Goal: Information Seeking & Learning: Learn about a topic

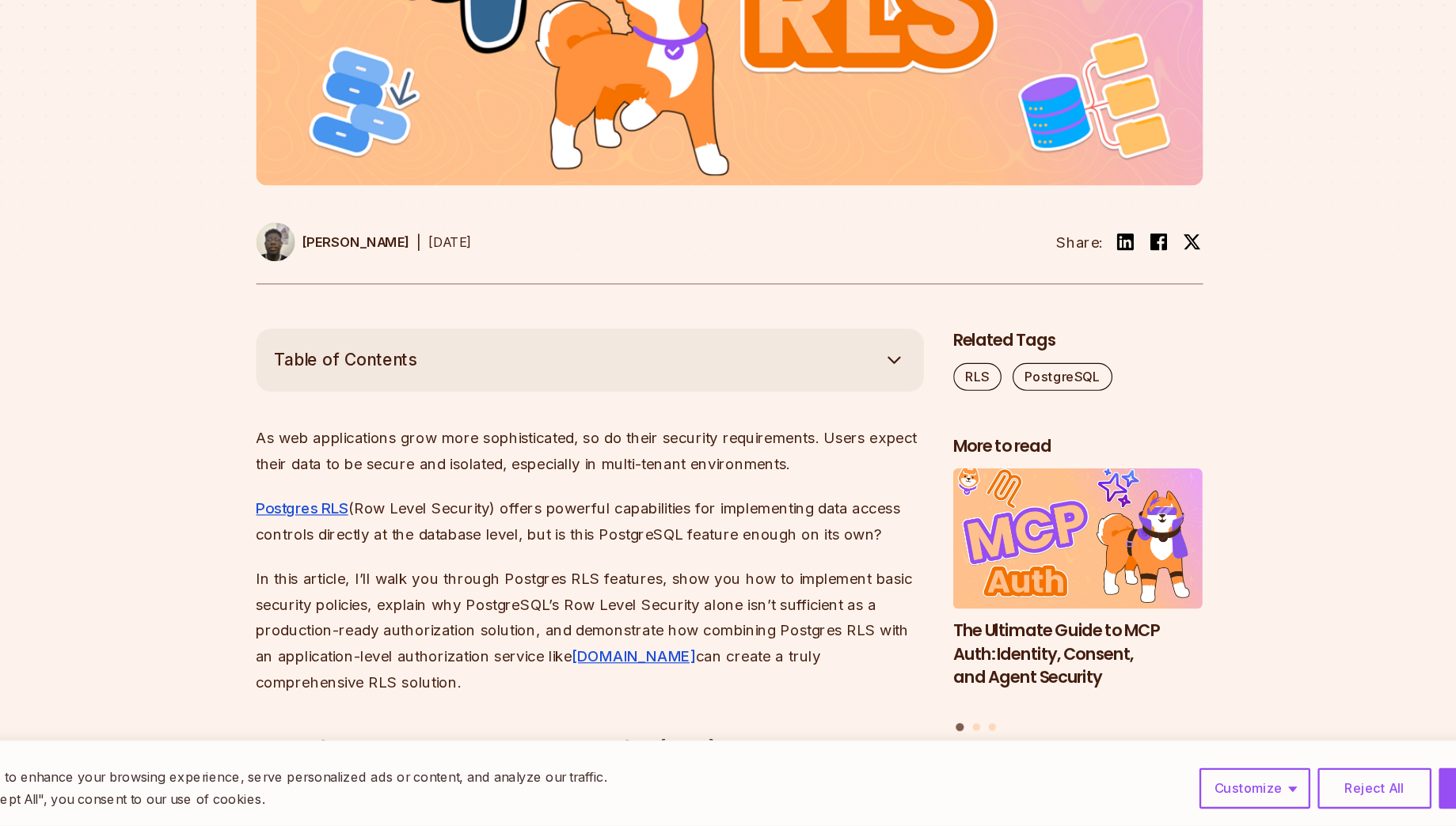
scroll to position [545, 0]
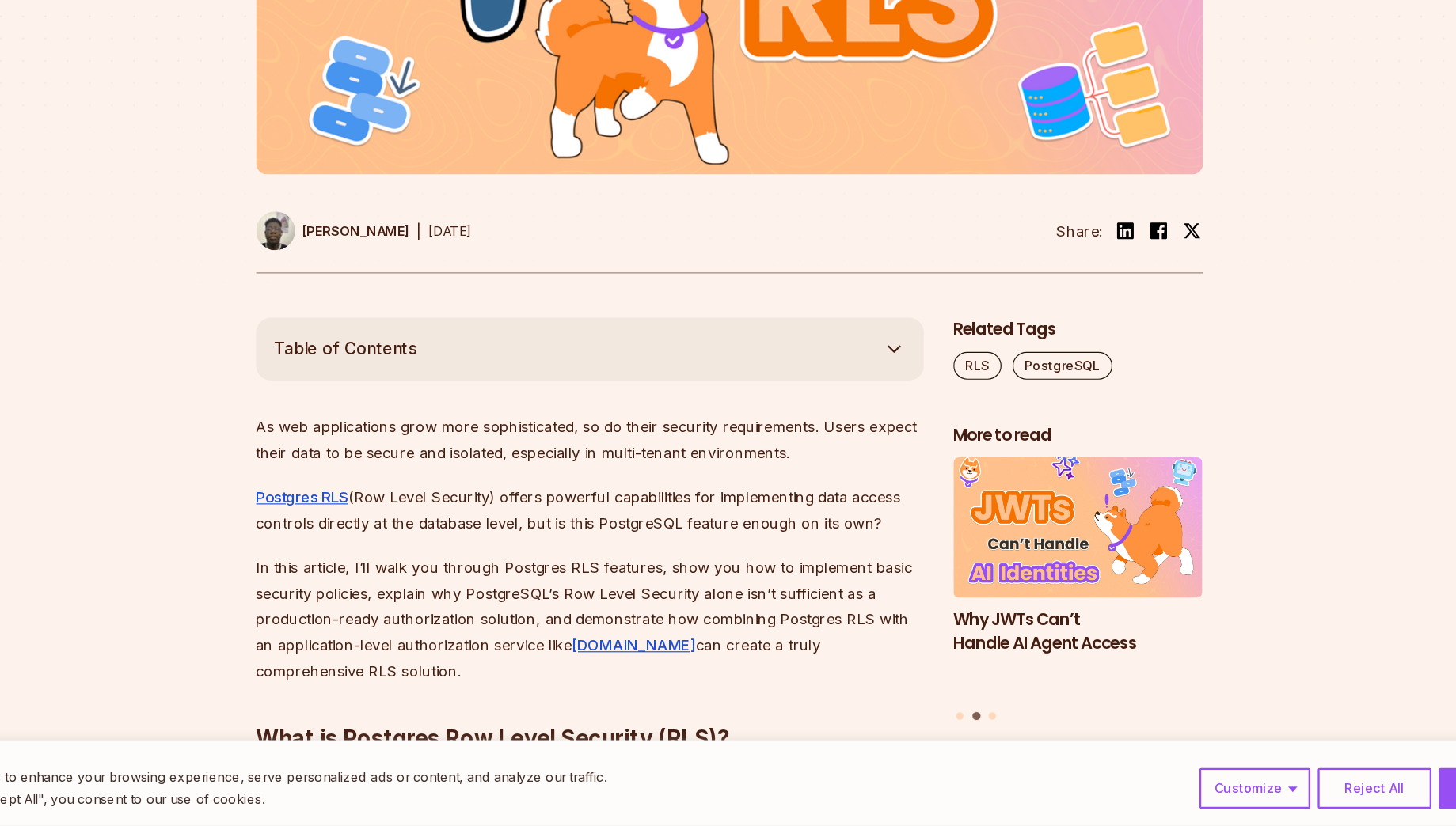
click at [659, 473] on p "As web applications grow more sophisticated, so do their security requirements.…" at bounding box center [609, 495] width 571 height 44
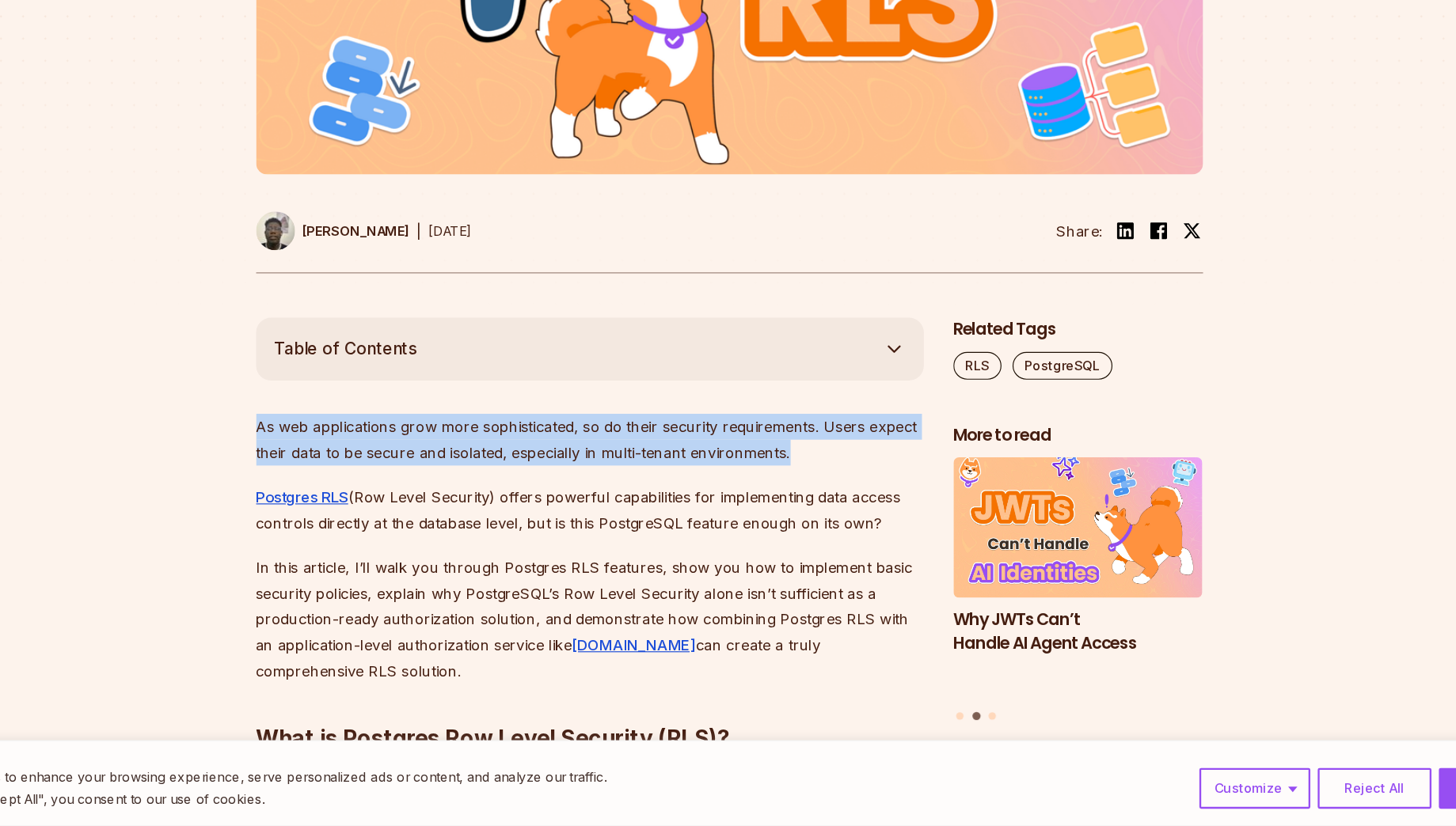
click at [659, 473] on p "As web applications grow more sophisticated, so do their security requirements.…" at bounding box center [609, 495] width 571 height 44
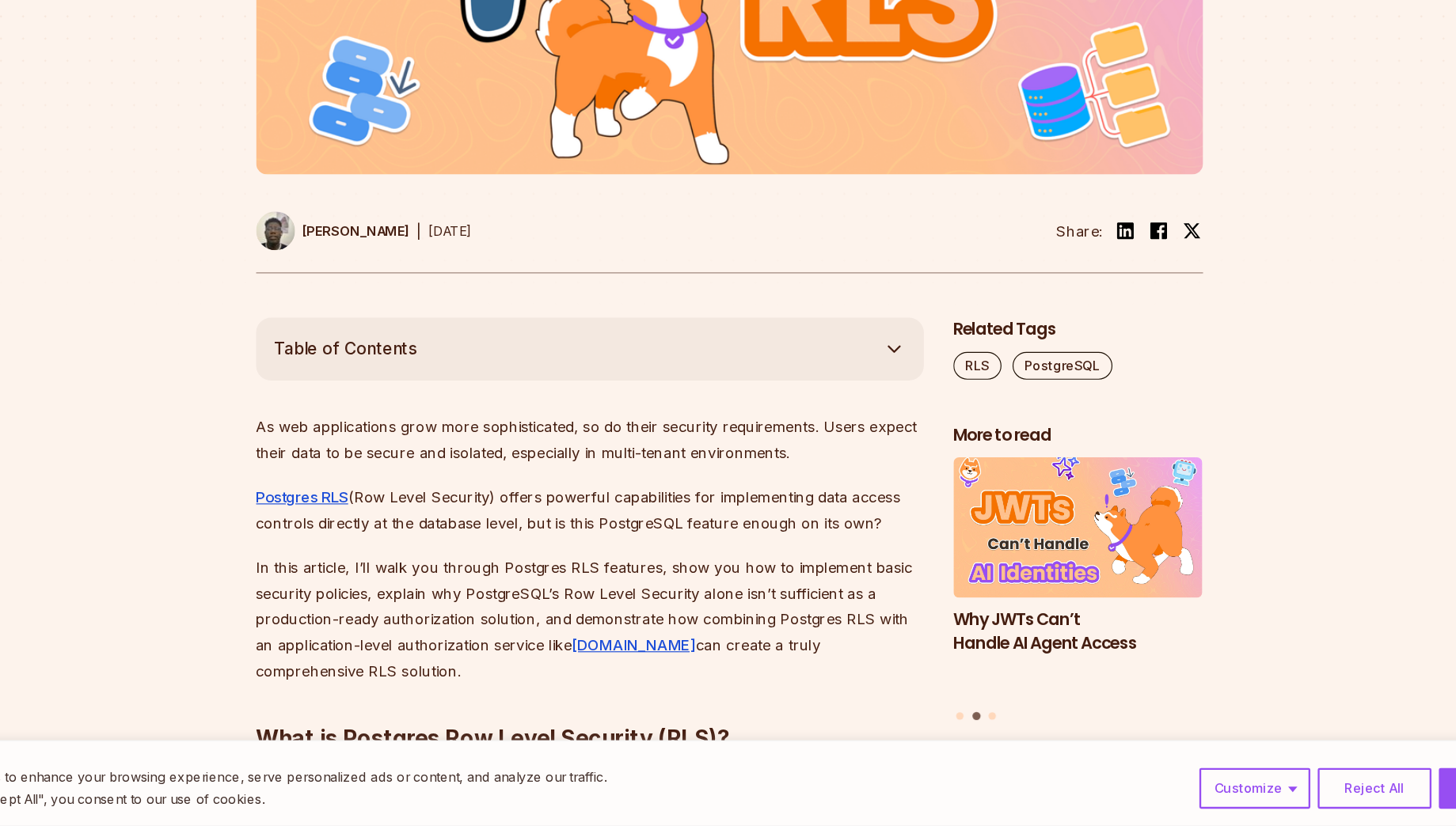
click at [577, 501] on p "As web applications grow more sophisticated, so do their security requirements.…" at bounding box center [609, 495] width 571 height 44
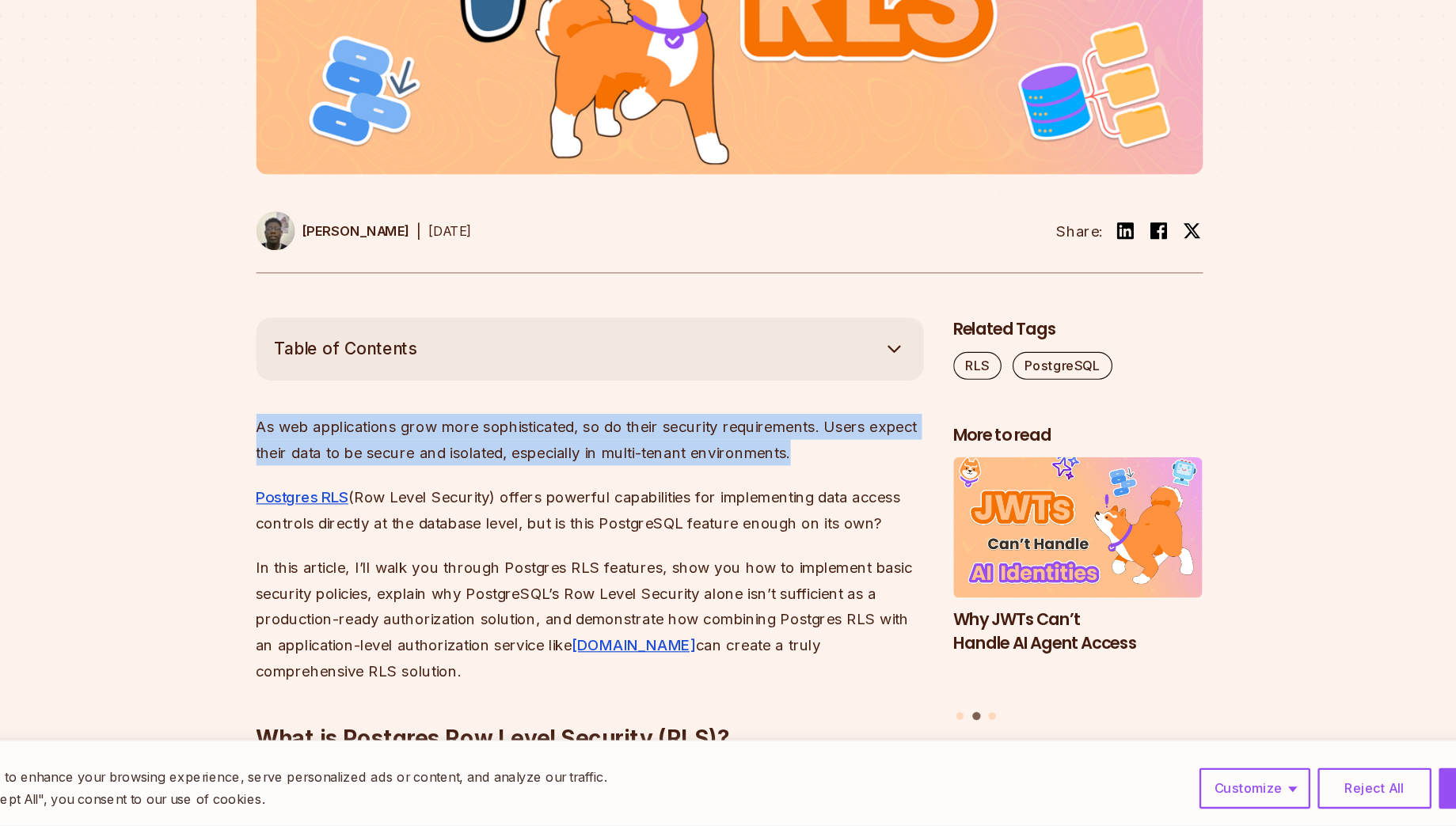
click at [577, 501] on p "As web applications grow more sophisticated, so do their security requirements.…" at bounding box center [609, 495] width 571 height 44
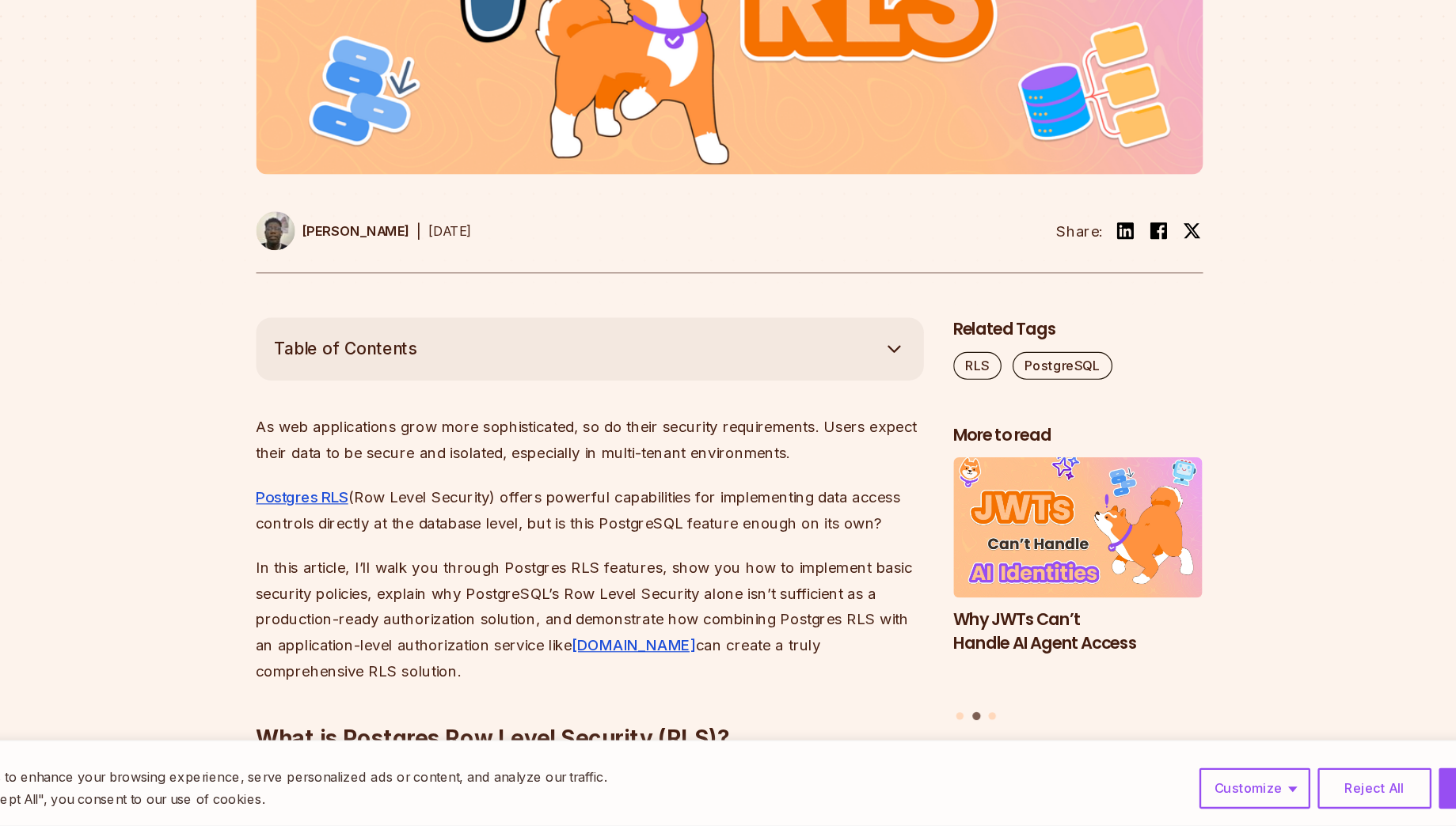
click at [614, 556] on p "Postgres RLS (Row Level Security) offers powerful capabilities for implementing…" at bounding box center [609, 555] width 571 height 44
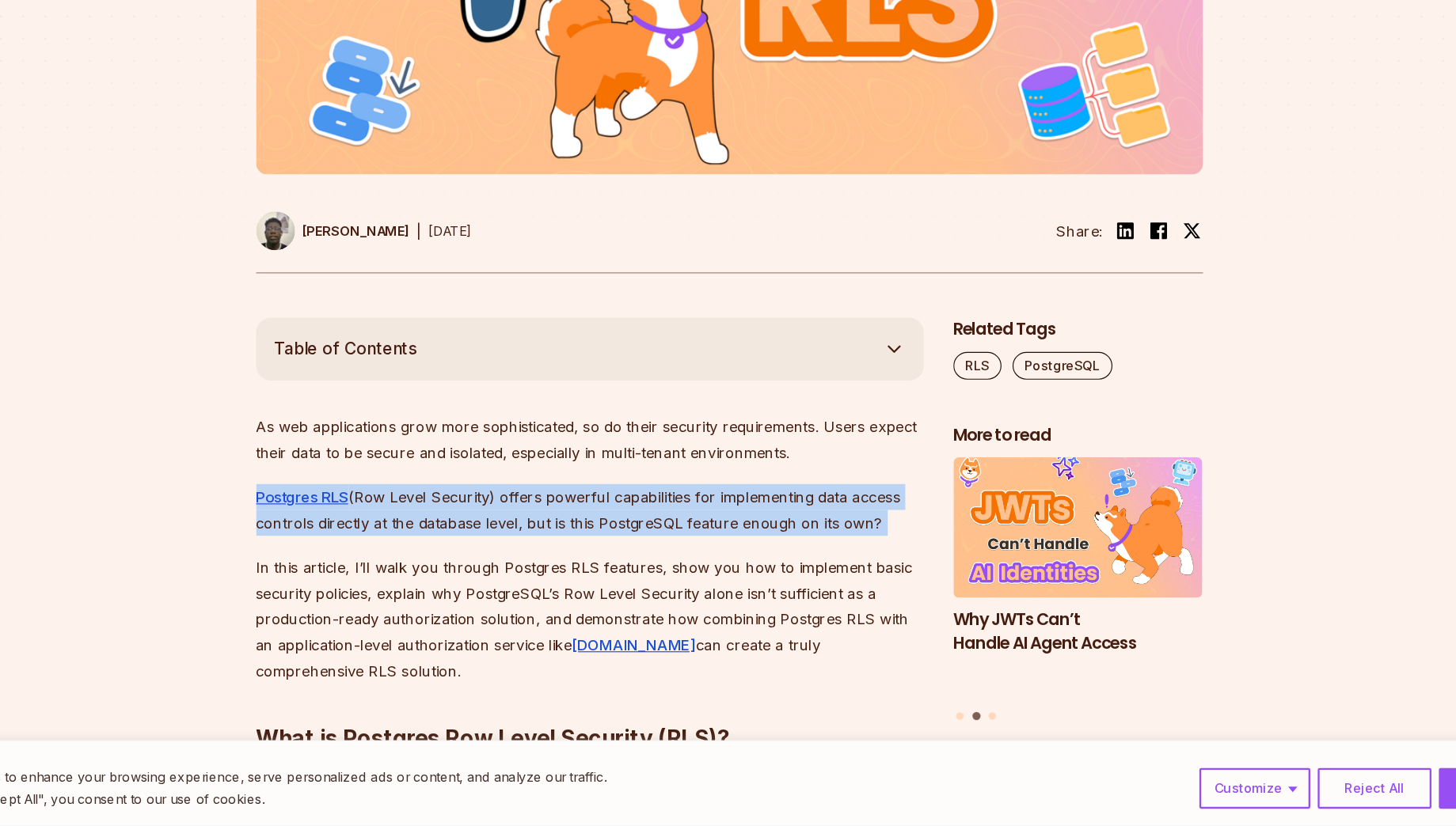
click at [614, 556] on p "Postgres RLS (Row Level Security) offers powerful capabilities for implementing…" at bounding box center [609, 555] width 571 height 44
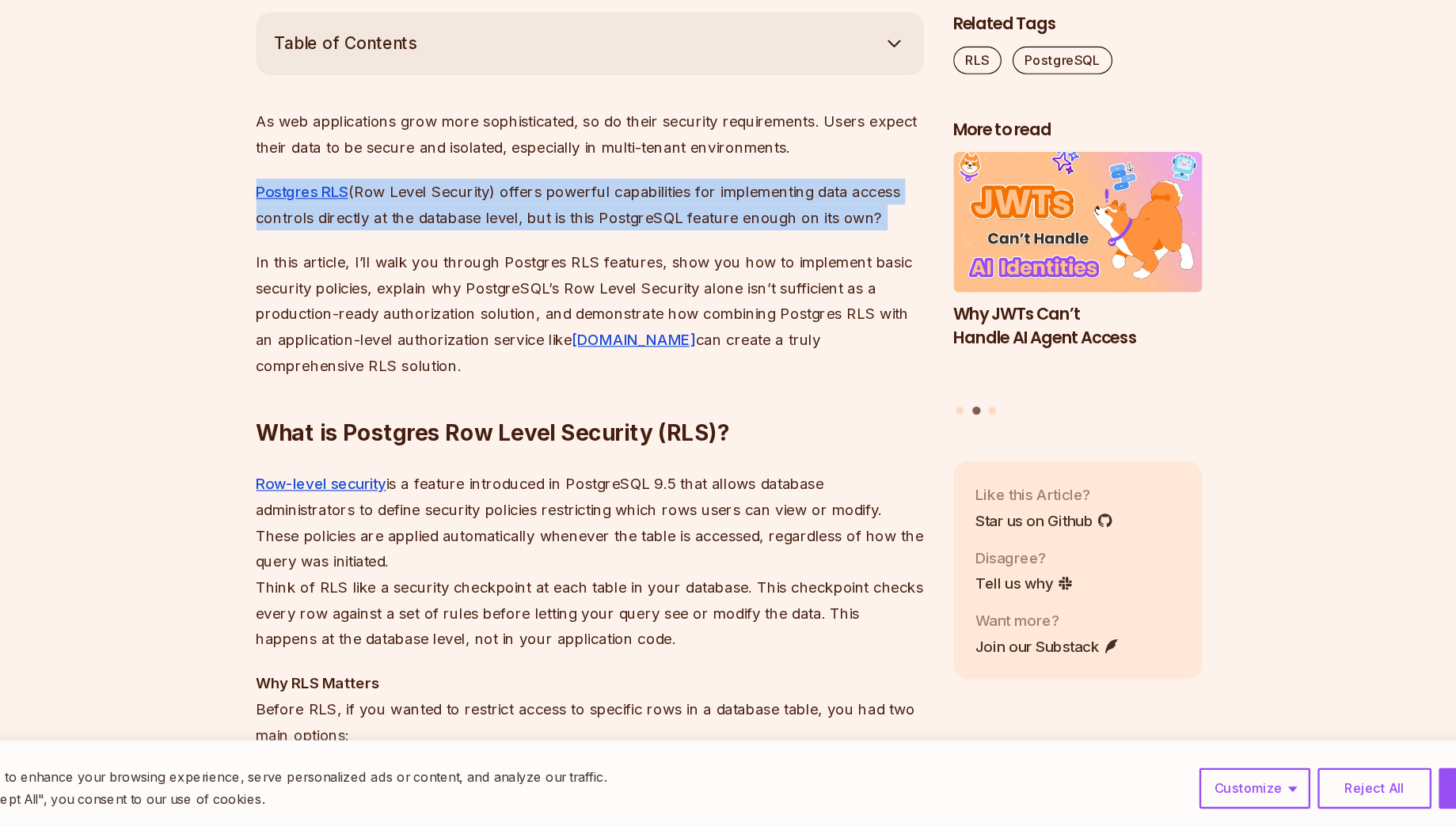
scroll to position [810, 0]
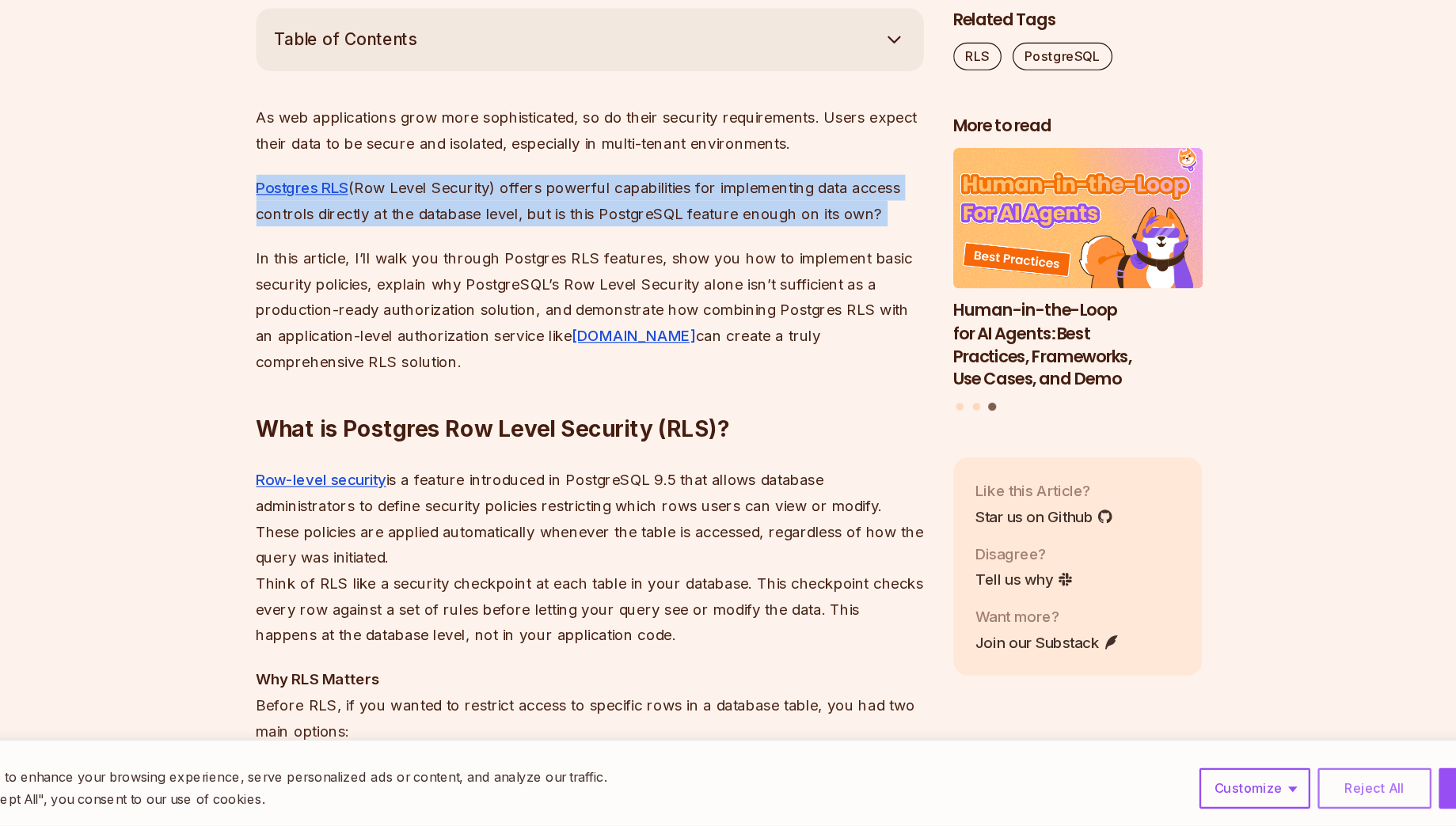
click at [1284, 803] on button "Reject All" at bounding box center [1281, 793] width 97 height 34
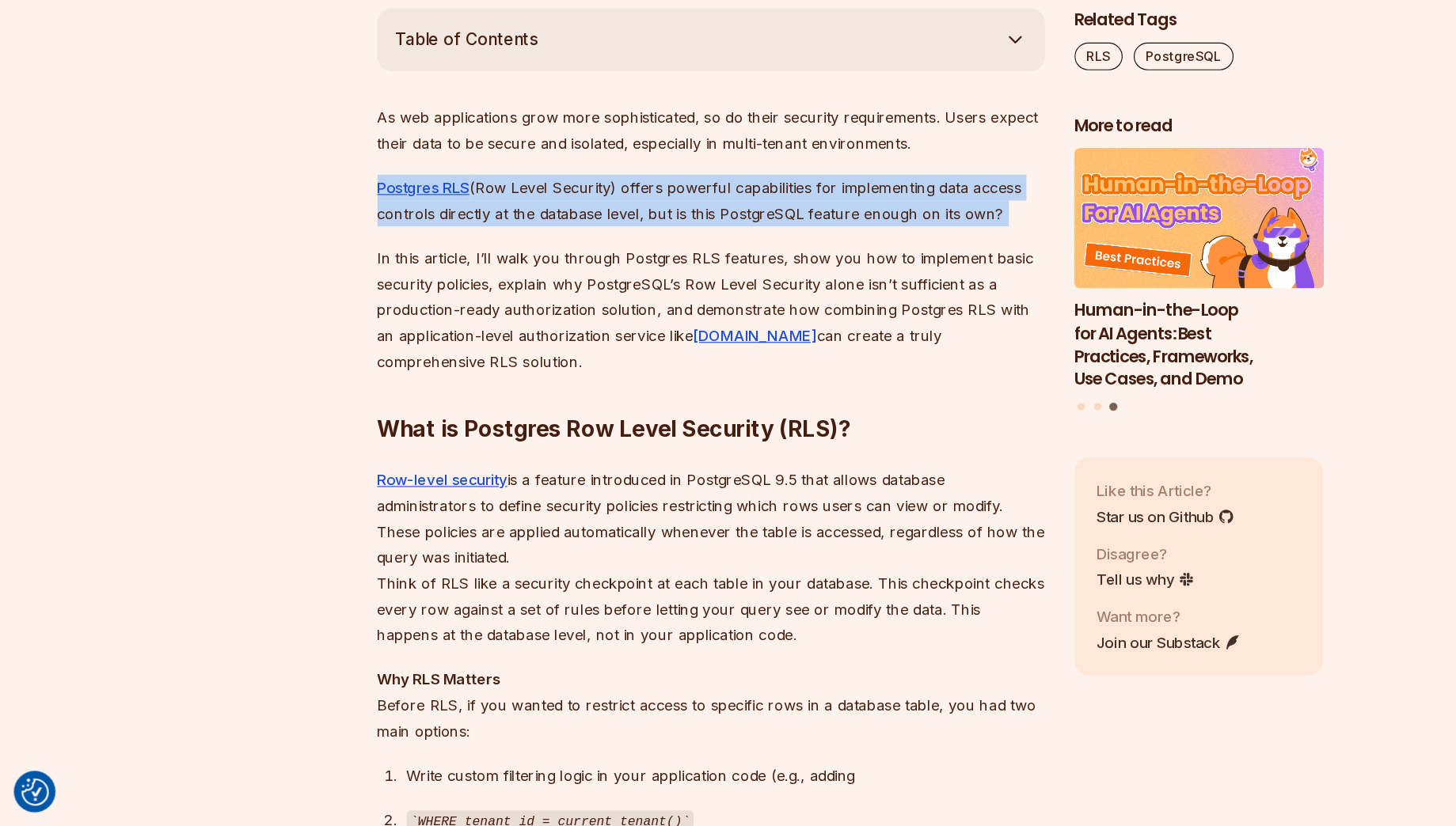
scroll to position [809, 0]
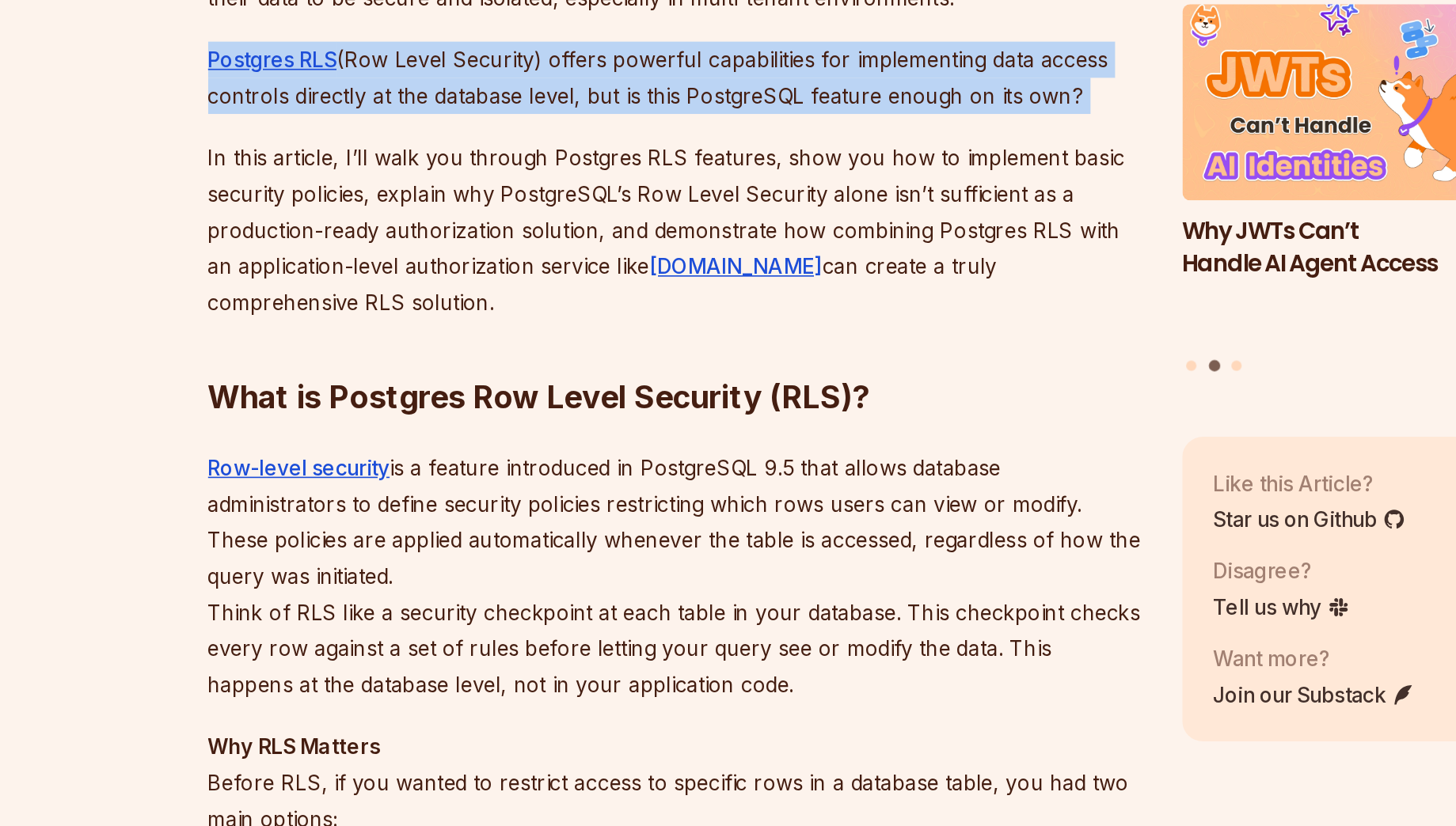
click at [587, 295] on p "Postgres RLS (Row Level Security) offers powerful capabilities for implementing…" at bounding box center [609, 291] width 571 height 44
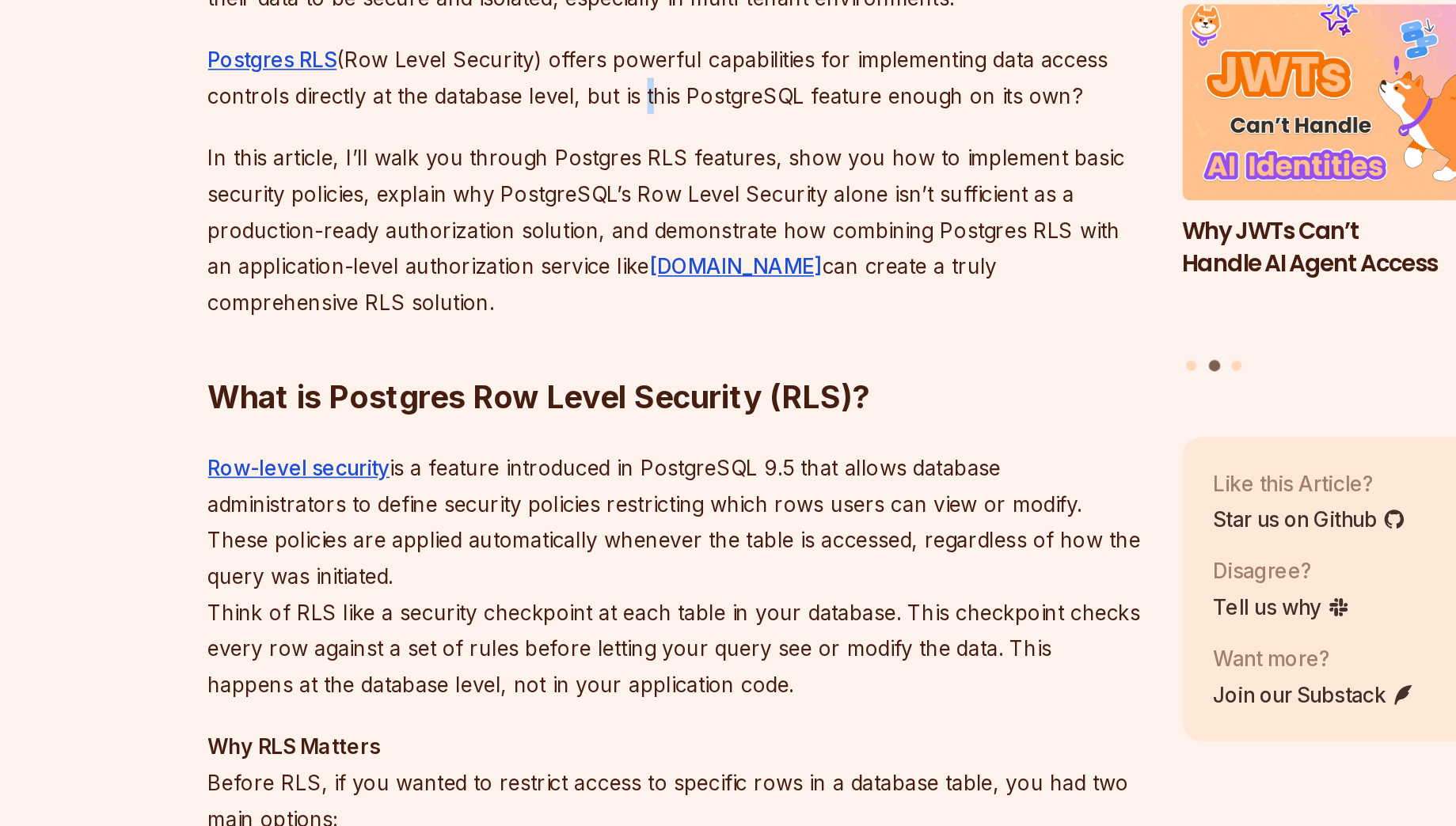
click at [587, 295] on p "Postgres RLS (Row Level Security) offers powerful capabilities for implementing…" at bounding box center [609, 291] width 571 height 44
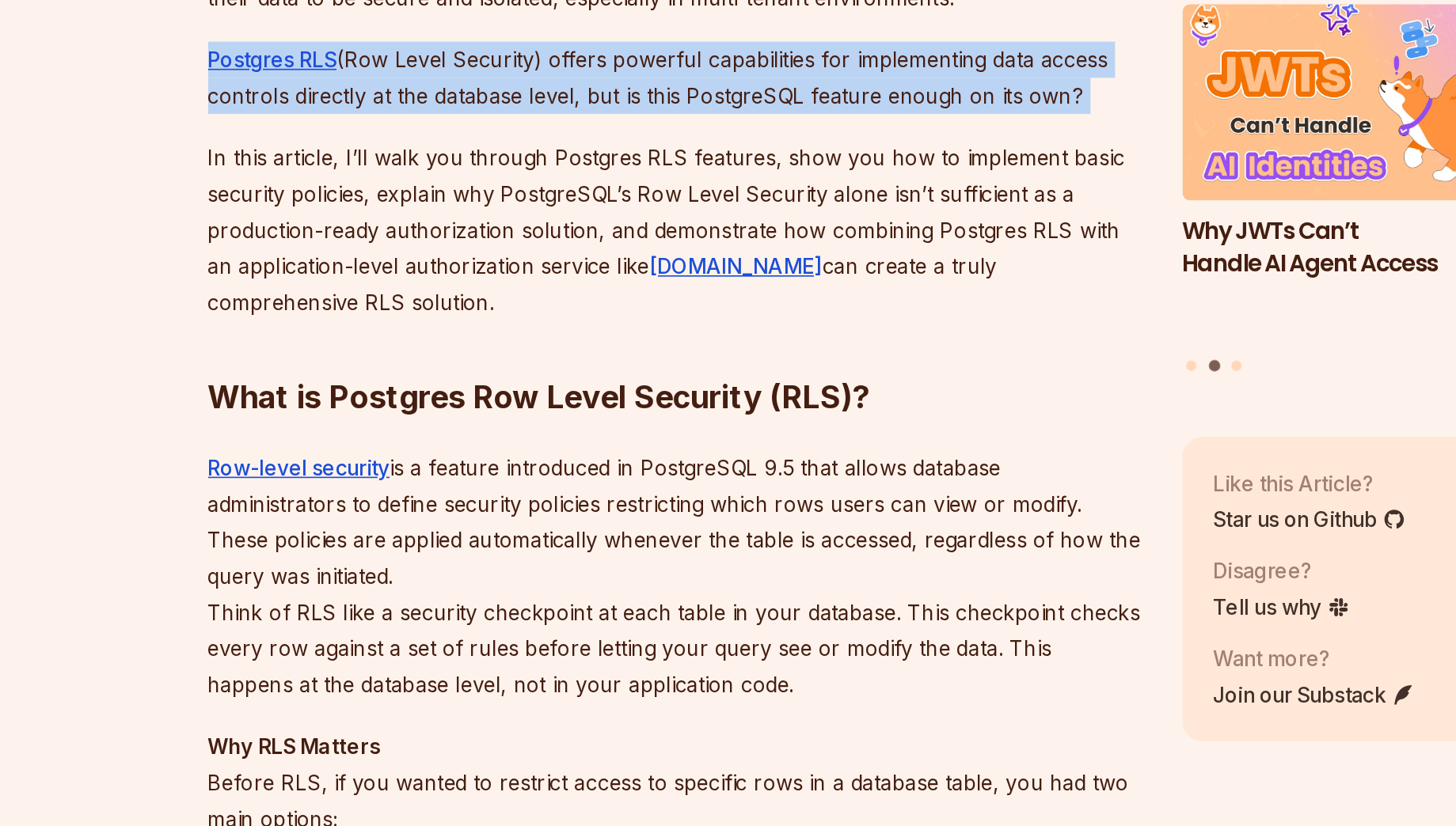
click at [587, 295] on p "Postgres RLS (Row Level Security) offers powerful capabilities for implementing…" at bounding box center [609, 291] width 571 height 44
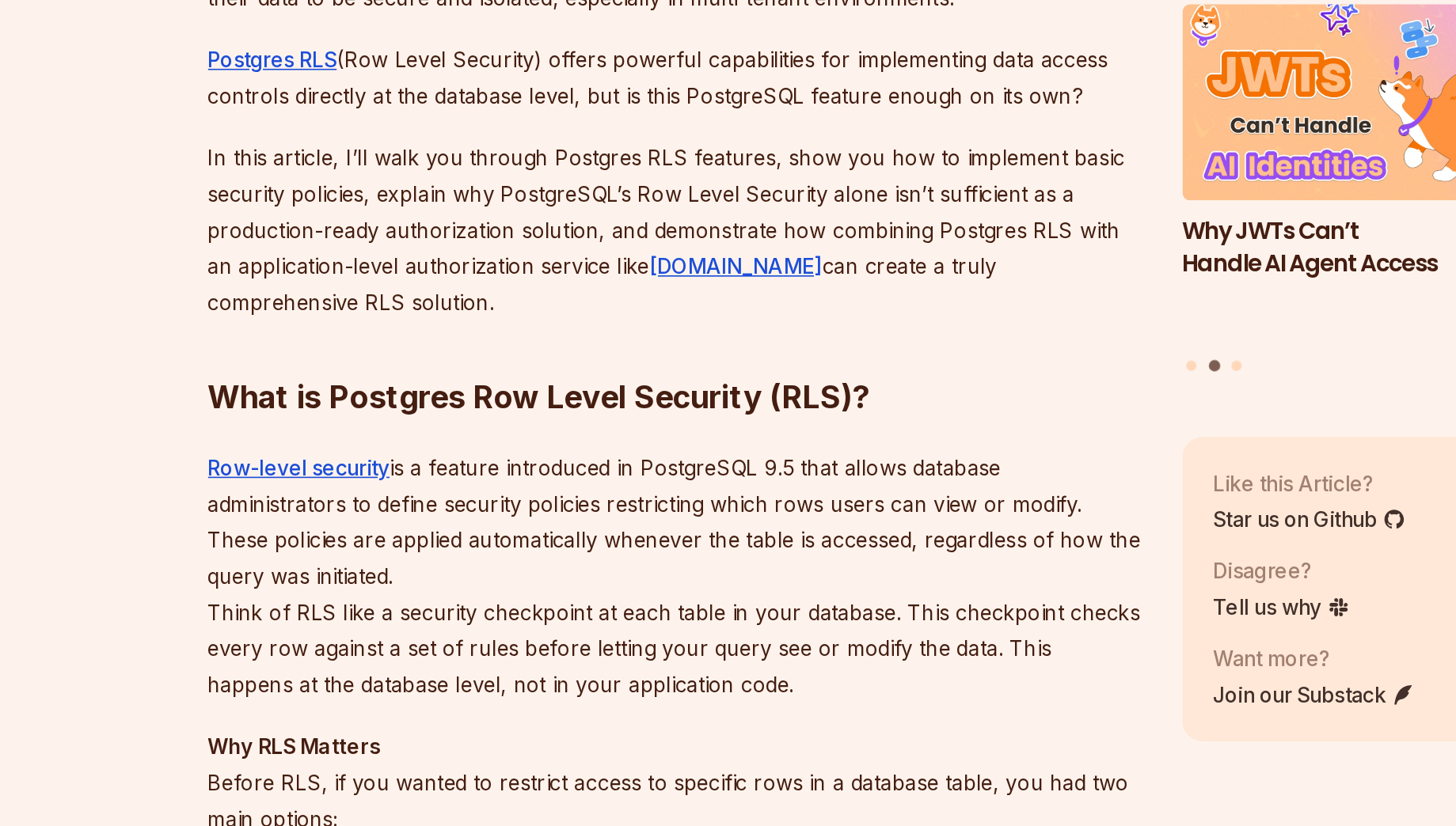
click at [739, 379] on p "In this article, I’ll walk you through Postgres RLS features, show you how to i…" at bounding box center [609, 384] width 571 height 111
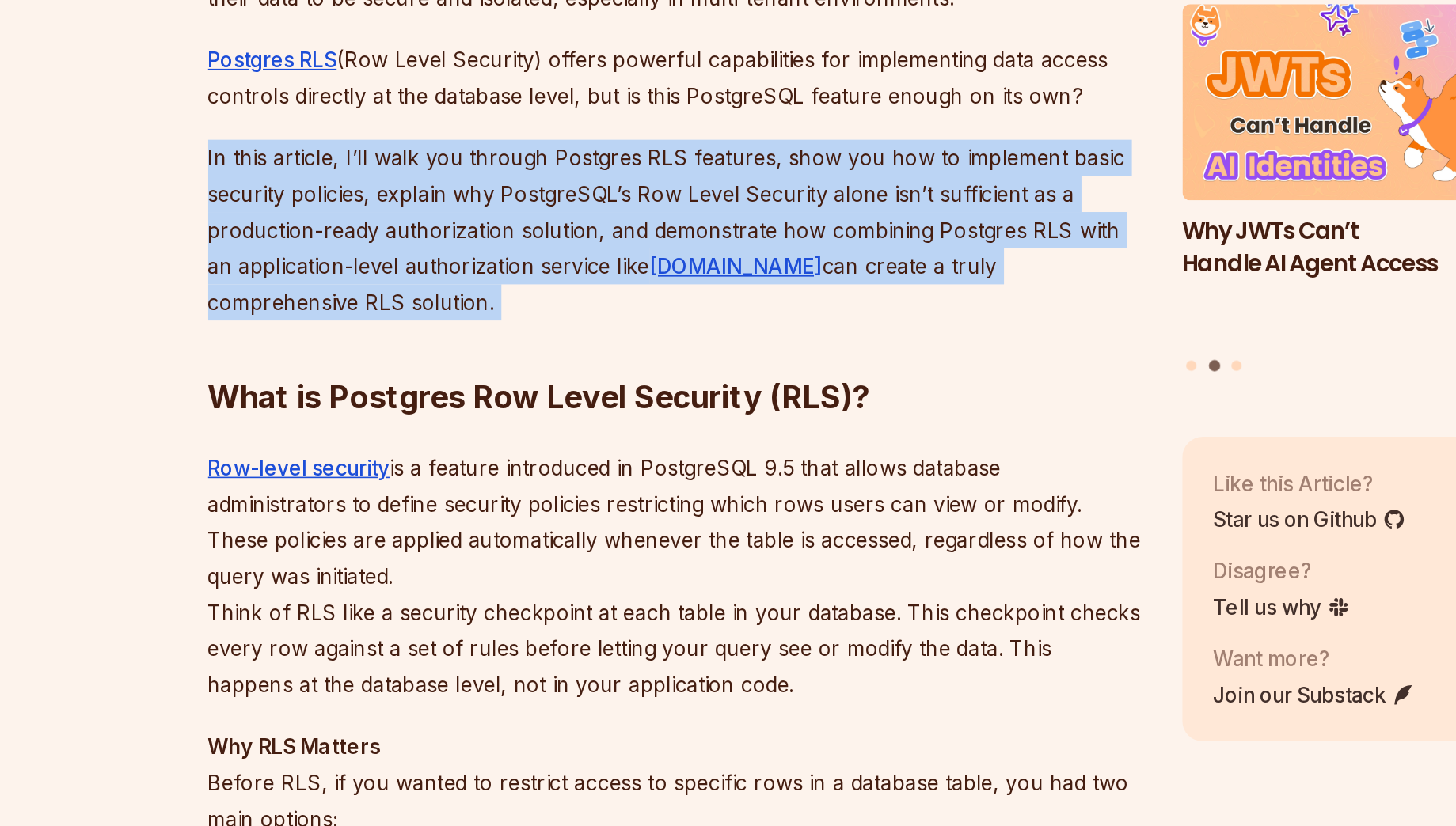
click at [739, 379] on p "In this article, I’ll walk you through Postgres RLS features, show you how to i…" at bounding box center [609, 384] width 571 height 111
click at [829, 448] on h2 "What is Postgres Row Level Security (RLS)?" at bounding box center [609, 455] width 571 height 88
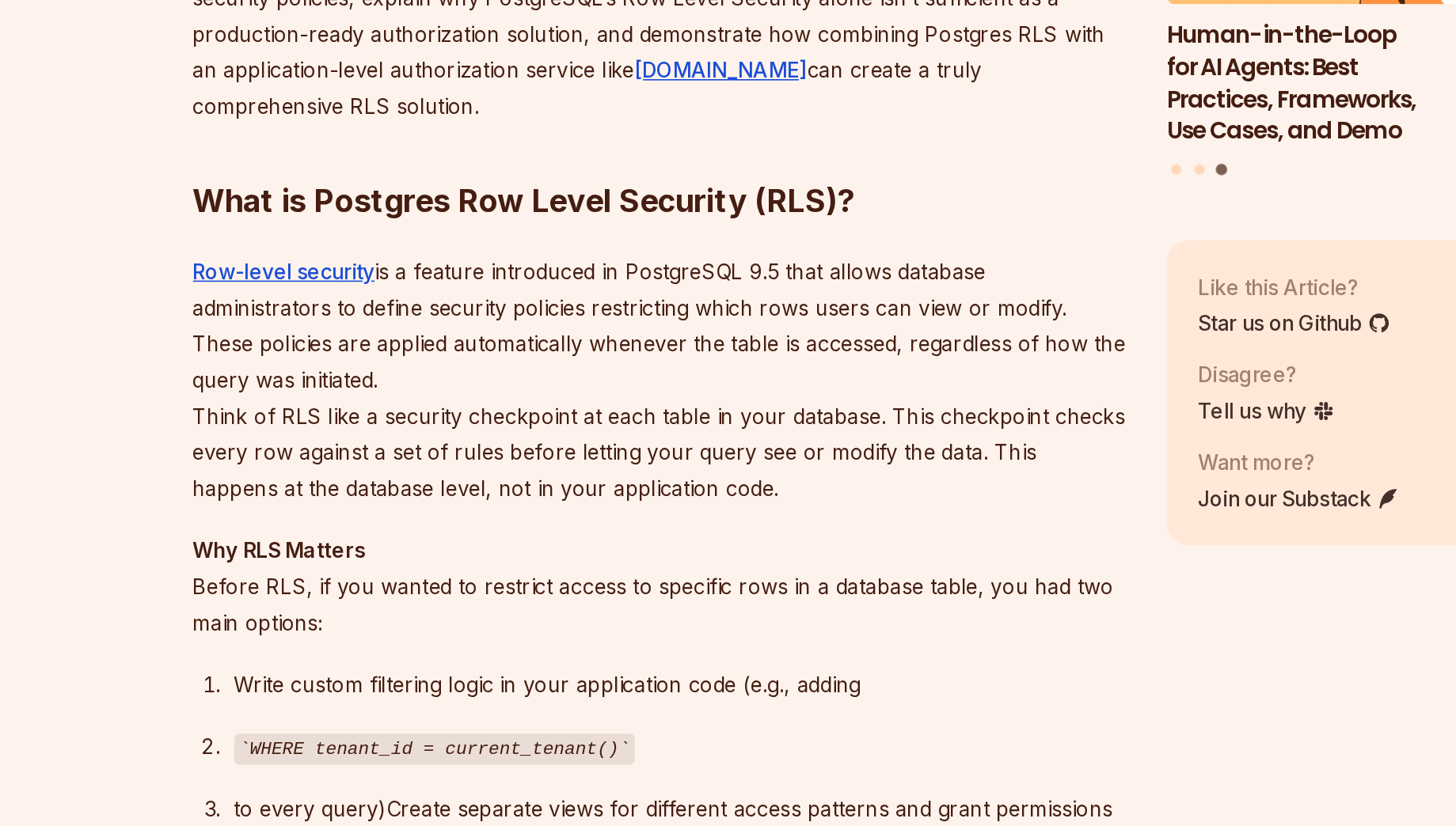
scroll to position [856, 0]
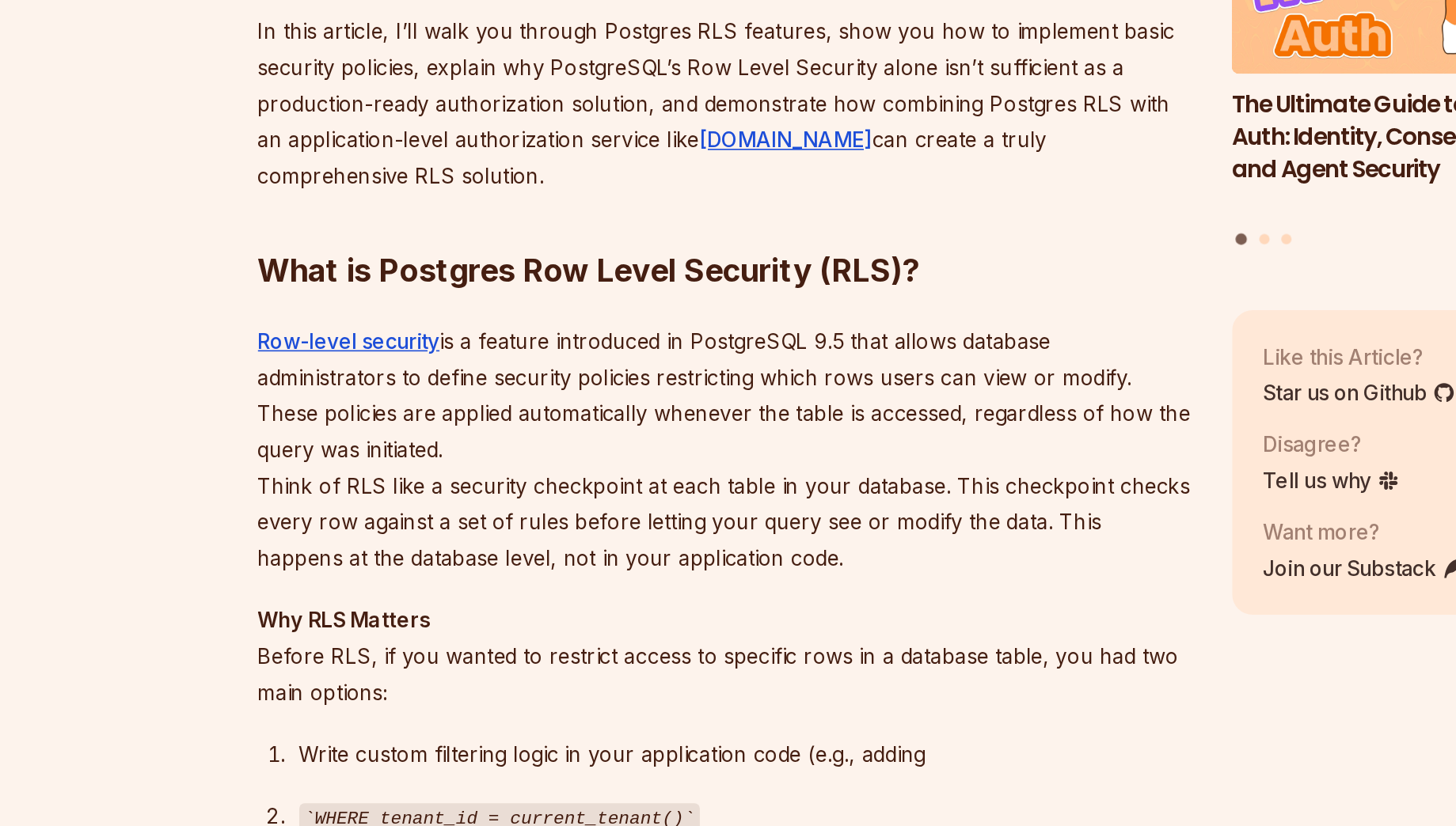
click at [751, 333] on p "In this article, I’ll walk you through Postgres RLS features, show you how to i…" at bounding box center [609, 338] width 571 height 111
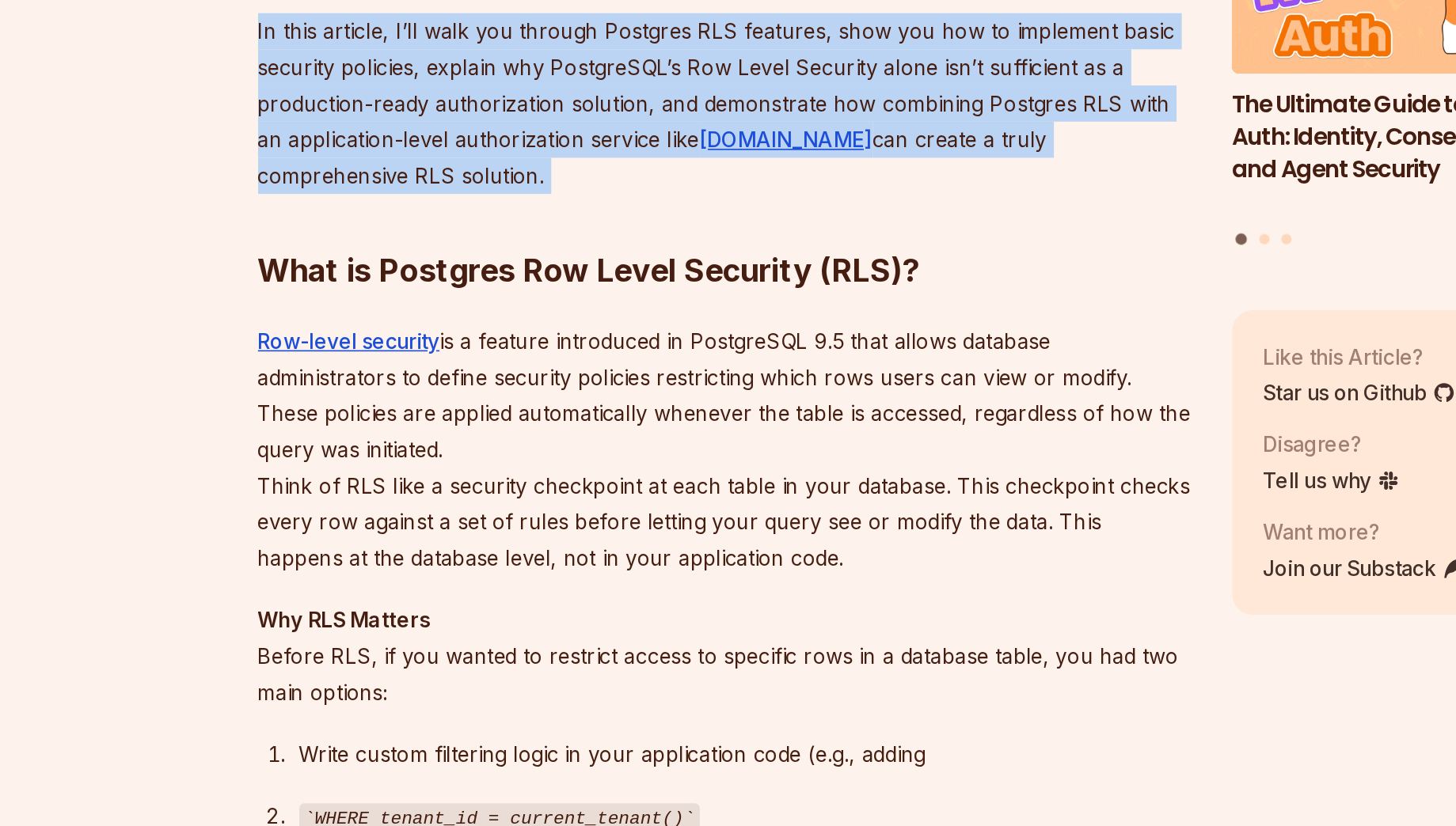
click at [751, 333] on p "In this article, I’ll walk you through Postgres RLS features, show you how to i…" at bounding box center [609, 338] width 571 height 111
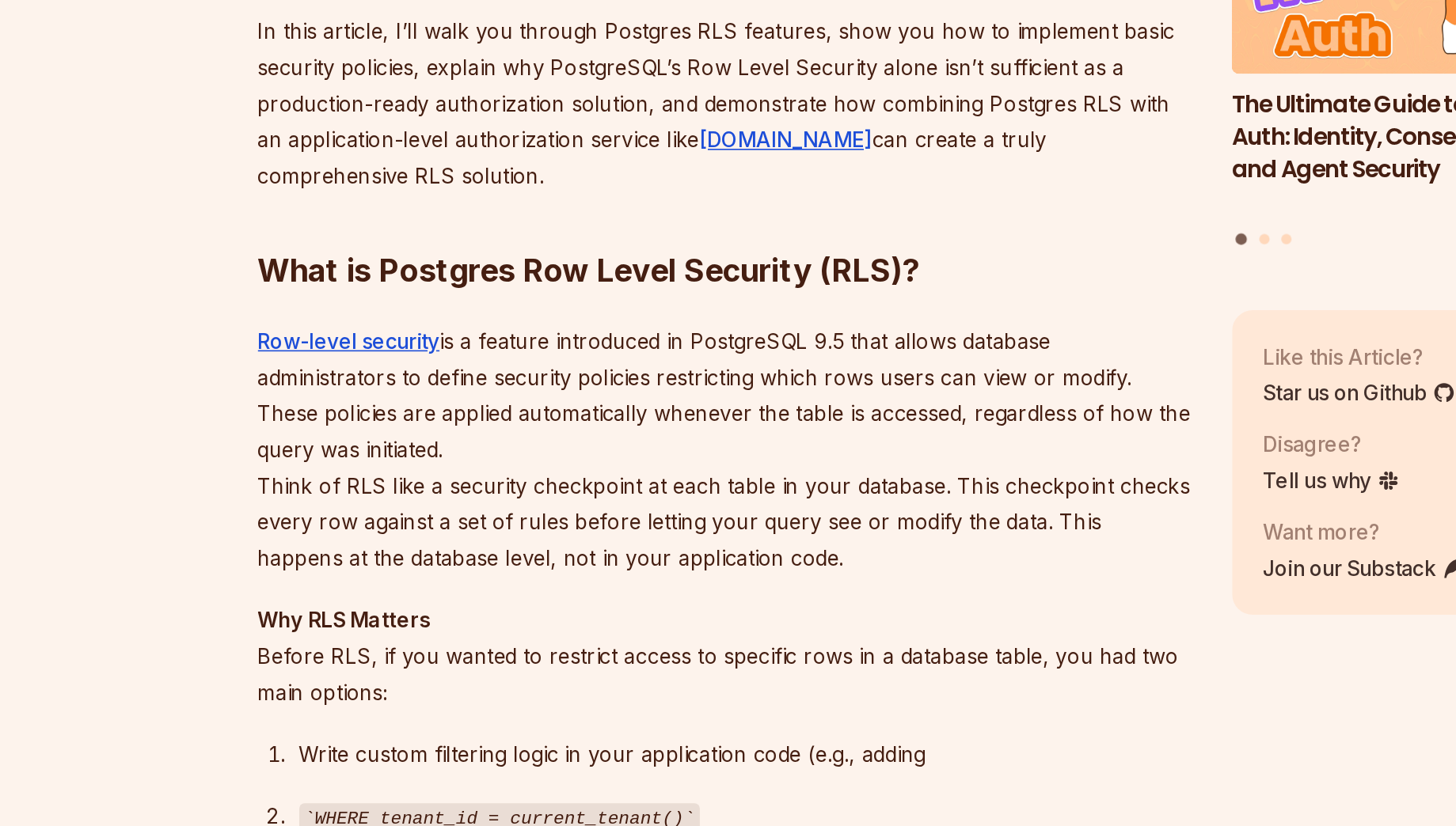
click at [751, 333] on p "In this article, I’ll walk you through Postgres RLS features, show you how to i…" at bounding box center [609, 338] width 571 height 111
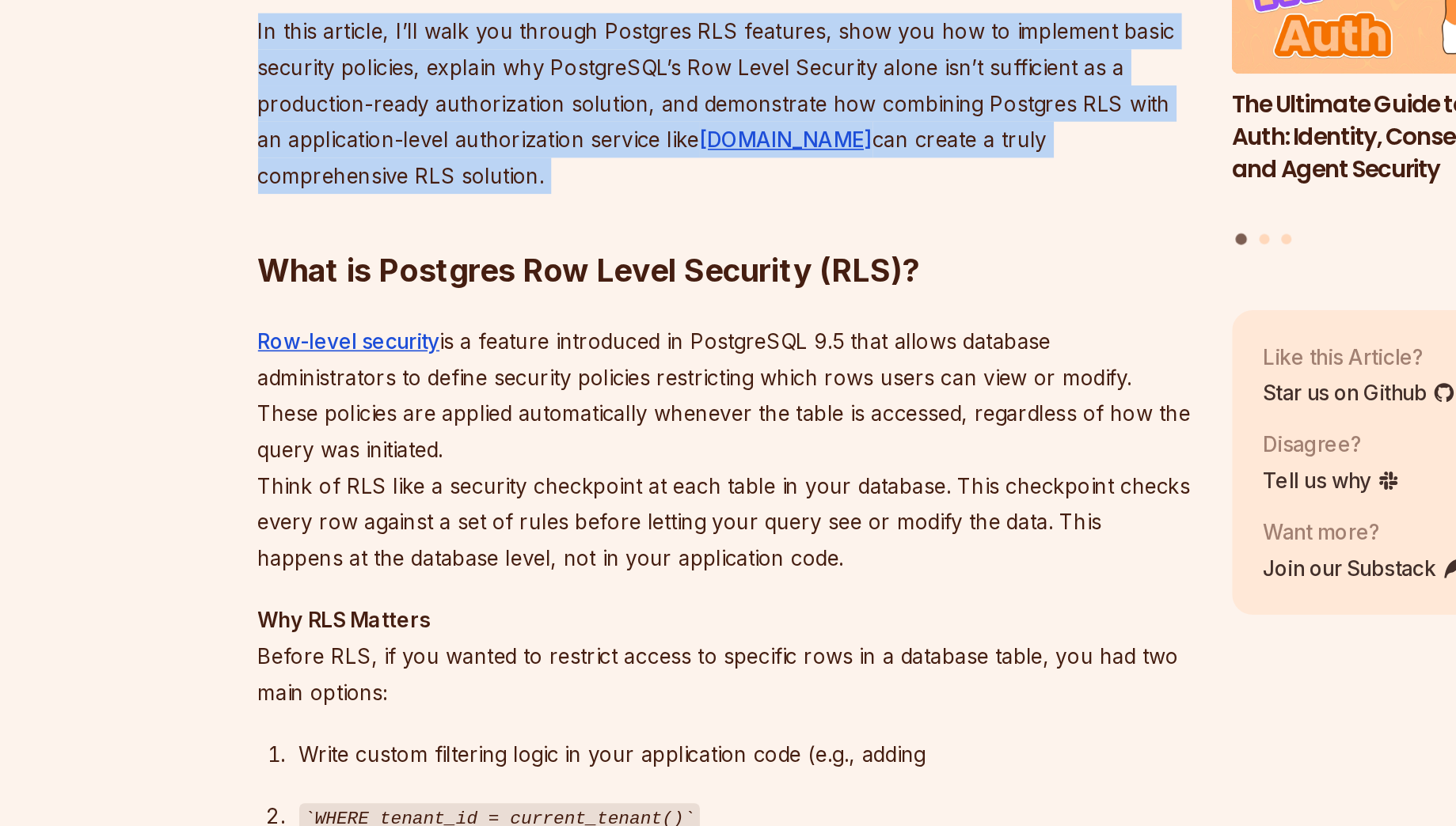
click at [751, 333] on p "In this article, I’ll walk you through Postgres RLS features, show you how to i…" at bounding box center [609, 338] width 571 height 111
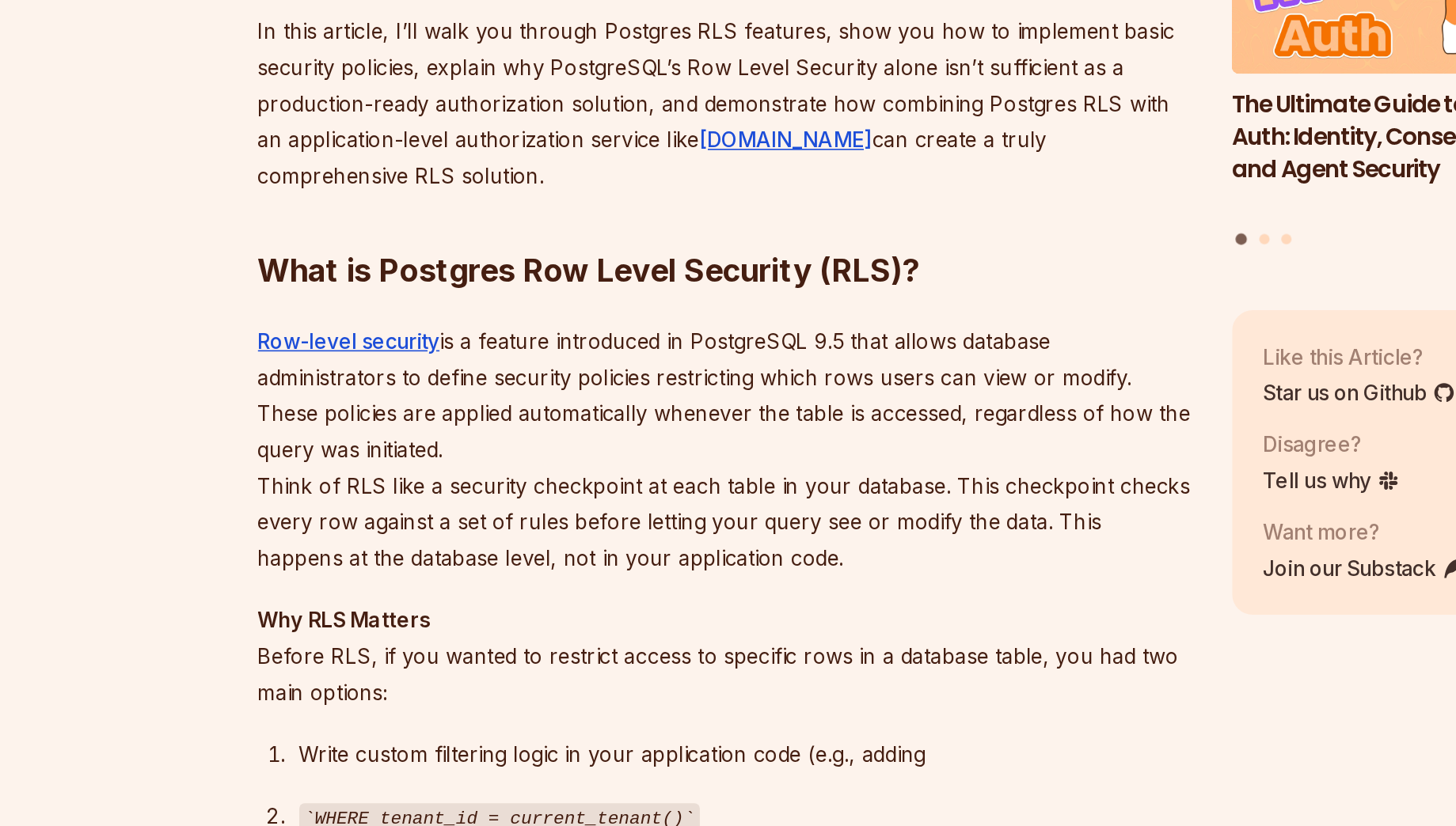
click at [759, 336] on p "In this article, I’ll walk you through Postgres RLS features, show you how to i…" at bounding box center [609, 338] width 571 height 111
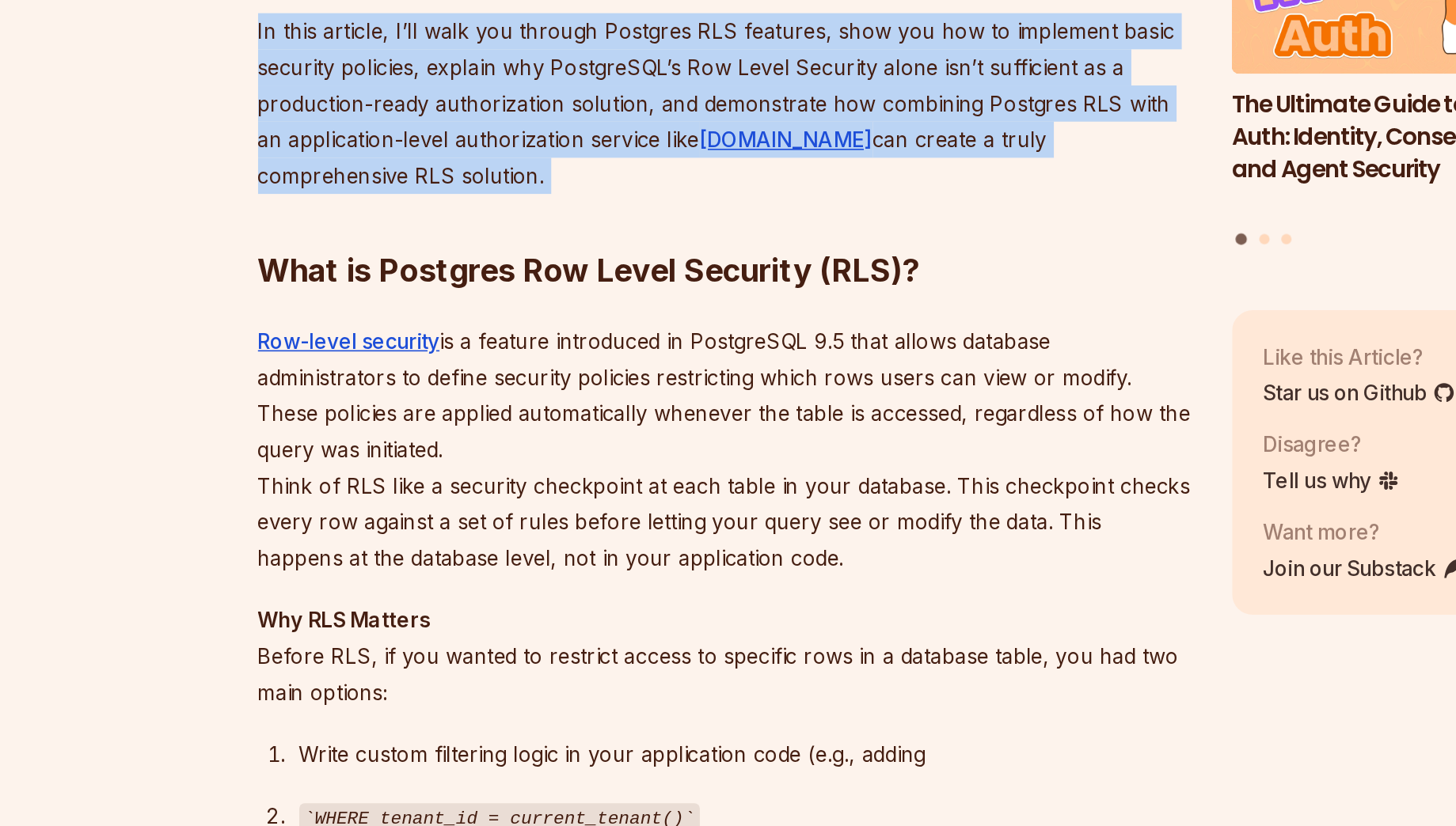
click at [759, 336] on p "In this article, I’ll walk you through Postgres RLS features, show you how to i…" at bounding box center [609, 338] width 571 height 111
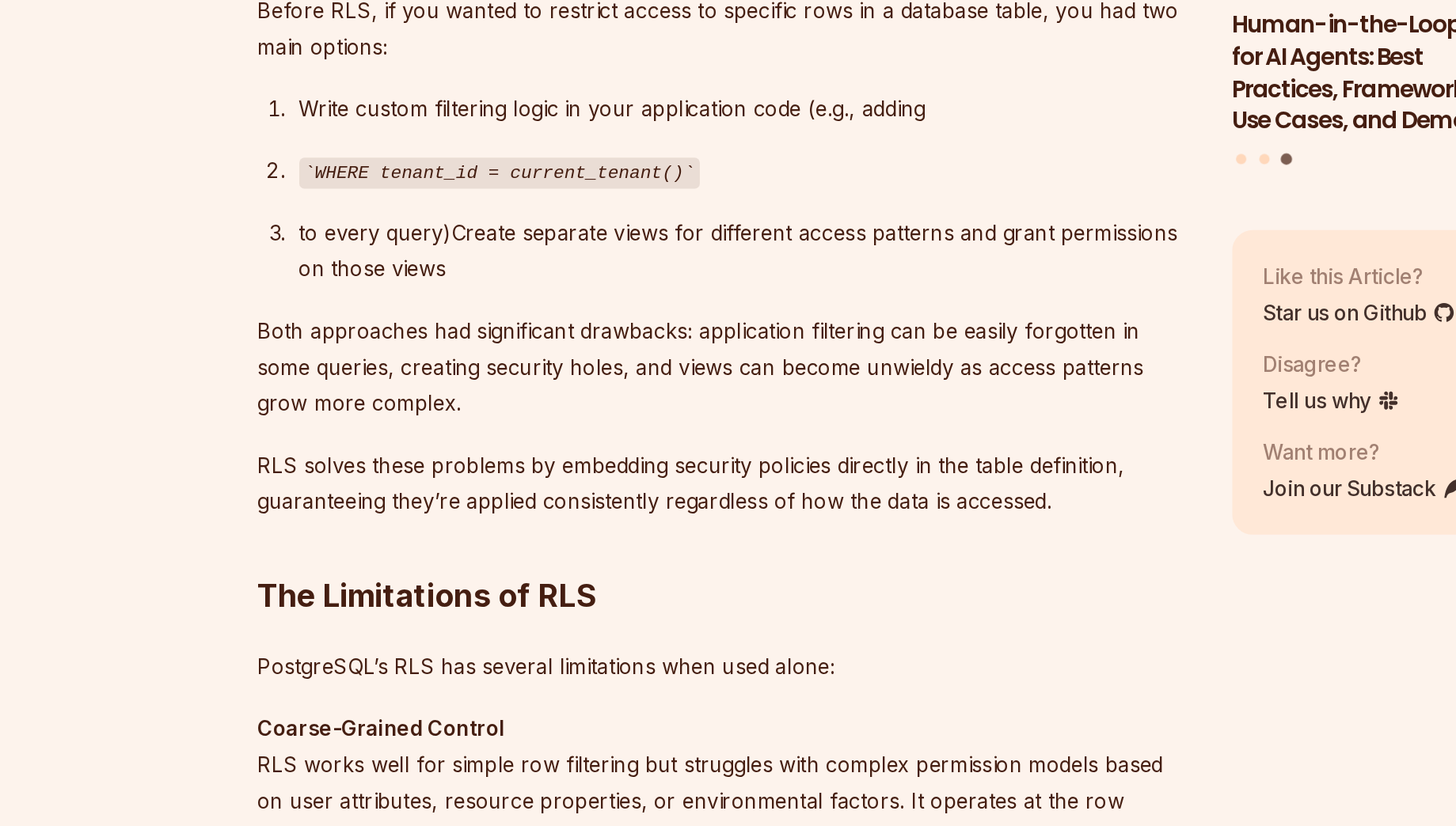
scroll to position [1213, 0]
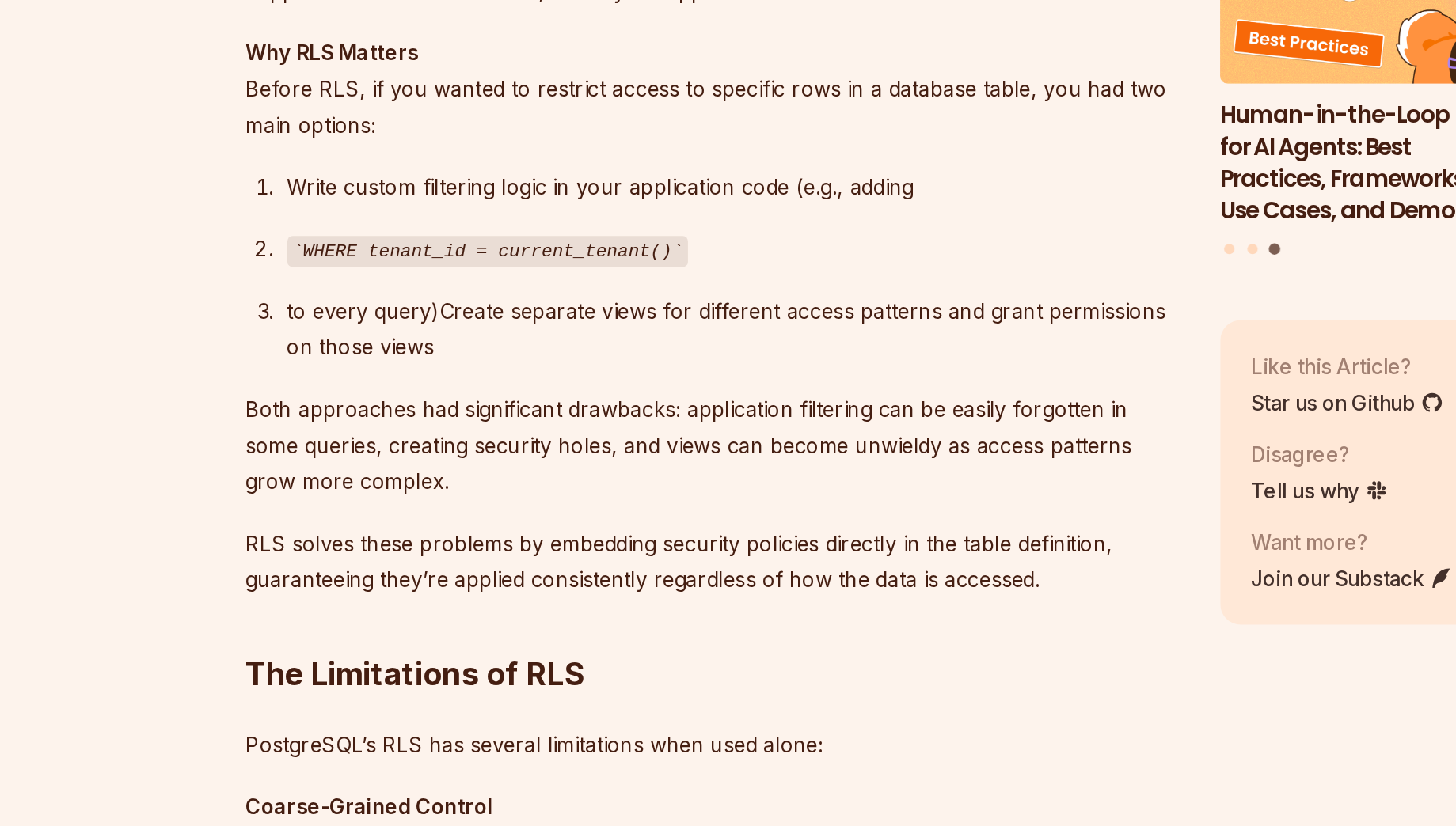
click at [794, 381] on div "Write custom filtering logic in your application code (e.g., adding" at bounding box center [622, 379] width 547 height 22
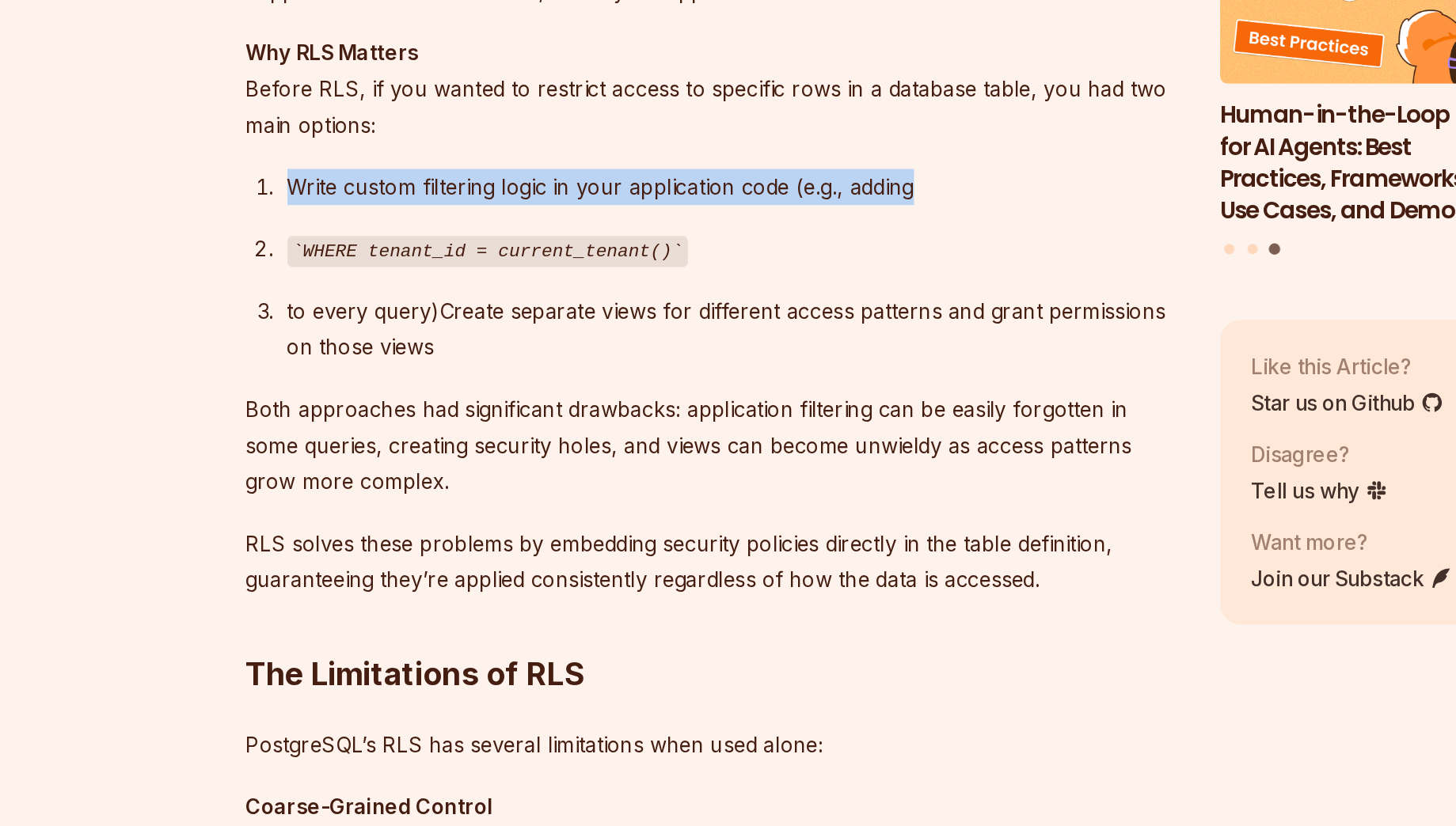
click at [794, 381] on div "Write custom filtering logic in your application code (e.g., adding" at bounding box center [622, 379] width 547 height 22
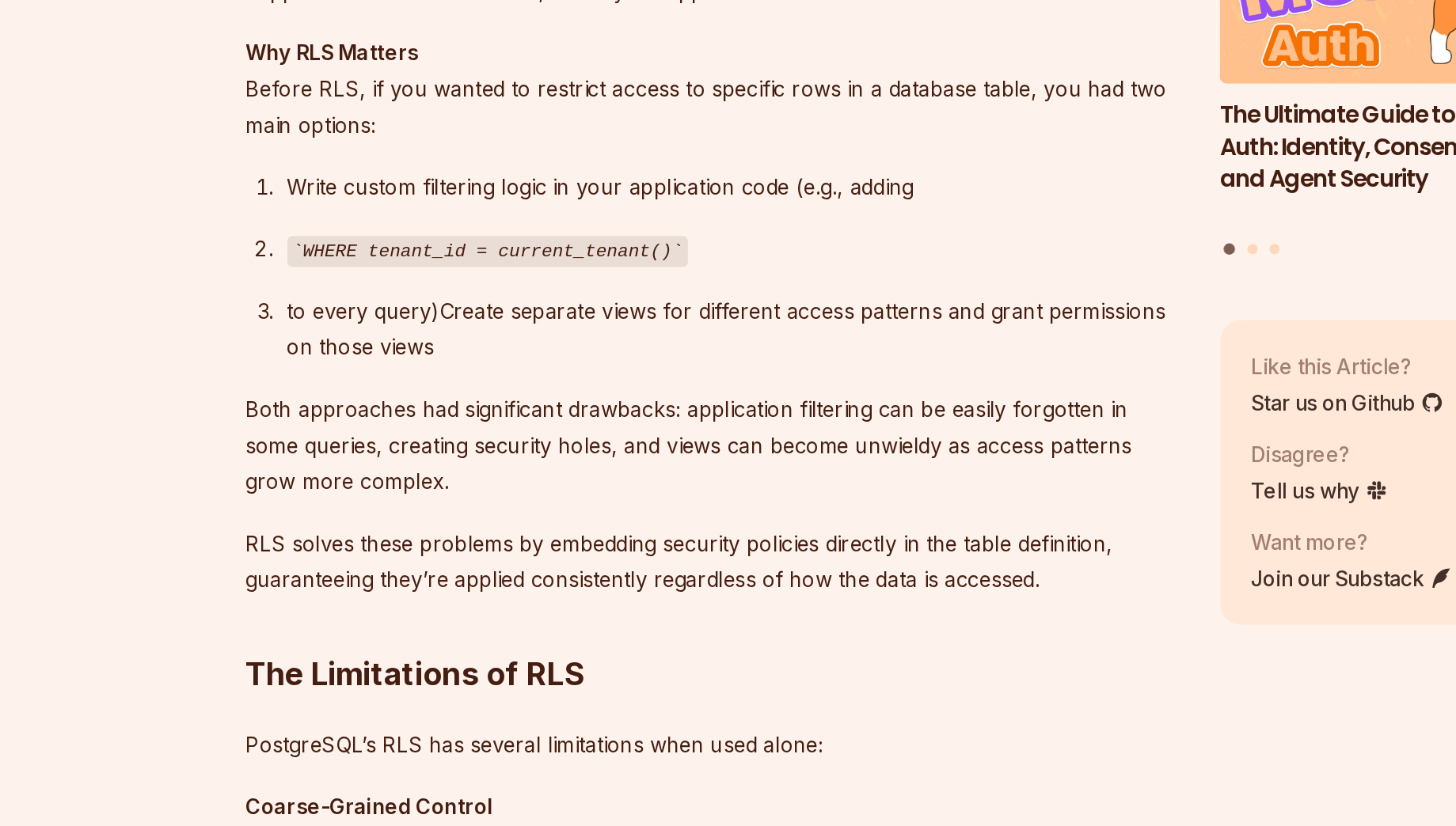
click at [758, 454] on div "to every query)Create separate views for different access patterns and grant pe…" at bounding box center [622, 466] width 547 height 44
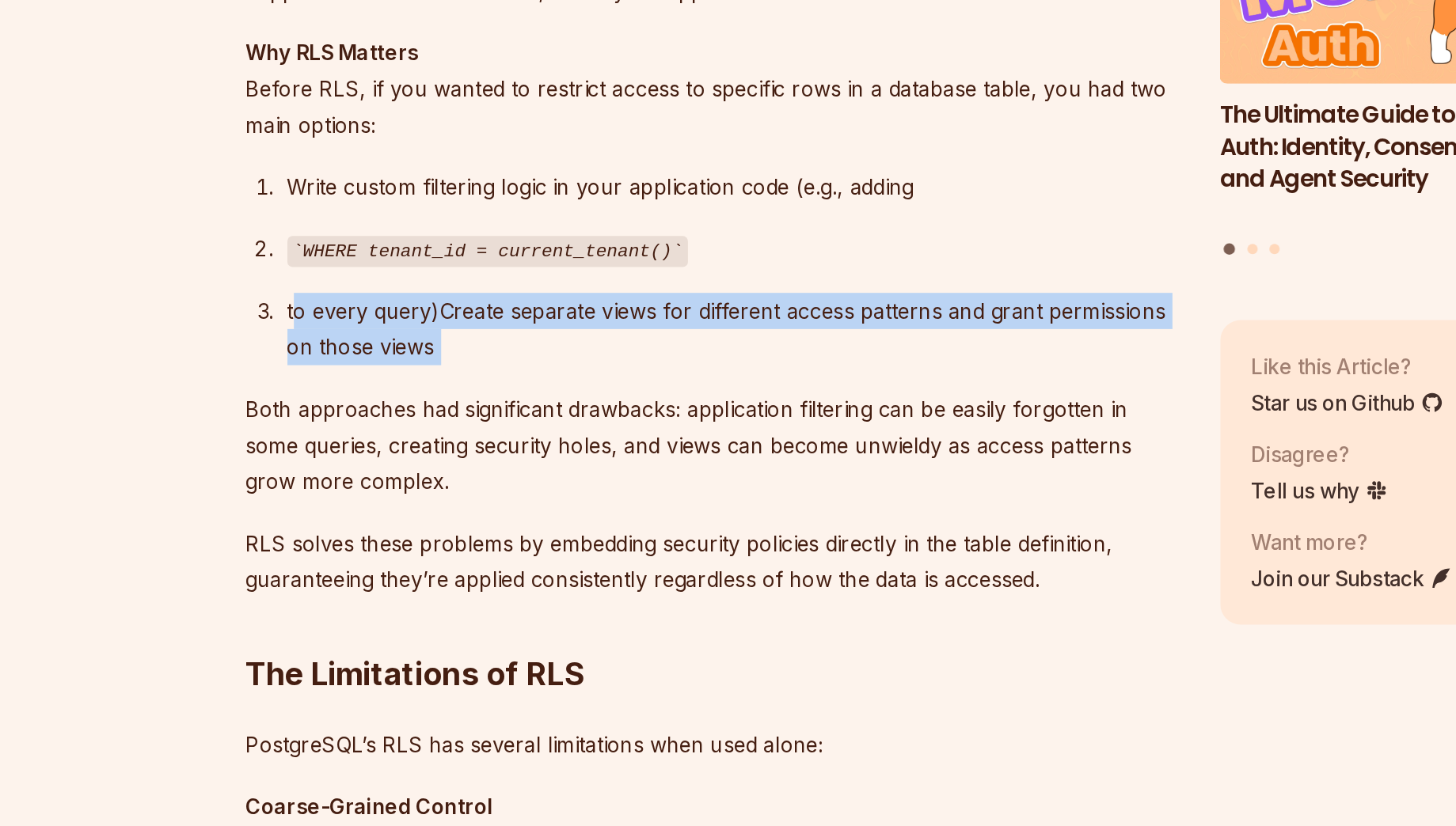
click at [758, 454] on div "to every query)Create separate views for different access patterns and grant pe…" at bounding box center [622, 466] width 547 height 44
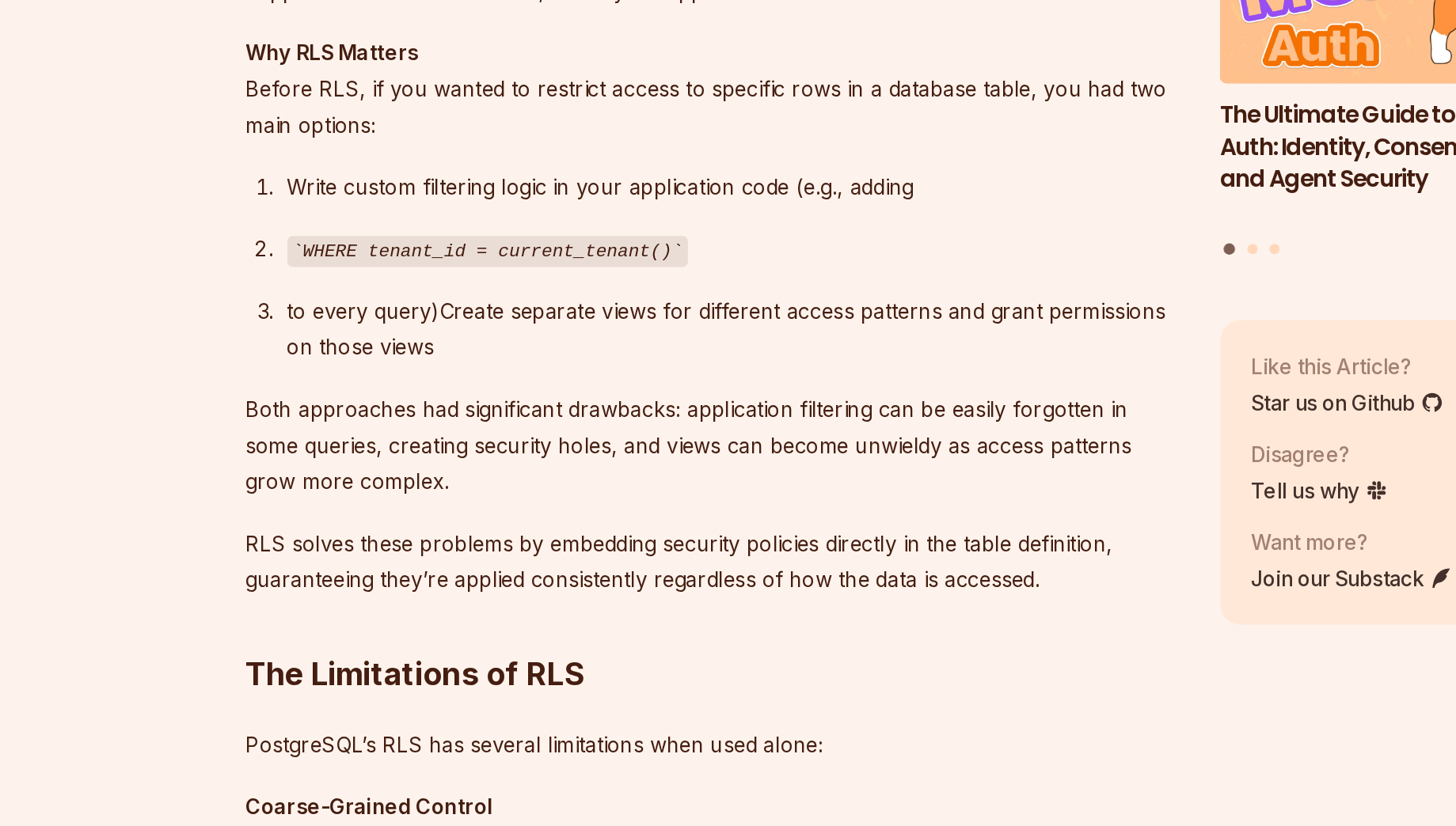
click at [744, 509] on p "Both approaches had significant drawbacks: application filtering can be easily …" at bounding box center [609, 537] width 571 height 66
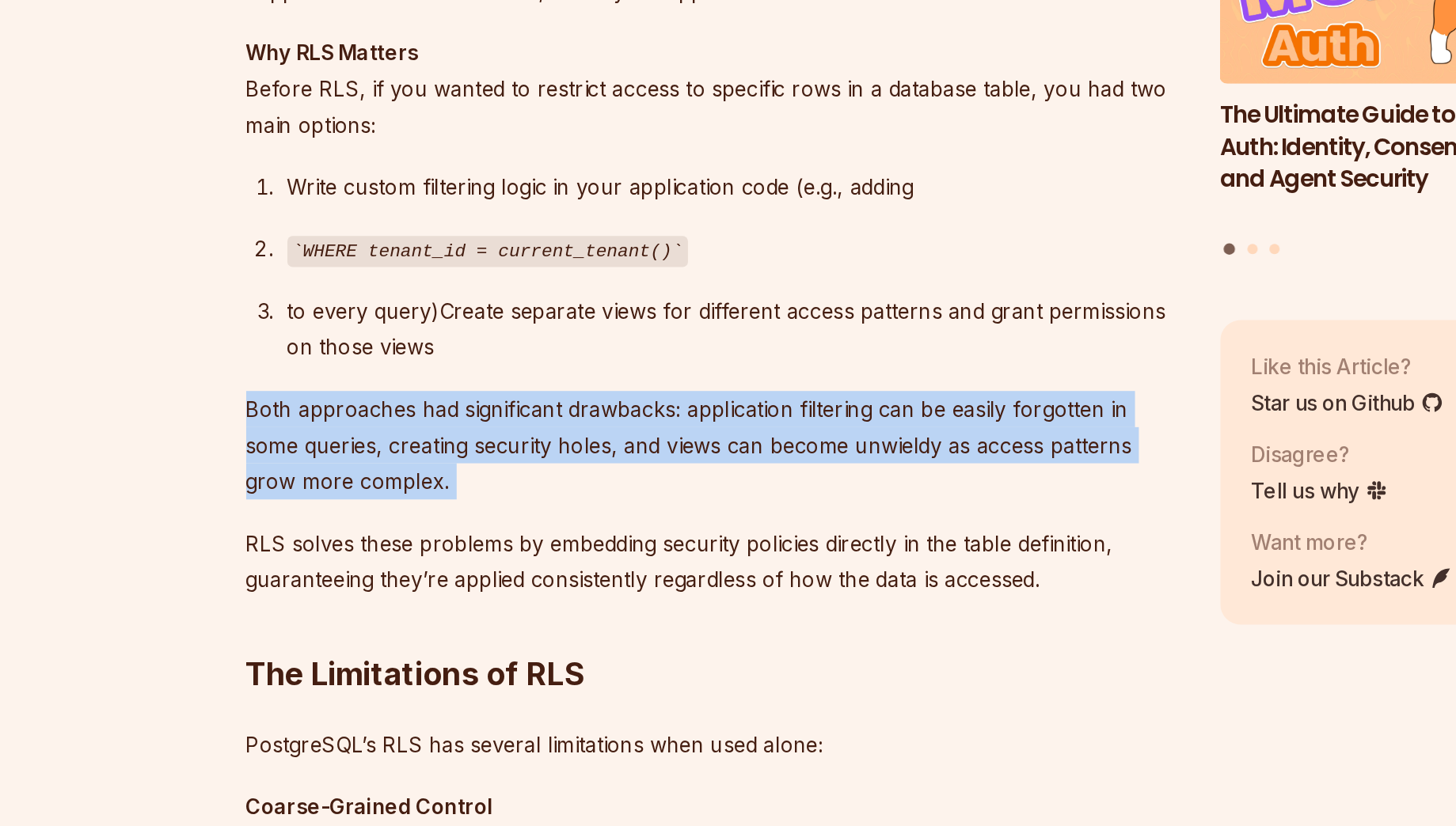
click at [744, 509] on p "Both approaches had significant drawbacks: application filtering can be easily …" at bounding box center [609, 537] width 571 height 66
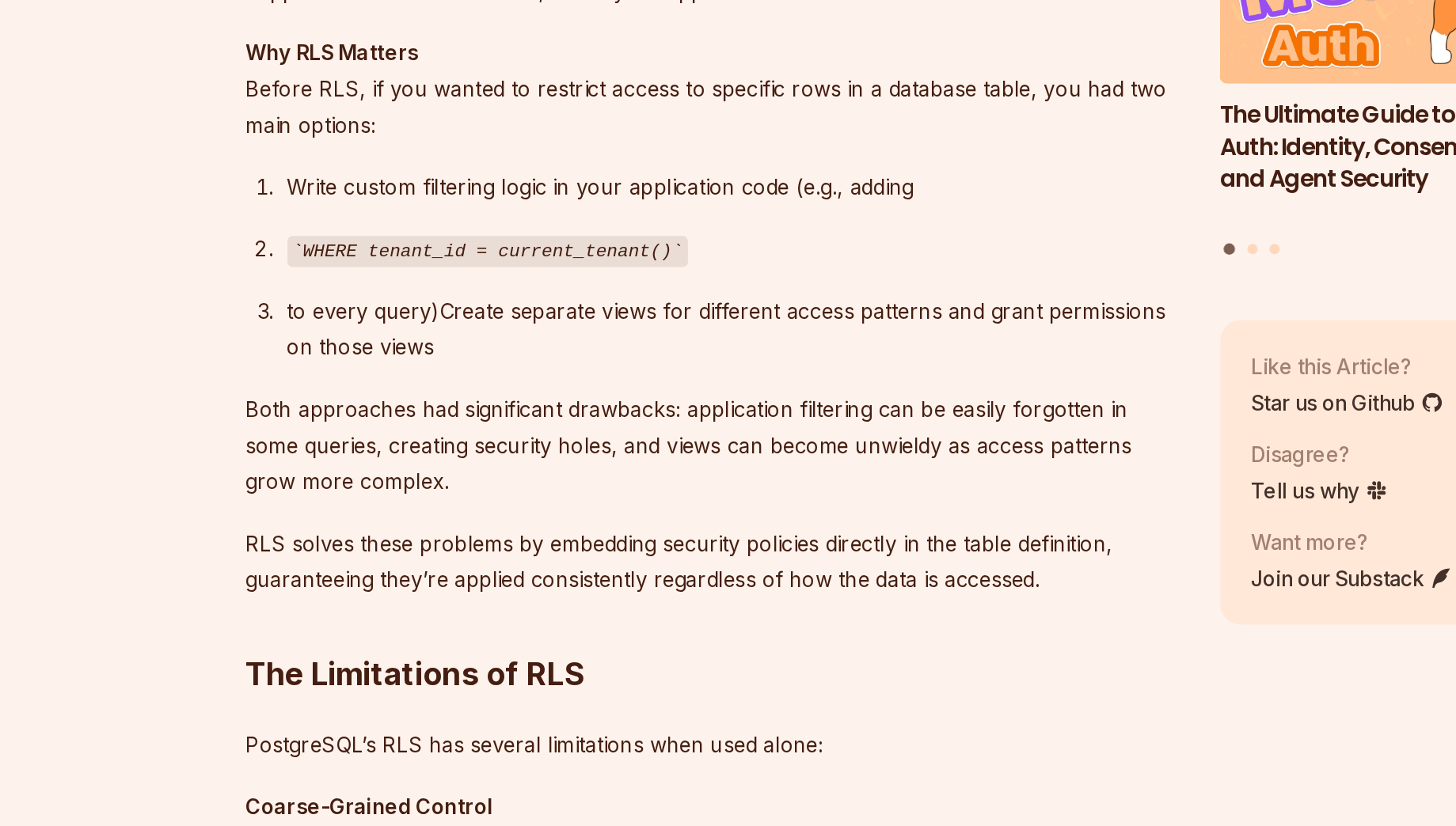
click at [700, 483] on div "to every query)Create separate views for different access patterns and grant pe…" at bounding box center [622, 466] width 547 height 44
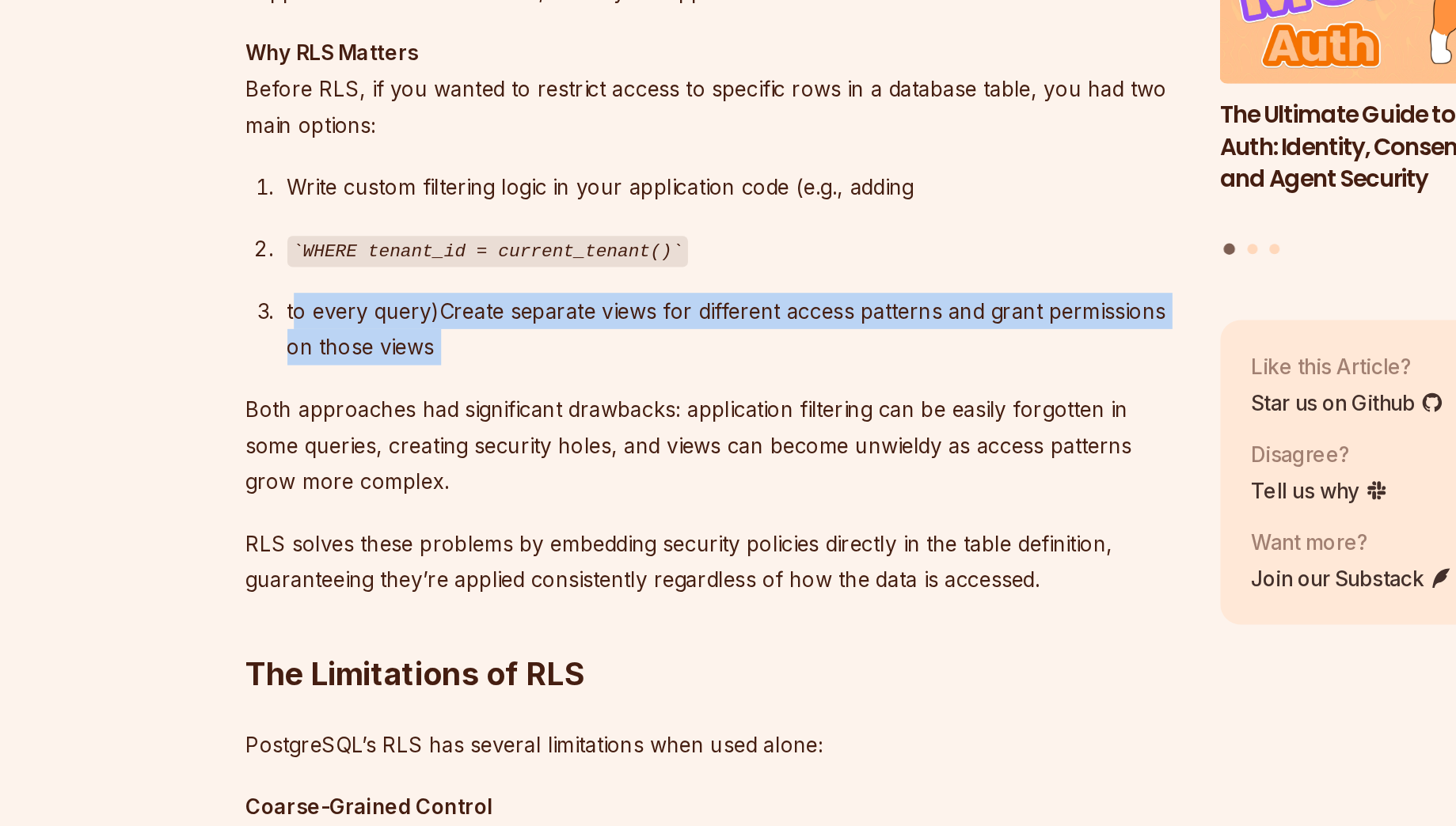
click at [700, 483] on div "to every query)Create separate views for different access patterns and grant pe…" at bounding box center [622, 466] width 547 height 44
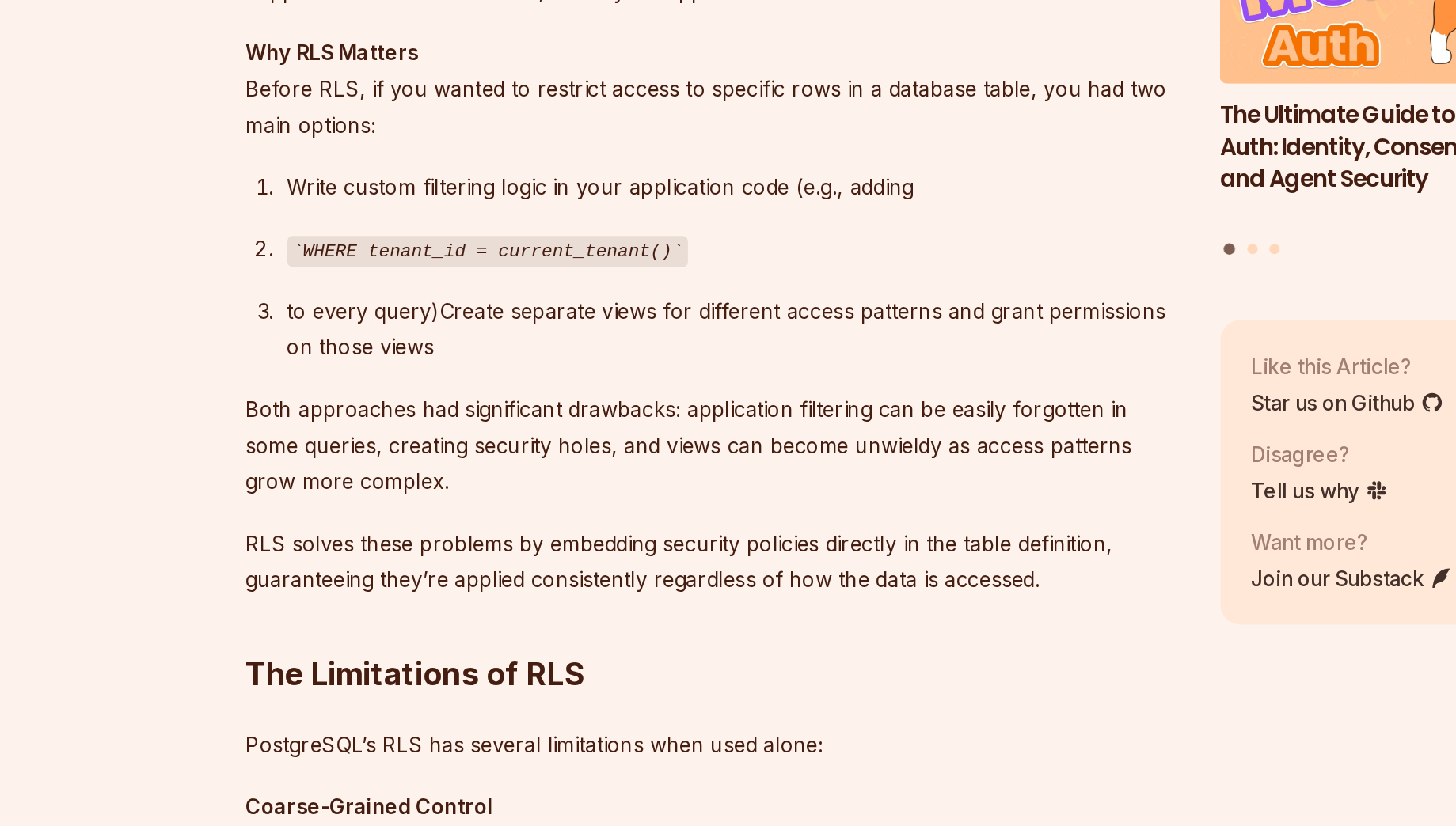
click at [607, 511] on p "Both approaches had significant drawbacks: application filtering can be easily …" at bounding box center [609, 537] width 571 height 66
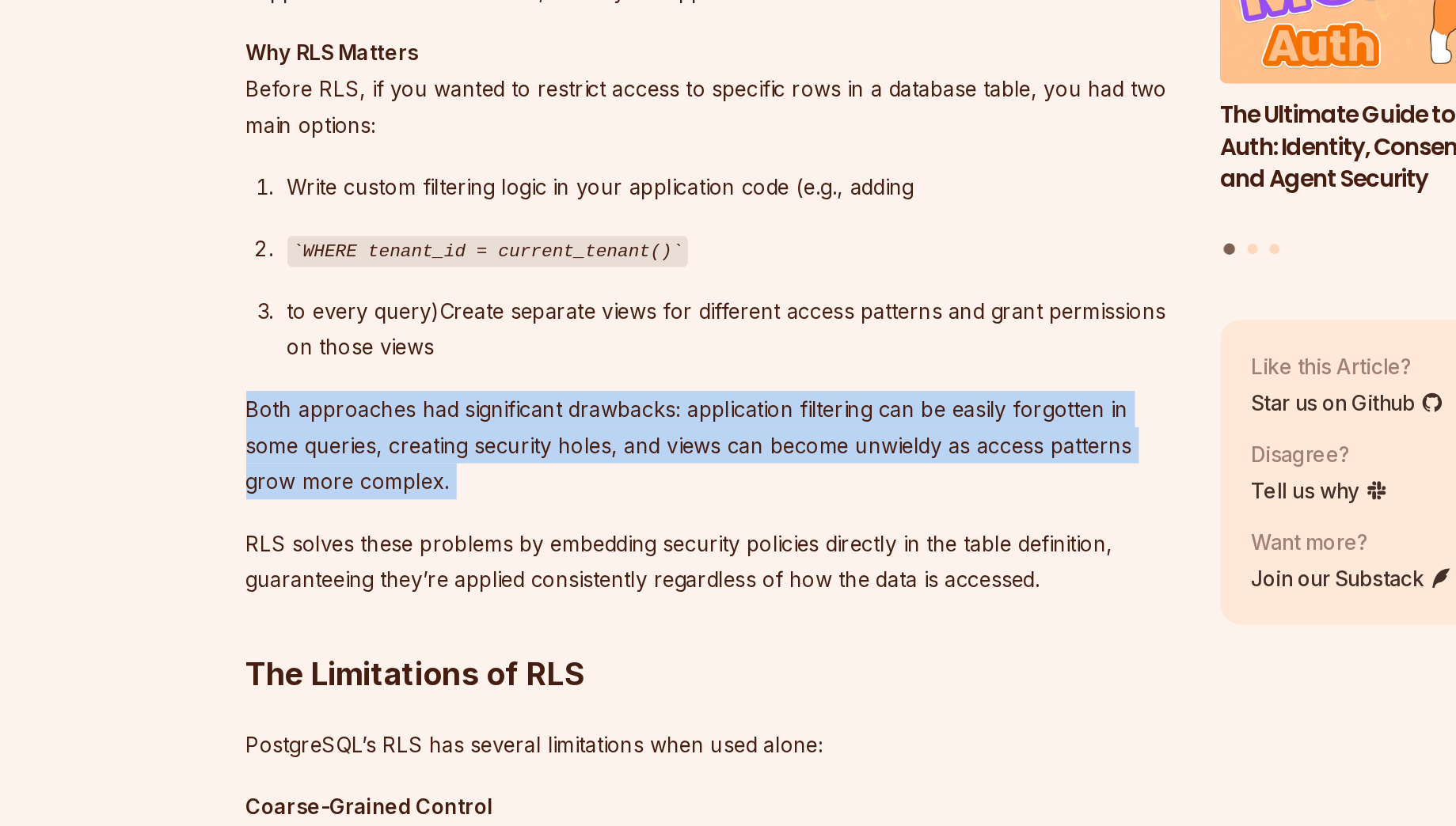
click at [607, 511] on p "Both approaches had significant drawbacks: application filtering can be easily …" at bounding box center [609, 537] width 571 height 66
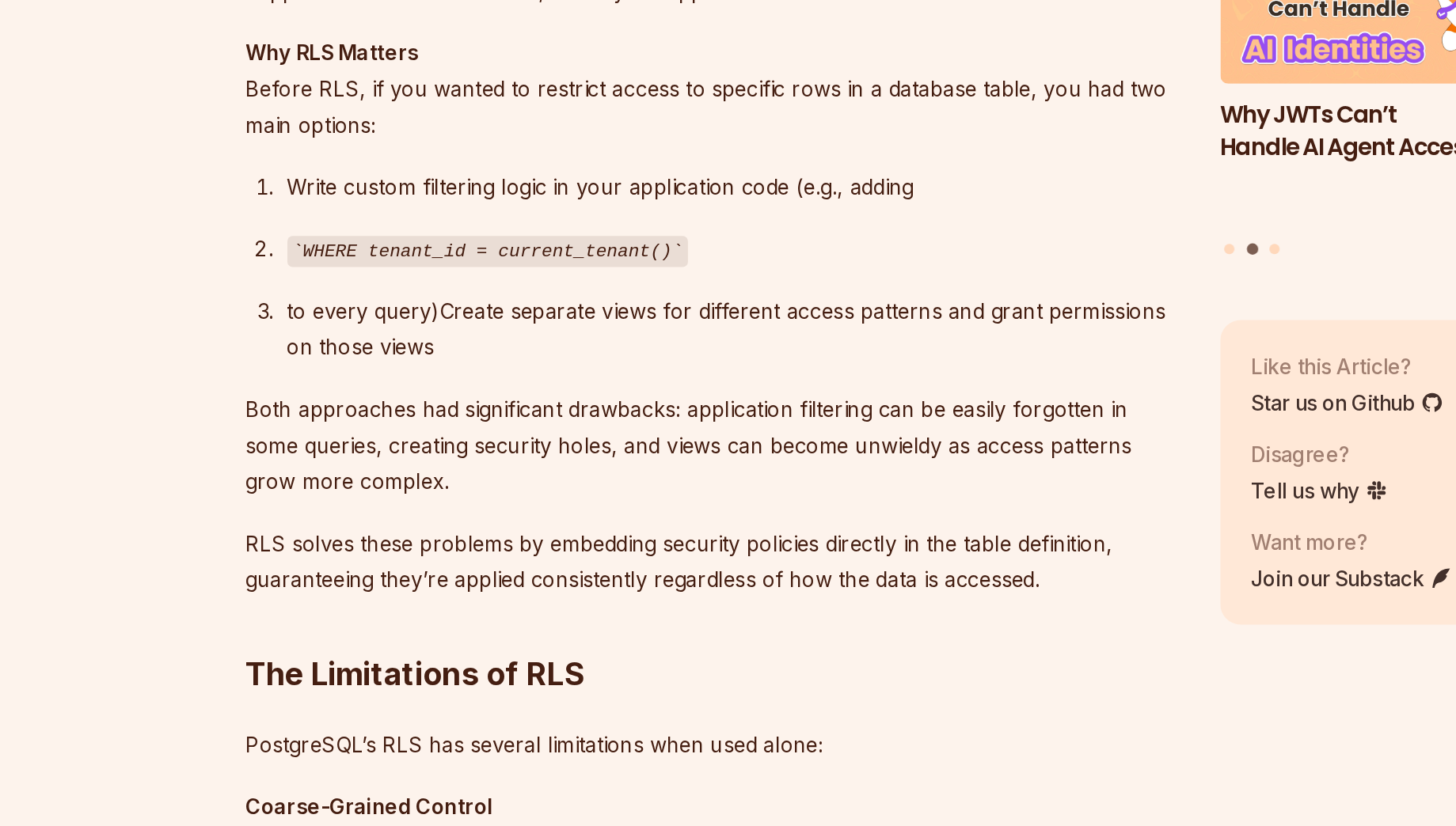
click at [684, 600] on p "RLS solves these problems by embedding security policies directly in the table …" at bounding box center [609, 608] width 571 height 44
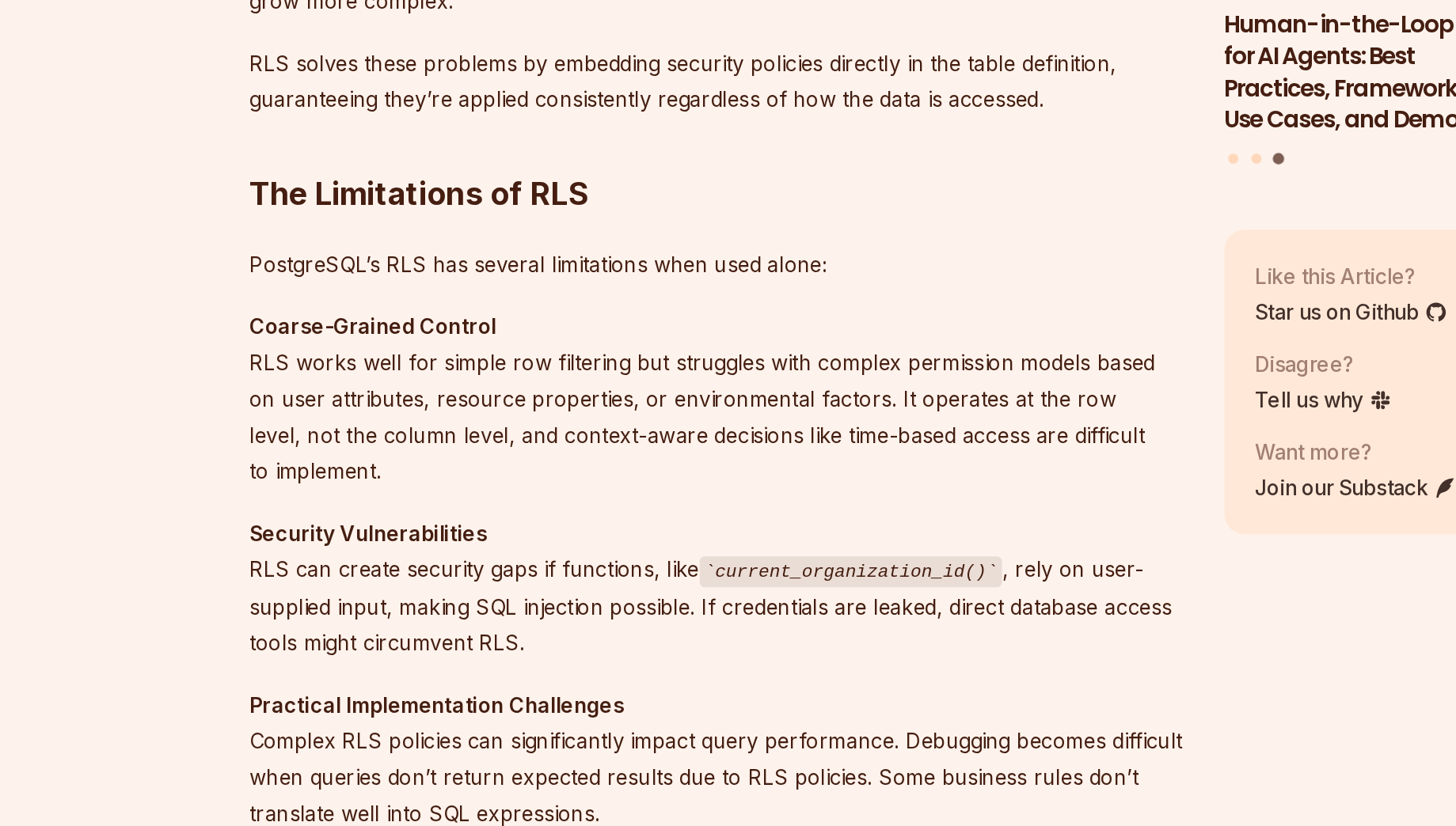
scroll to position [1453, 0]
click at [671, 357] on p "RLS solves these problems by embedding security policies directly in the table …" at bounding box center [609, 369] width 571 height 44
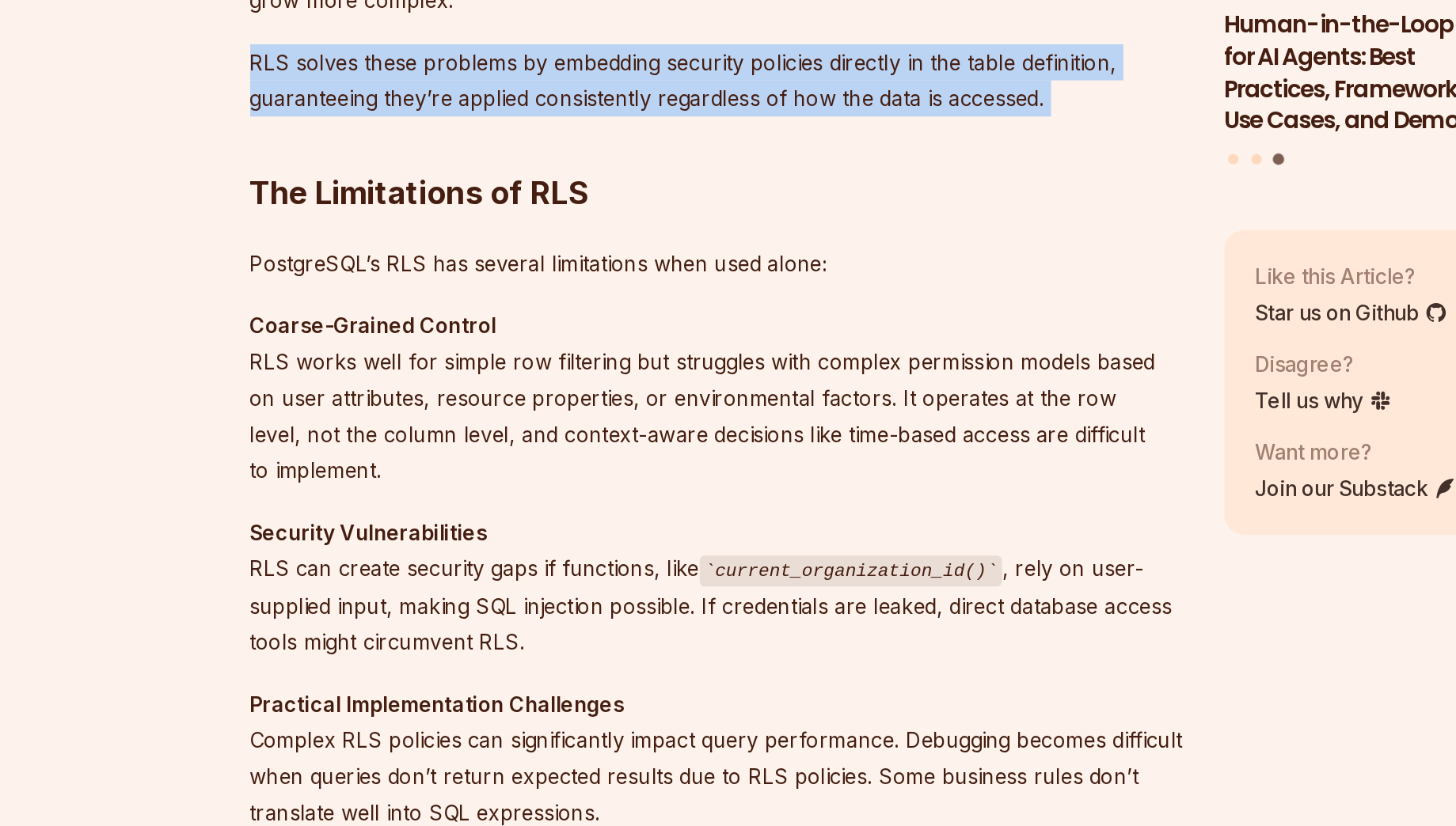
click at [671, 357] on p "RLS solves these problems by embedding security policies directly in the table …" at bounding box center [609, 369] width 571 height 44
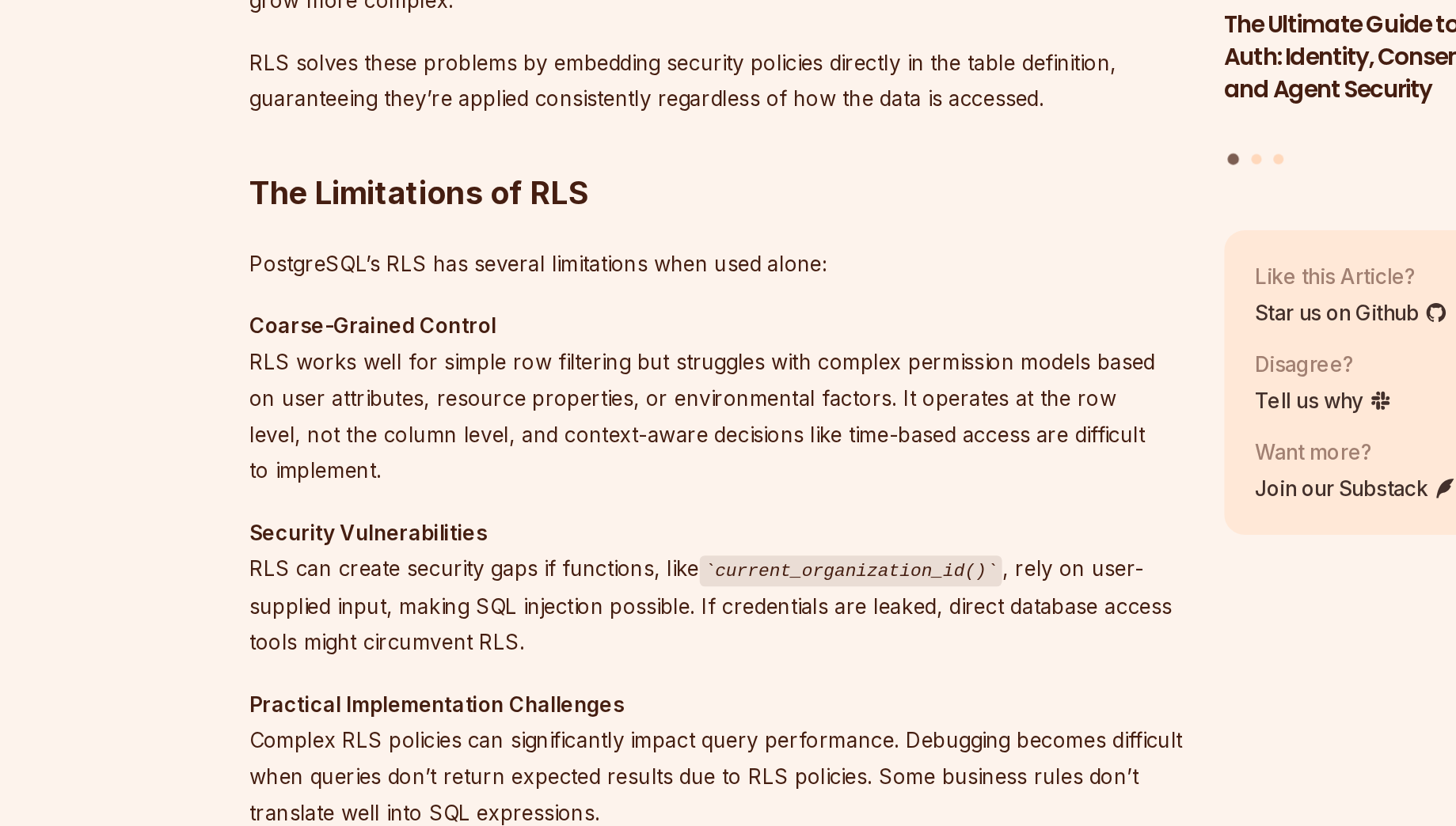
click at [551, 470] on p "PostgreSQL’s RLS has several limitations when used alone:" at bounding box center [609, 481] width 571 height 22
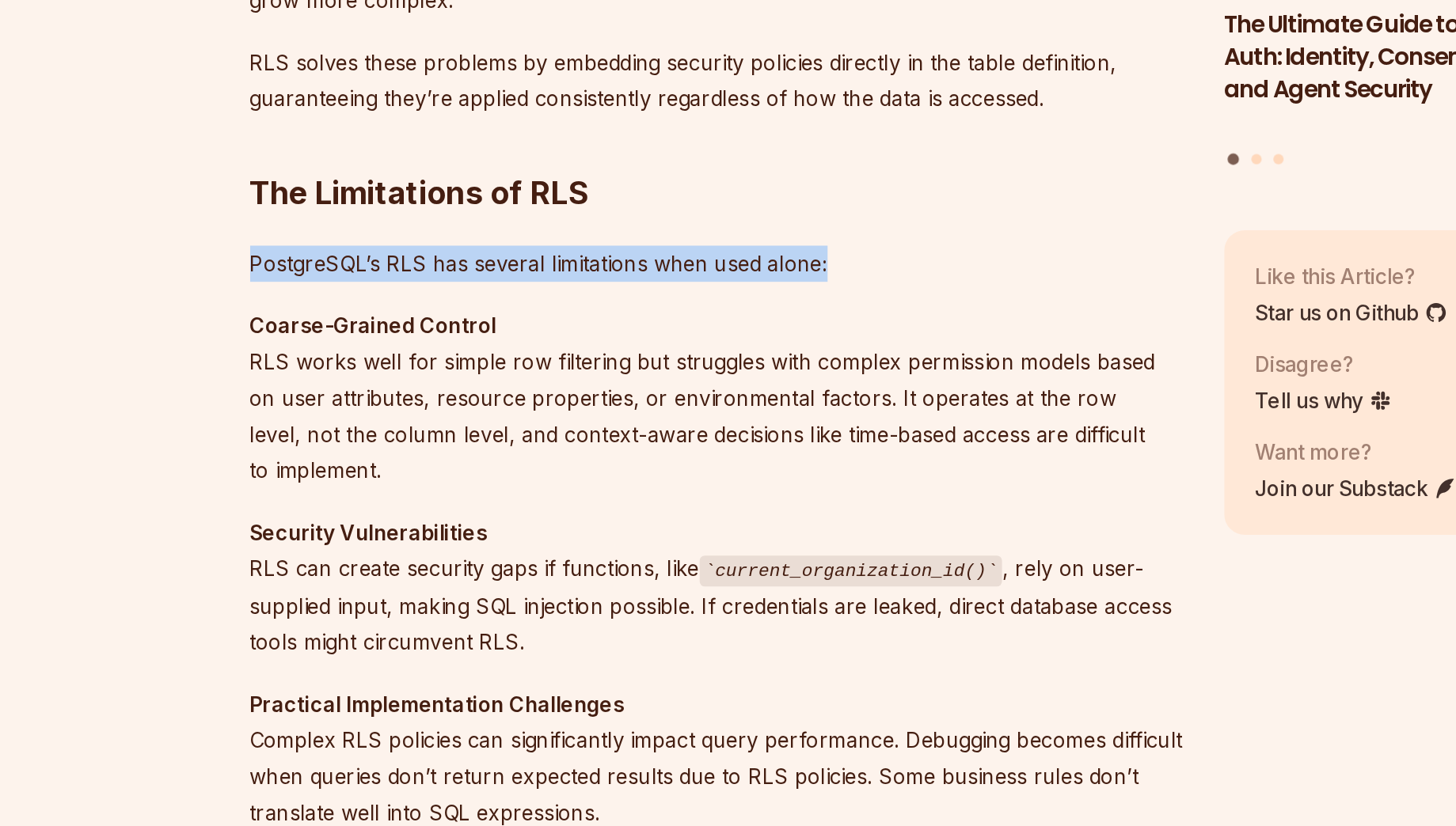
click at [551, 470] on p "PostgreSQL’s RLS has several limitations when used alone:" at bounding box center [609, 481] width 571 height 22
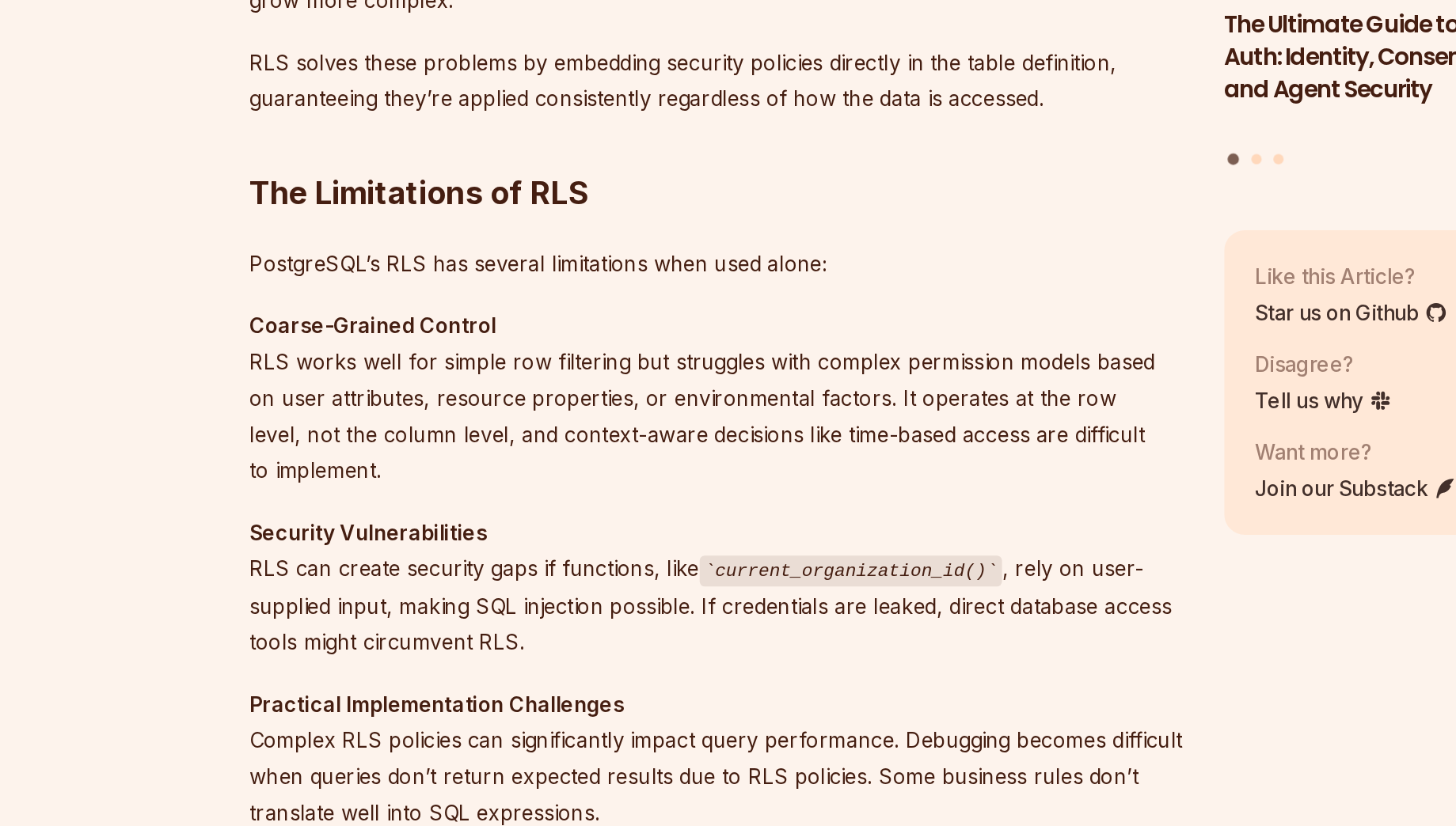
click at [631, 558] on p "Coarse-Grained Control RLS works well for simple row filtering but struggles wi…" at bounding box center [609, 563] width 571 height 111
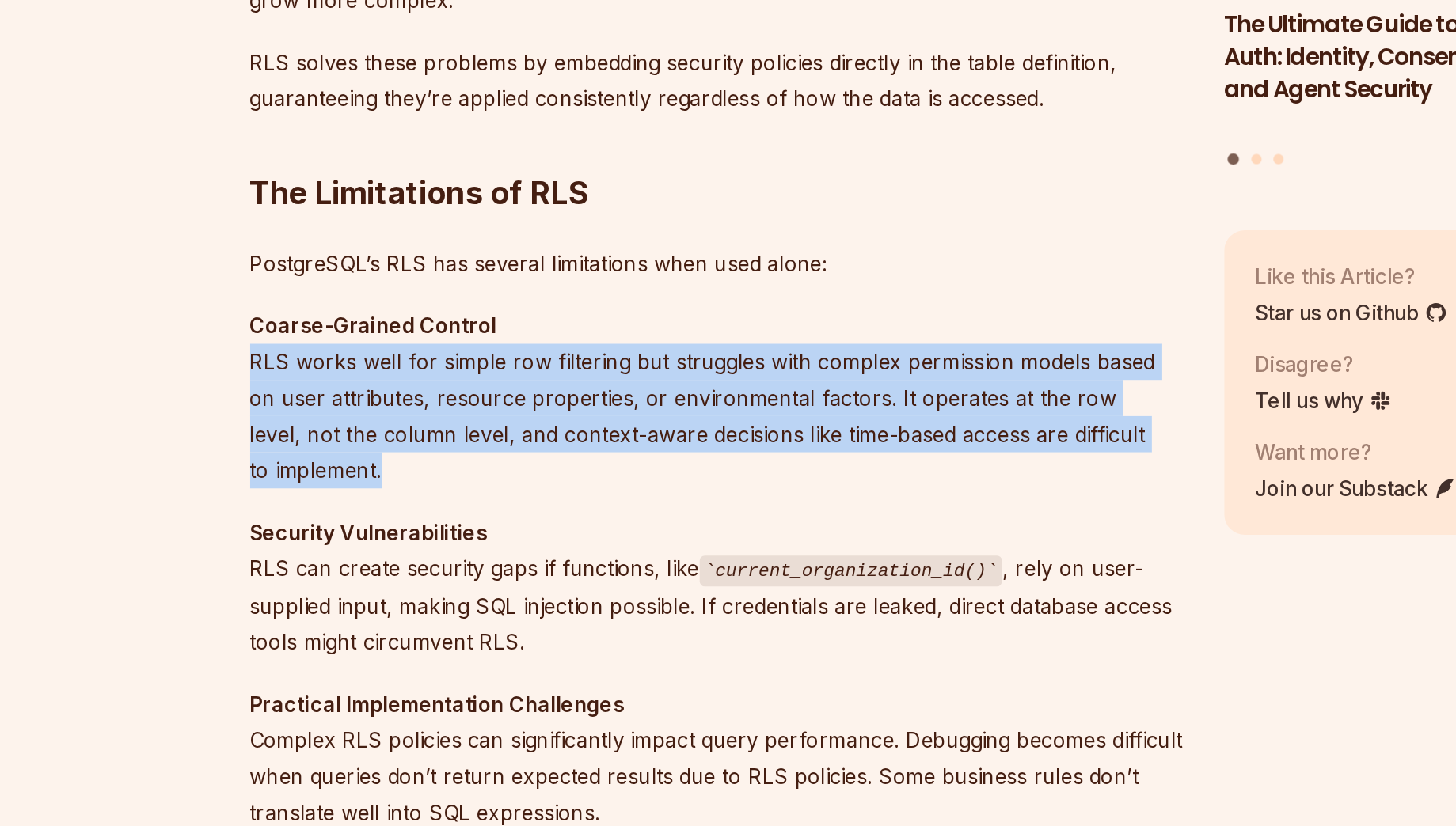
click at [631, 558] on p "Coarse-Grained Control RLS works well for simple row filtering but struggles wi…" at bounding box center [609, 563] width 571 height 111
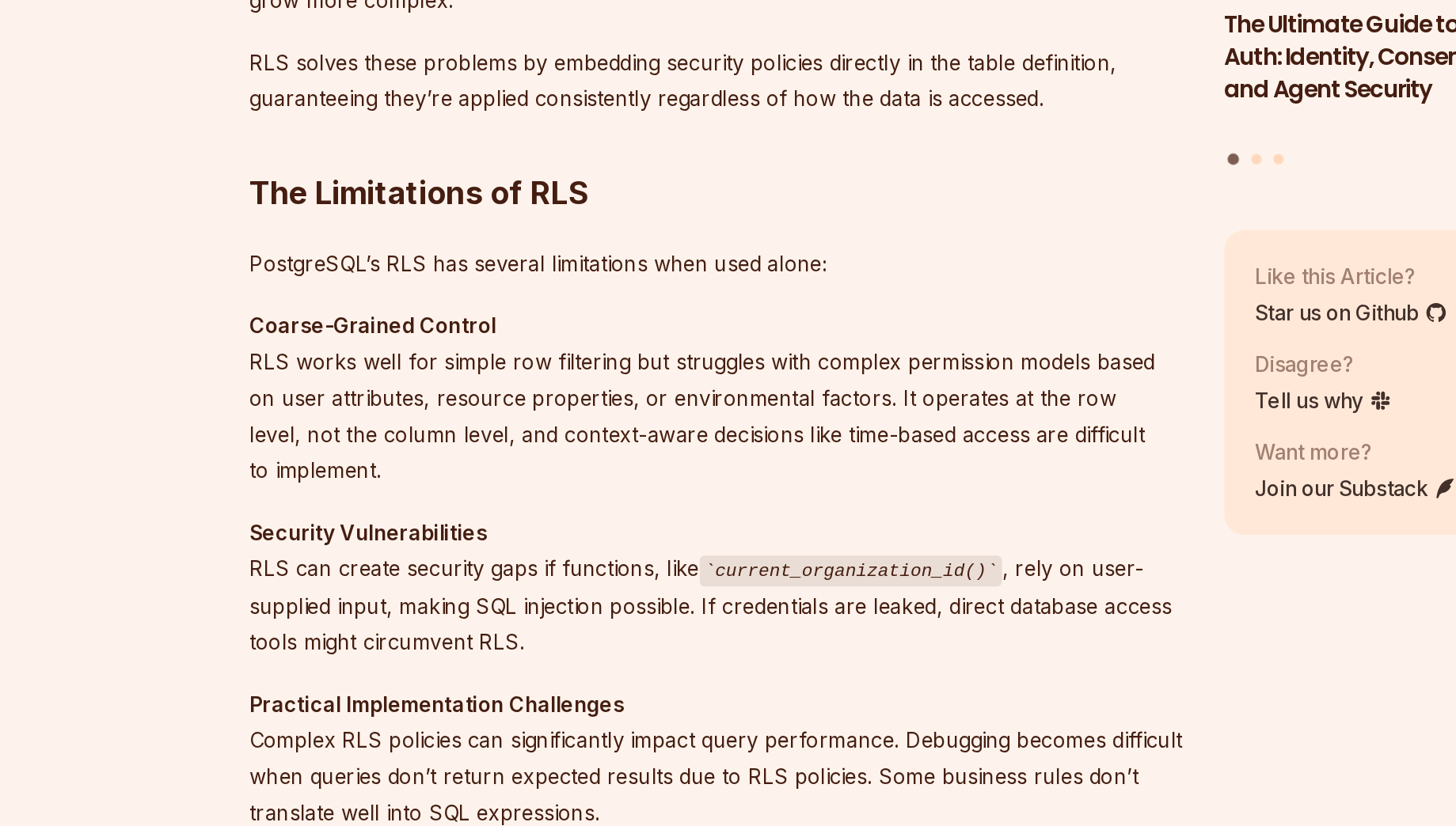
click at [723, 685] on p "Security Vulnerabilities RLS can create security gaps if functions, like curren…" at bounding box center [609, 679] width 571 height 89
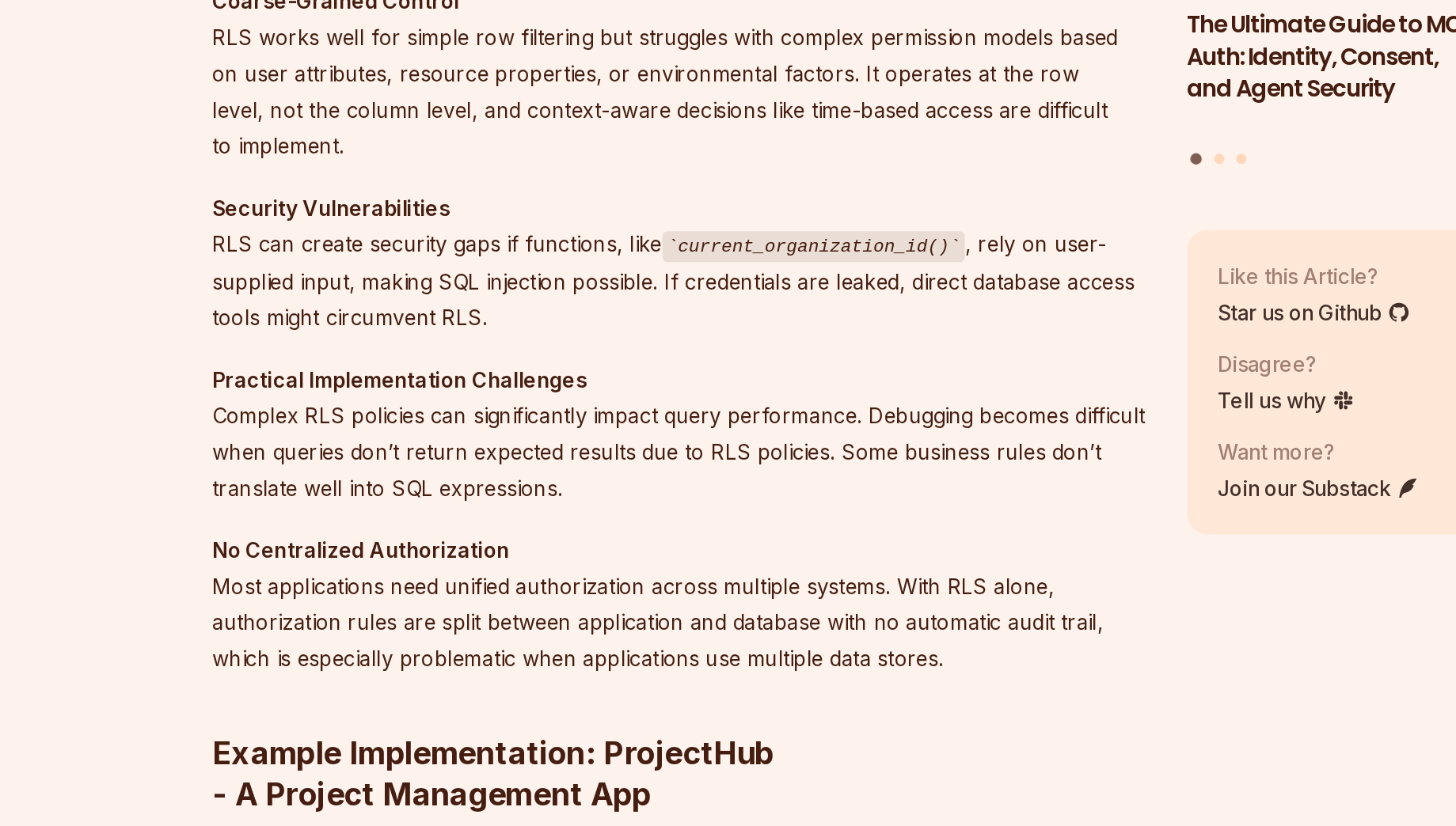
scroll to position [1656, 0]
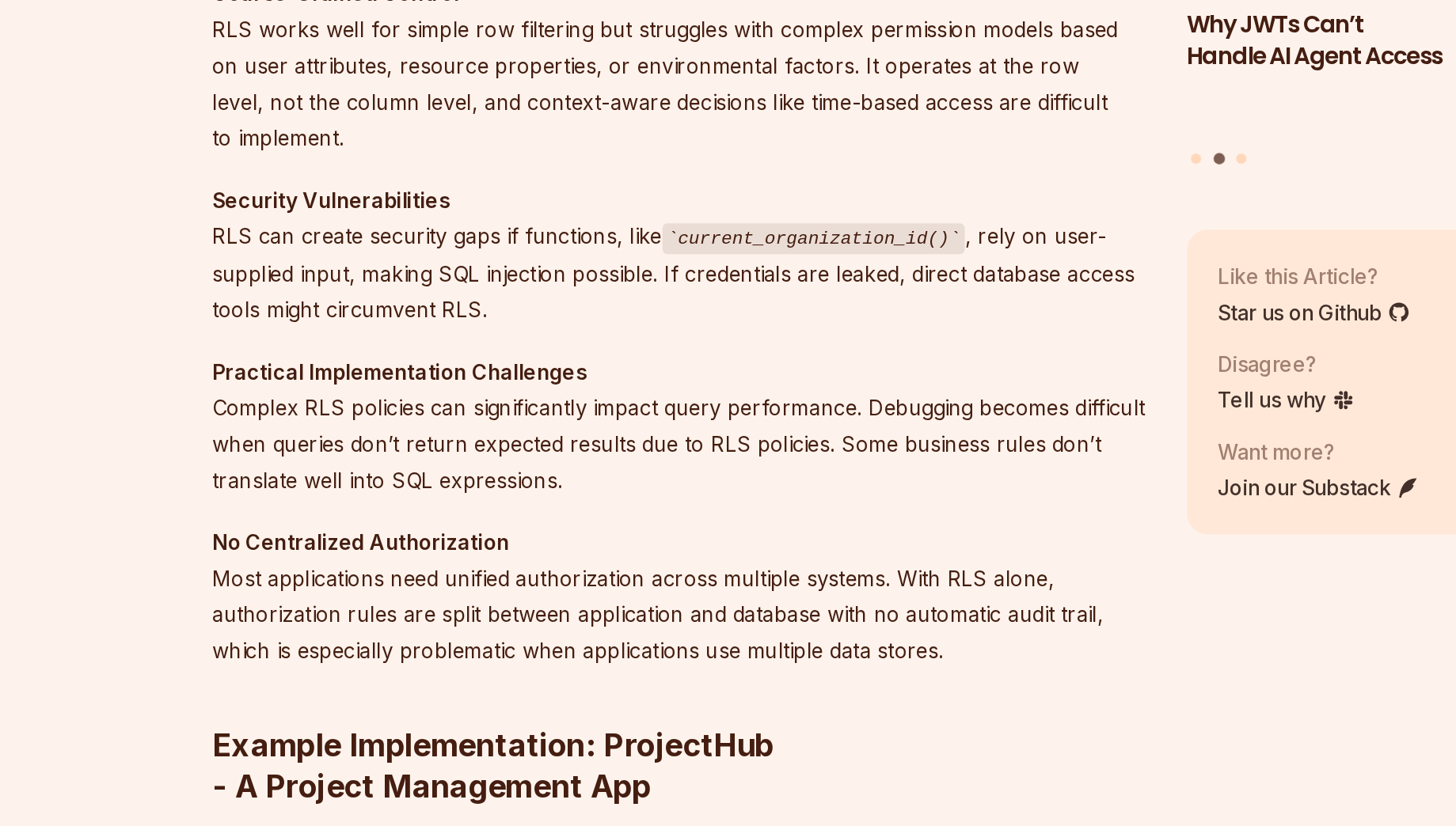
click at [818, 351] on p "Coarse-Grained Control RLS works well for simple row filtering but struggles wi…" at bounding box center [609, 360] width 571 height 111
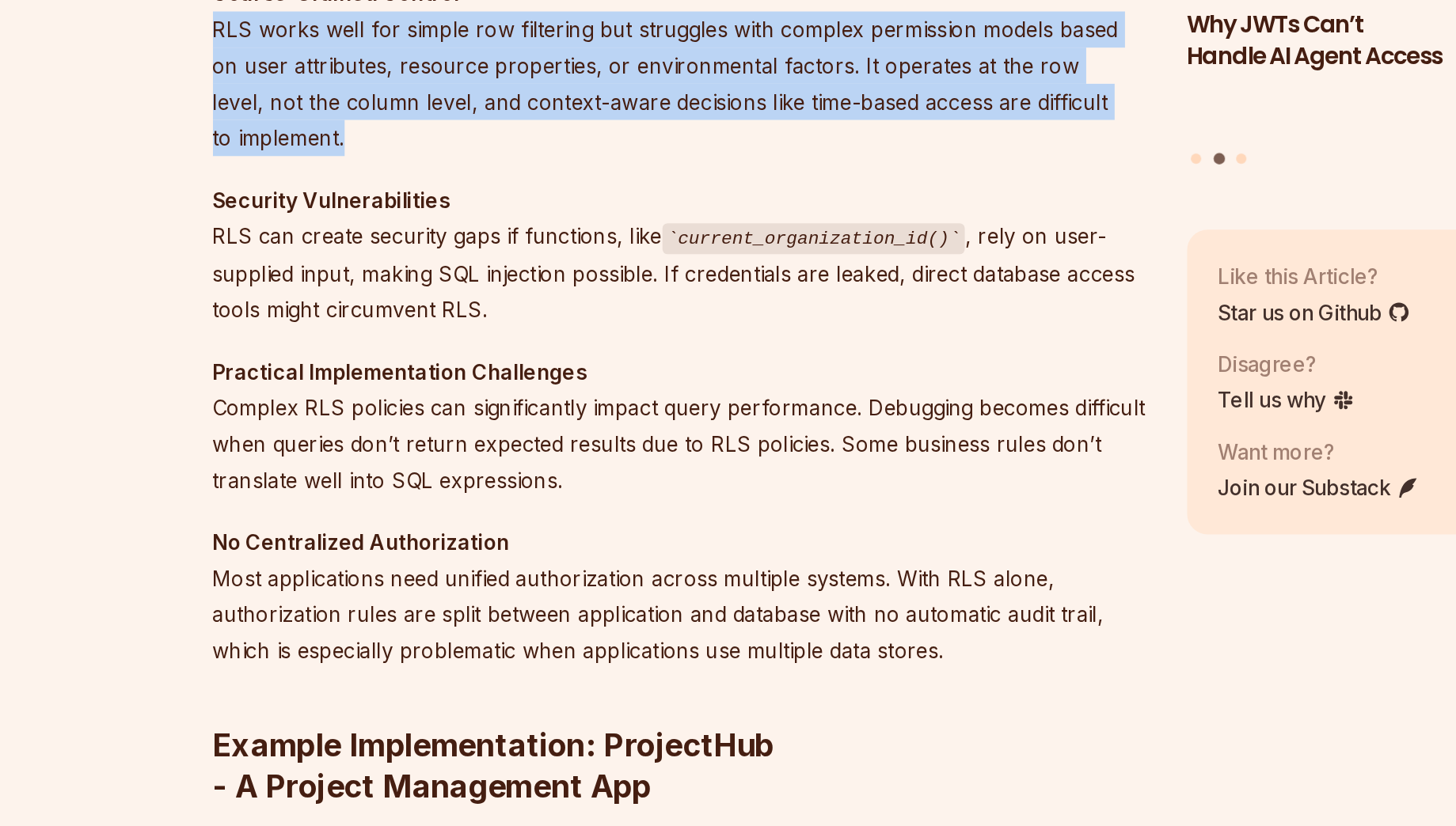
click at [818, 351] on p "Coarse-Grained Control RLS works well for simple row filtering but struggles wi…" at bounding box center [609, 360] width 571 height 111
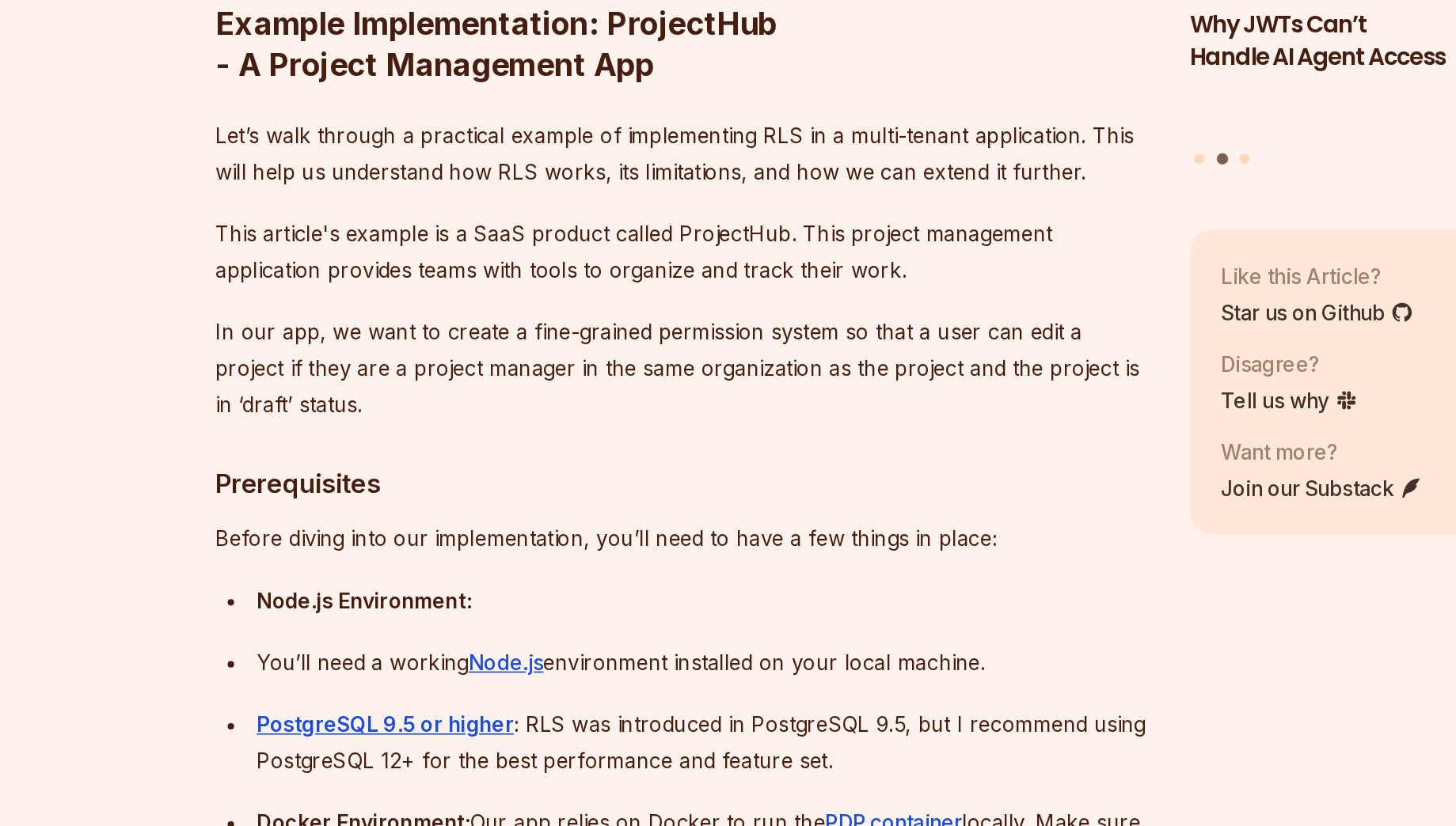
scroll to position [2101, 0]
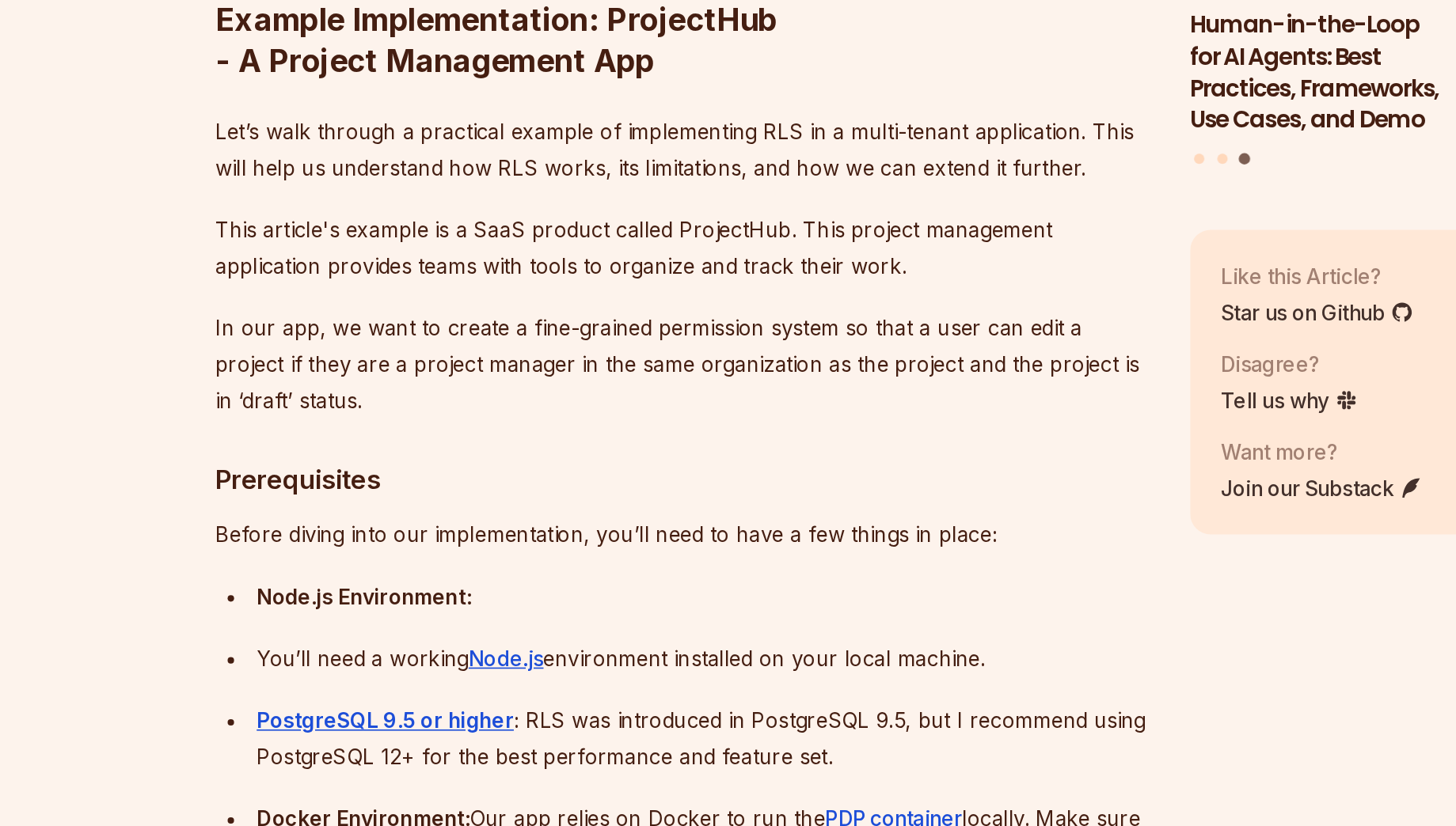
click at [625, 486] on p "This article's example is a SaaS product called ProjectHub. This project manage…" at bounding box center [609, 471] width 571 height 44
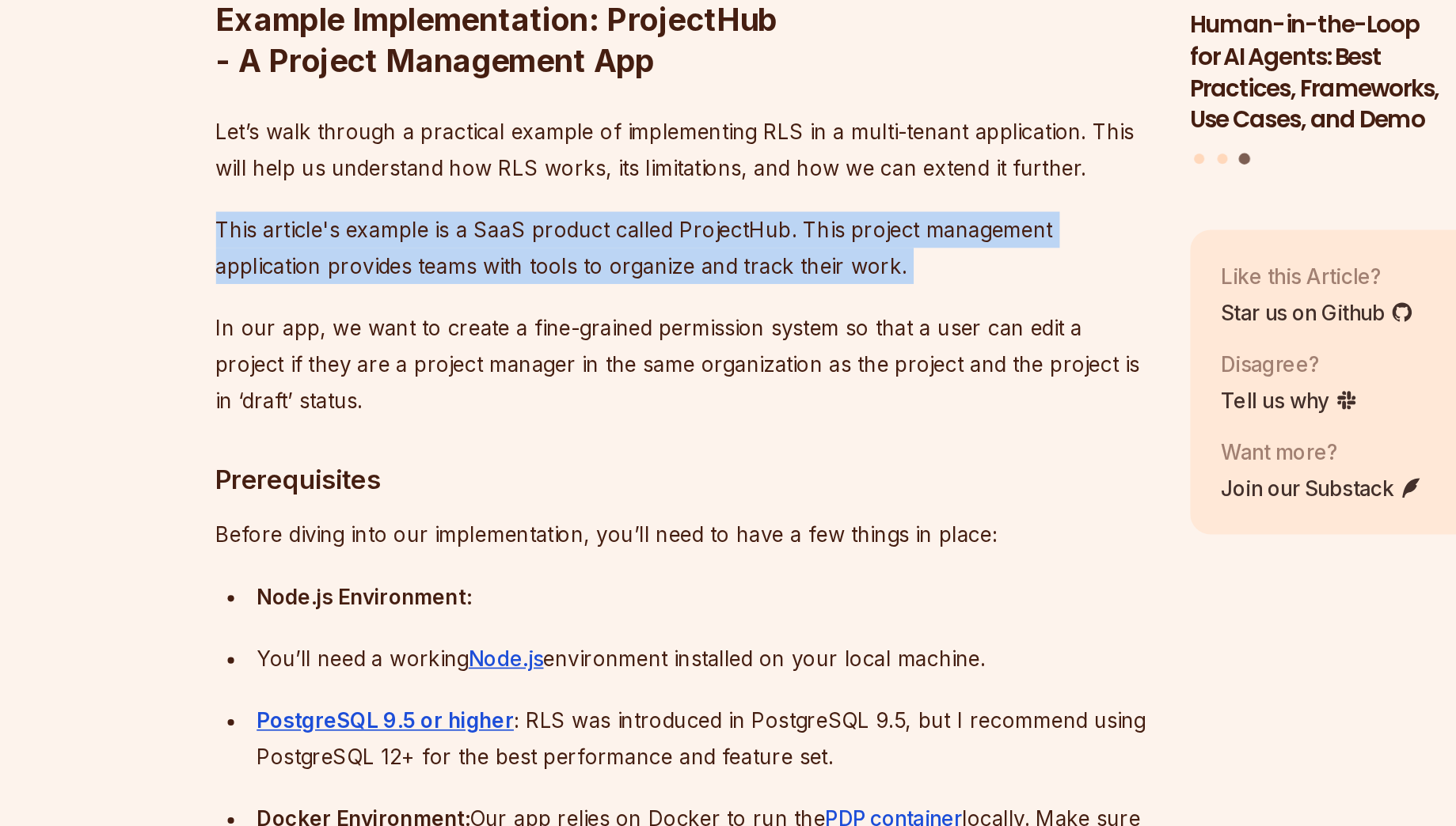
click at [625, 486] on p "This article's example is a SaaS product called ProjectHub. This project manage…" at bounding box center [609, 471] width 571 height 44
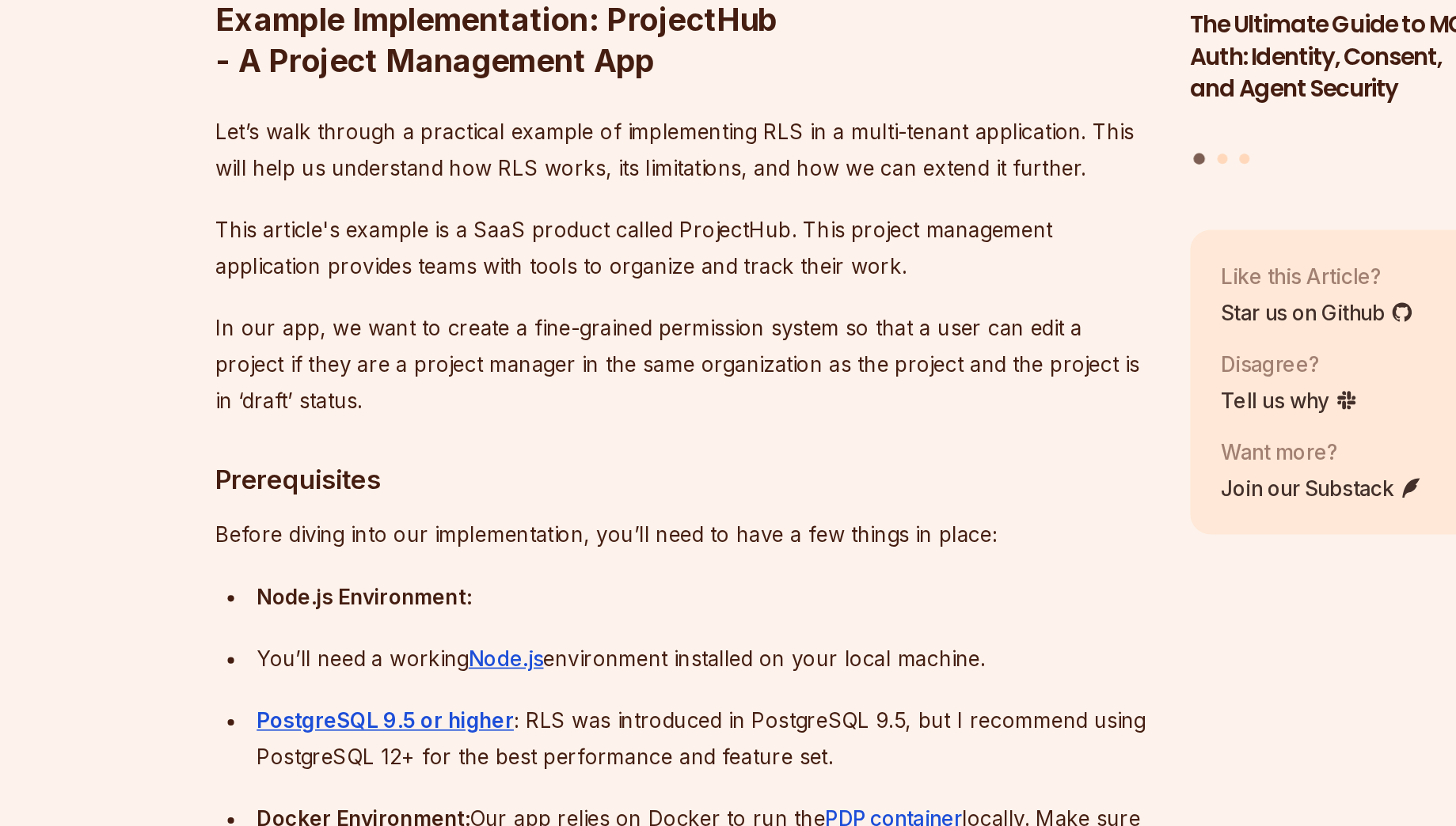
click at [560, 555] on p "In our app, we want to create a fine-grained permission system so that a user c…" at bounding box center [609, 542] width 571 height 66
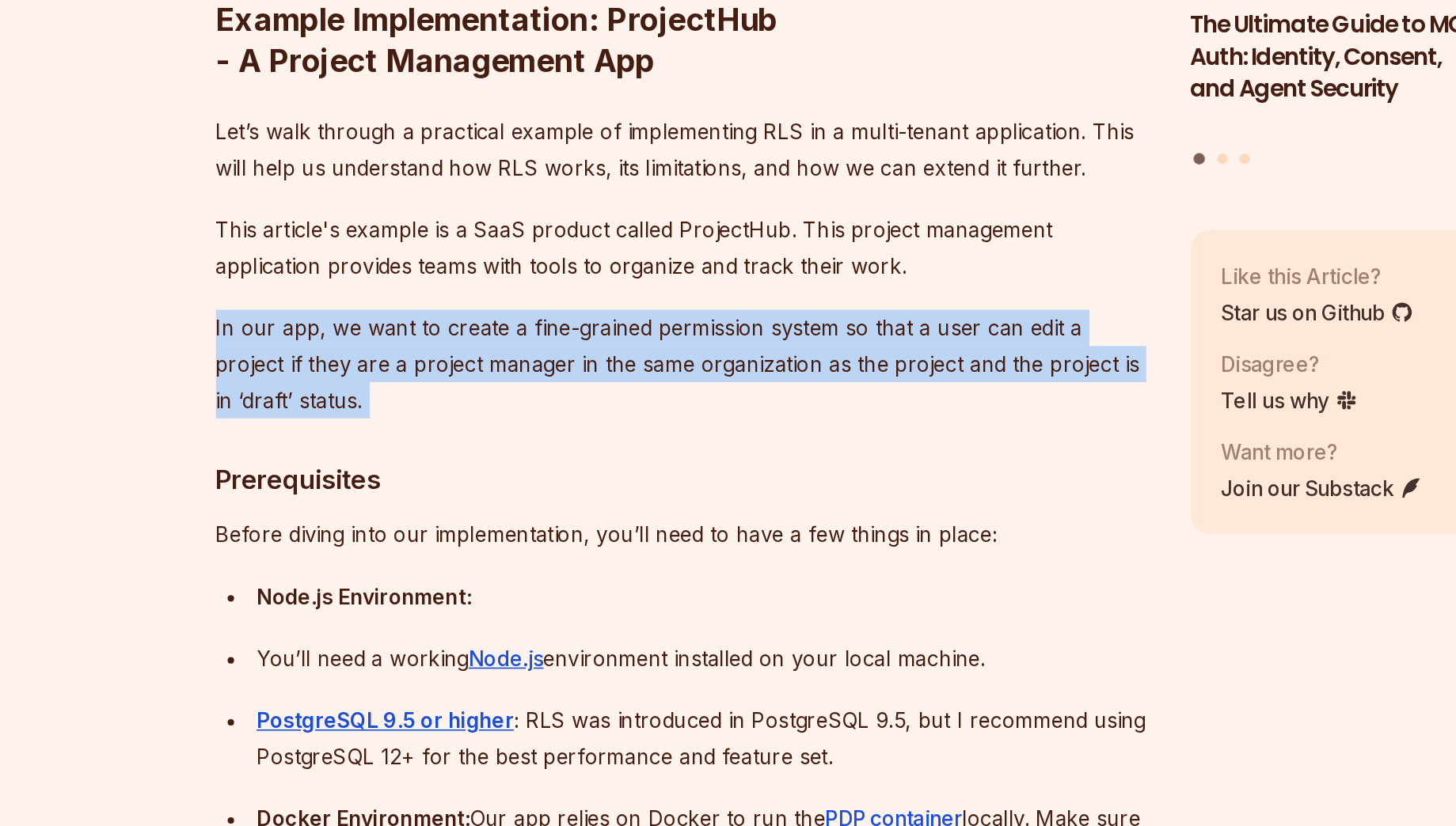
click at [560, 555] on p "In our app, we want to create a fine-grained permission system so that a user c…" at bounding box center [609, 542] width 571 height 66
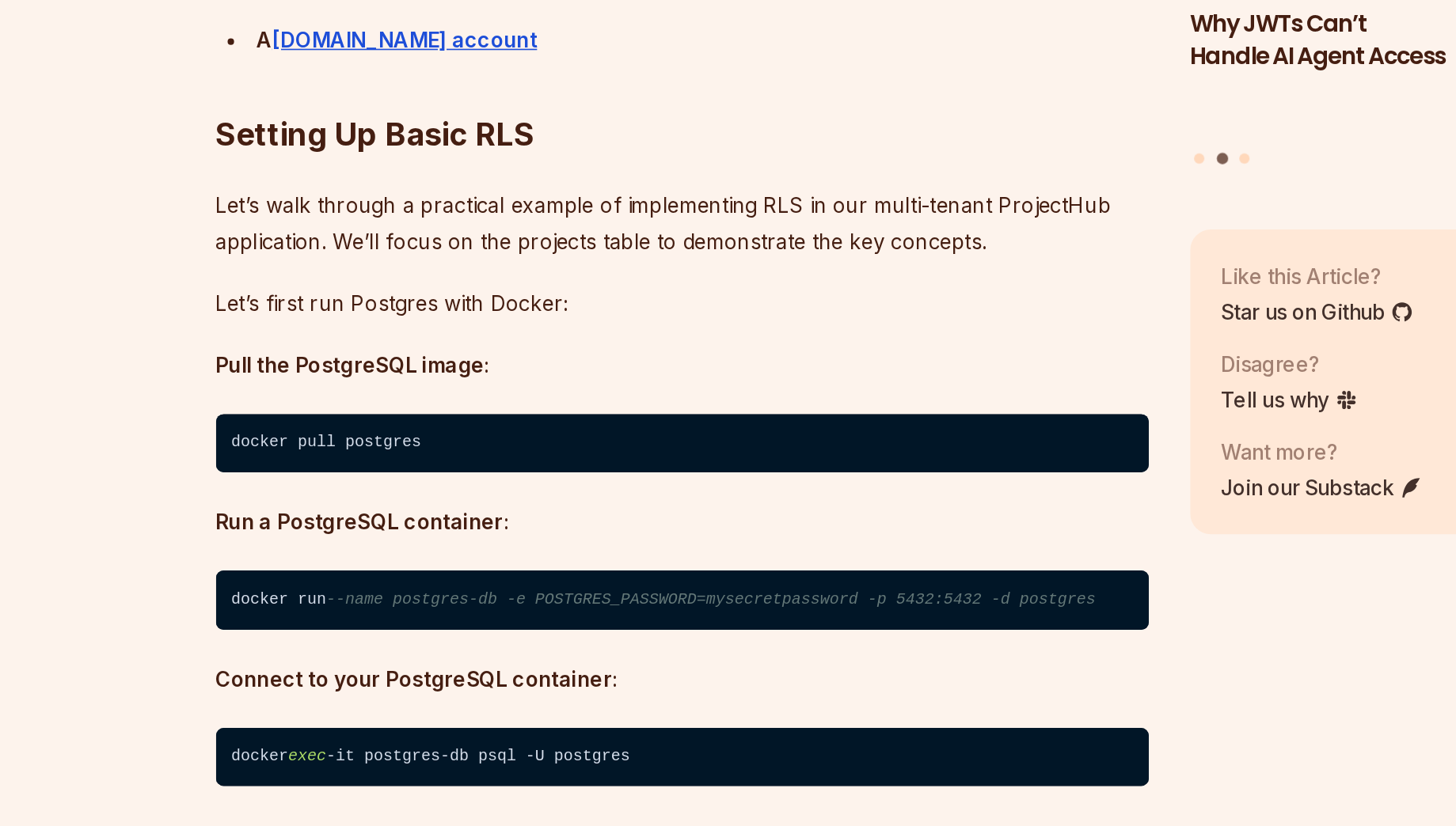
scroll to position [2716, 0]
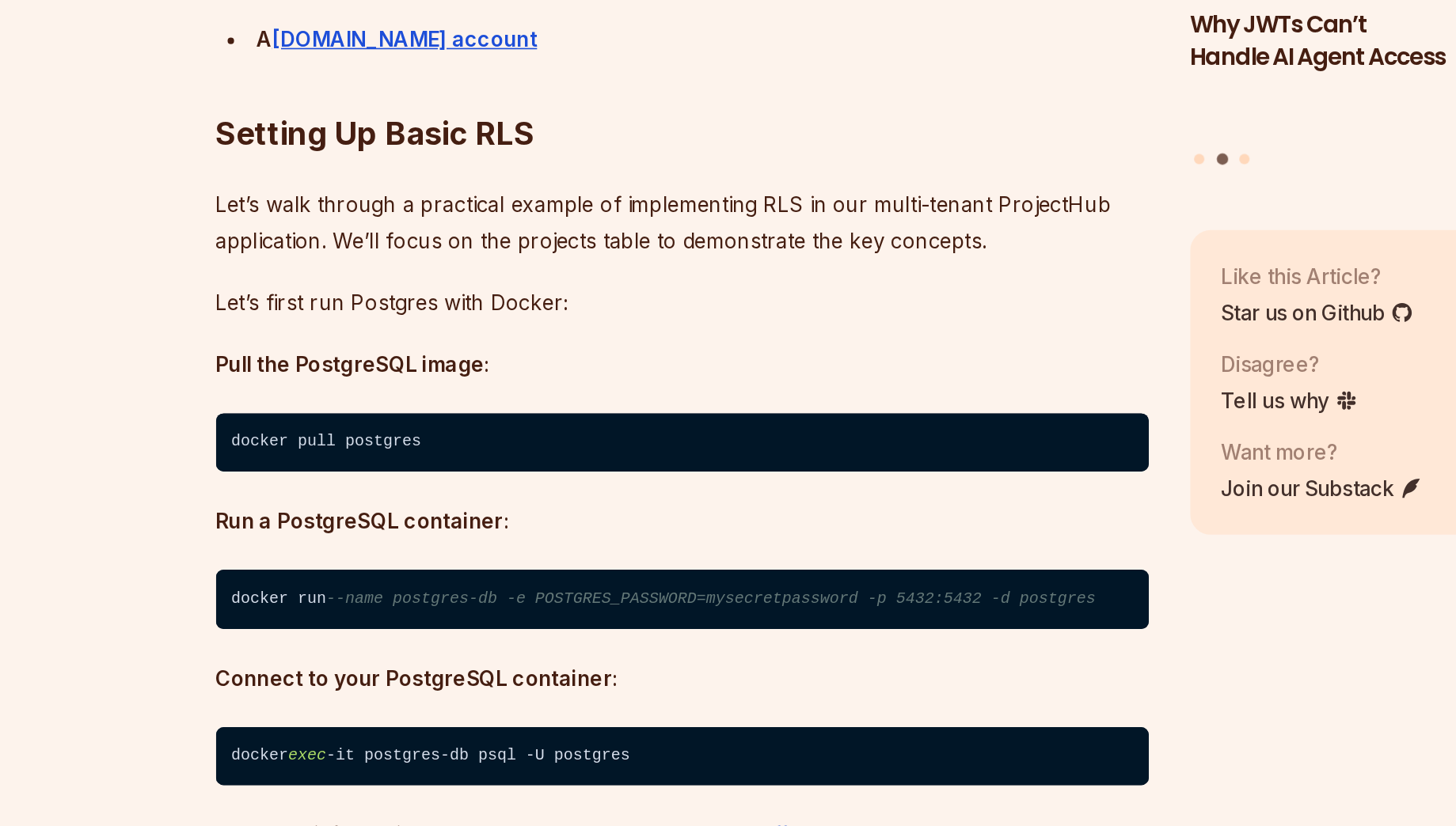
click at [573, 683] on span "--name postgres-db -e POSTGRES_PASSWORD=mysecretpassword -p 5432:5432 -d postgr…" at bounding box center [625, 687] width 471 height 11
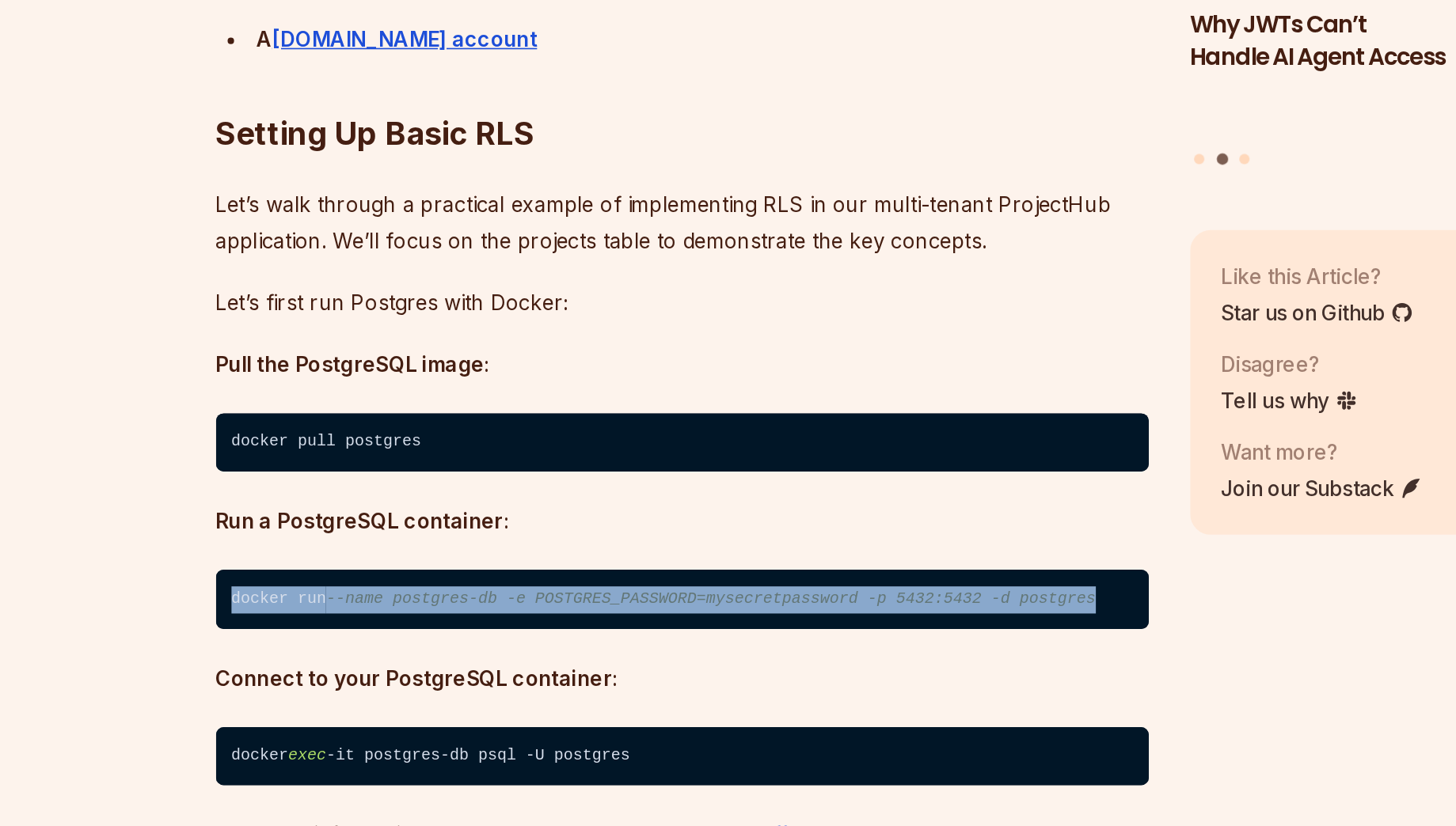
click at [573, 683] on span "--name postgres-db -e POSTGRES_PASSWORD=mysecretpassword -p 5432:5432 -d postgr…" at bounding box center [625, 687] width 471 height 11
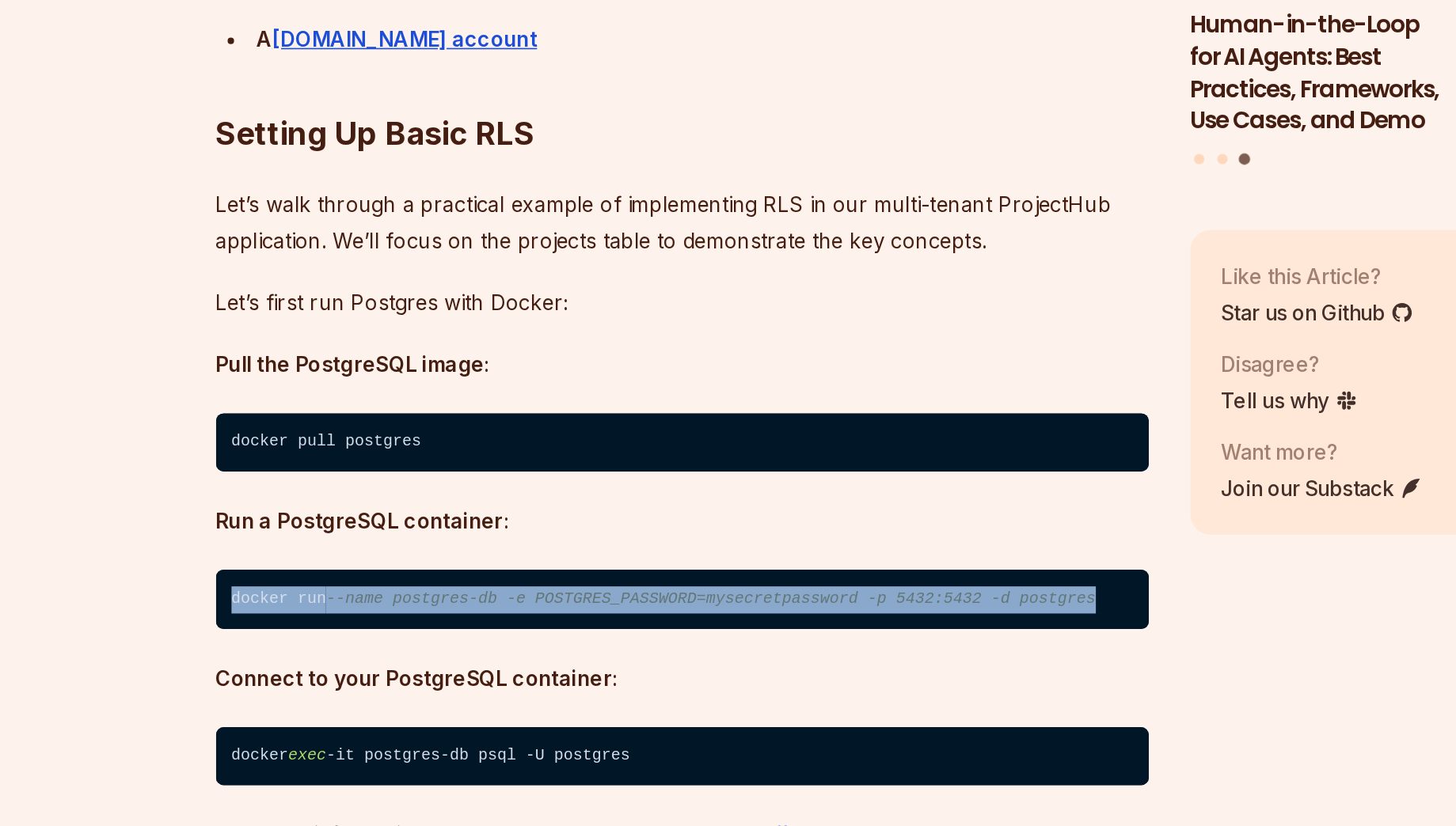
copy code "docker run --name postgres-db -e POSTGRES_PASSWORD=mysecretpassword -p 5432:543…"
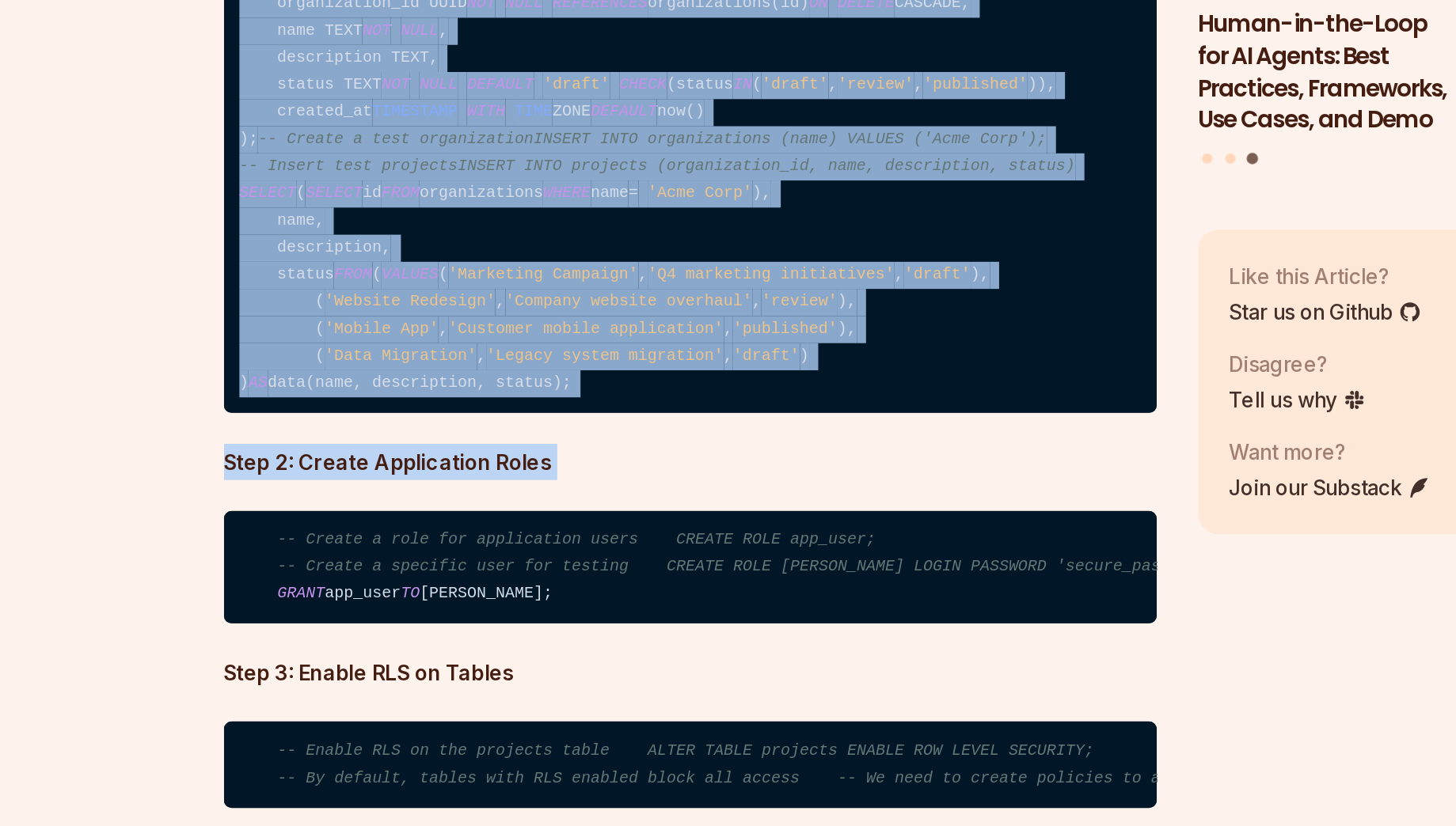
scroll to position [3444, 0]
drag, startPoint x: 332, startPoint y: 460, endPoint x: 568, endPoint y: 651, distance: 303.6
click at [568, 573] on code "CREATE TABLE organizations ( id UUID PRIMARY KEY DEFAULT gen_random_uuid(), nam…" at bounding box center [609, 405] width 571 height 335
copy code "CREATE TABLE organizations ( id UUID PRIMARY KEY DEFAULT gen_random_uuid(), nam…"
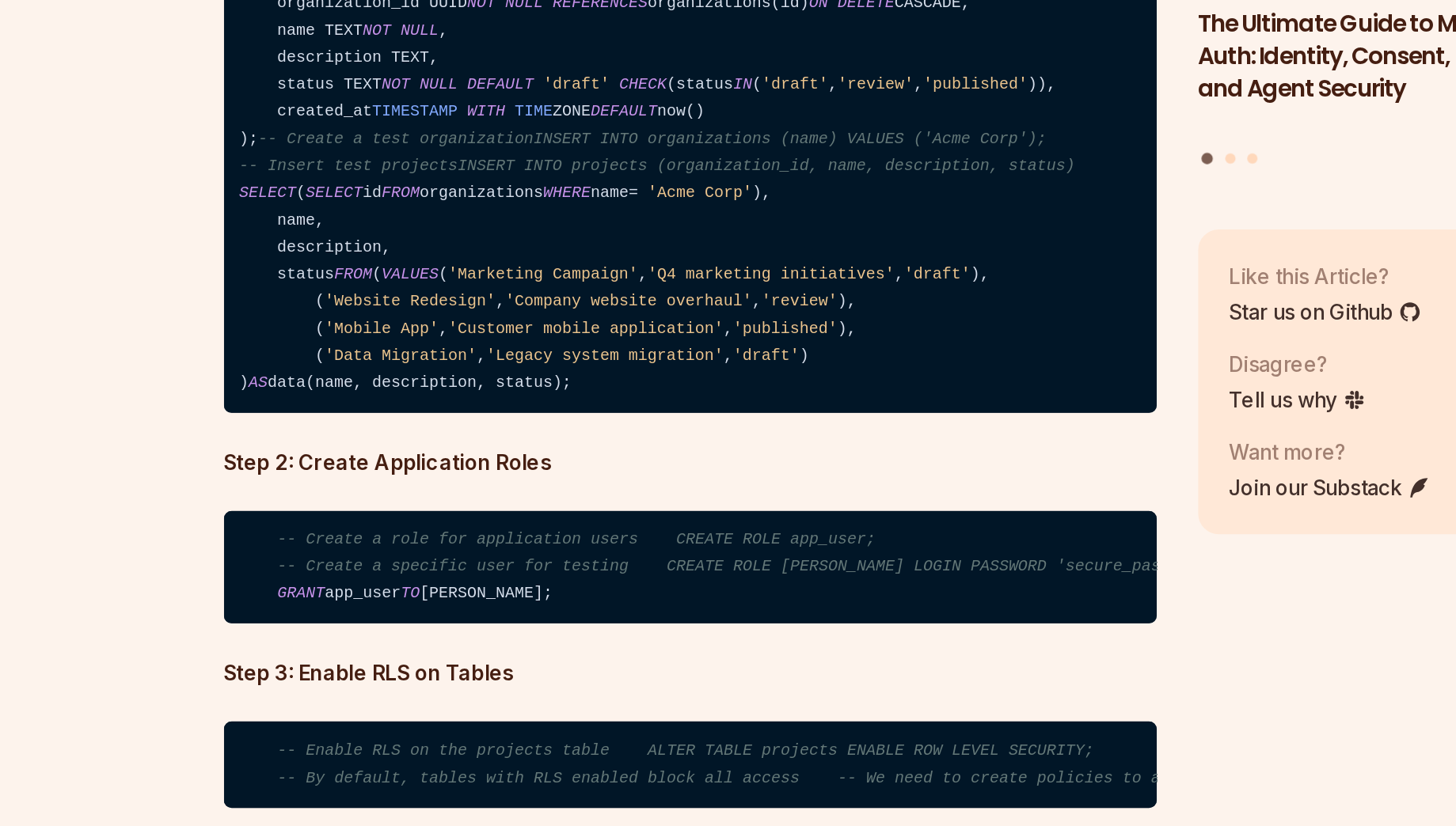
click at [435, 703] on code "-- Create a role for application users CREATE ROLE app_user; -- Create a specif…" at bounding box center [609, 668] width 571 height 70
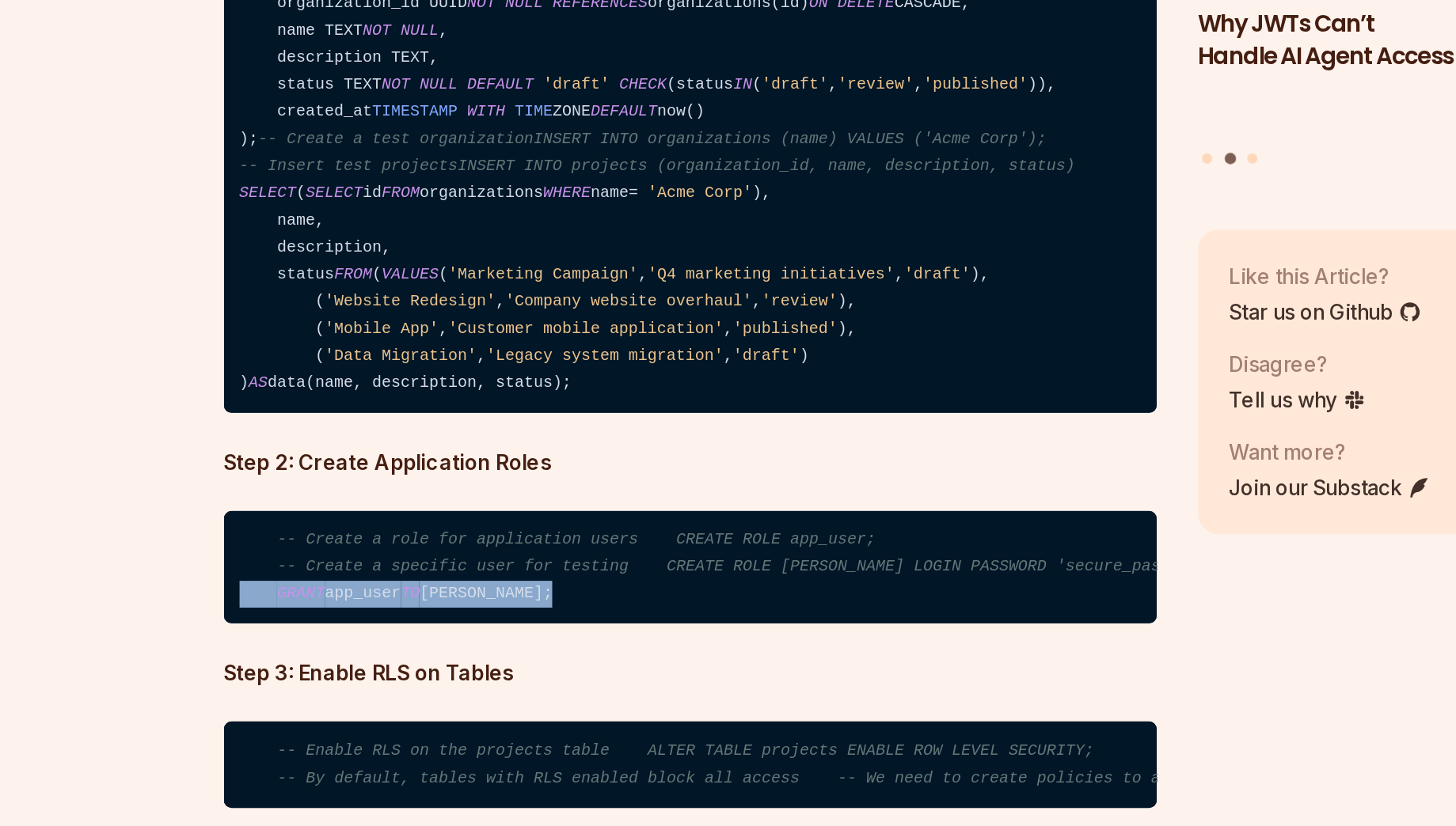
copy code "GRANT app_user TO [PERSON_NAME];"
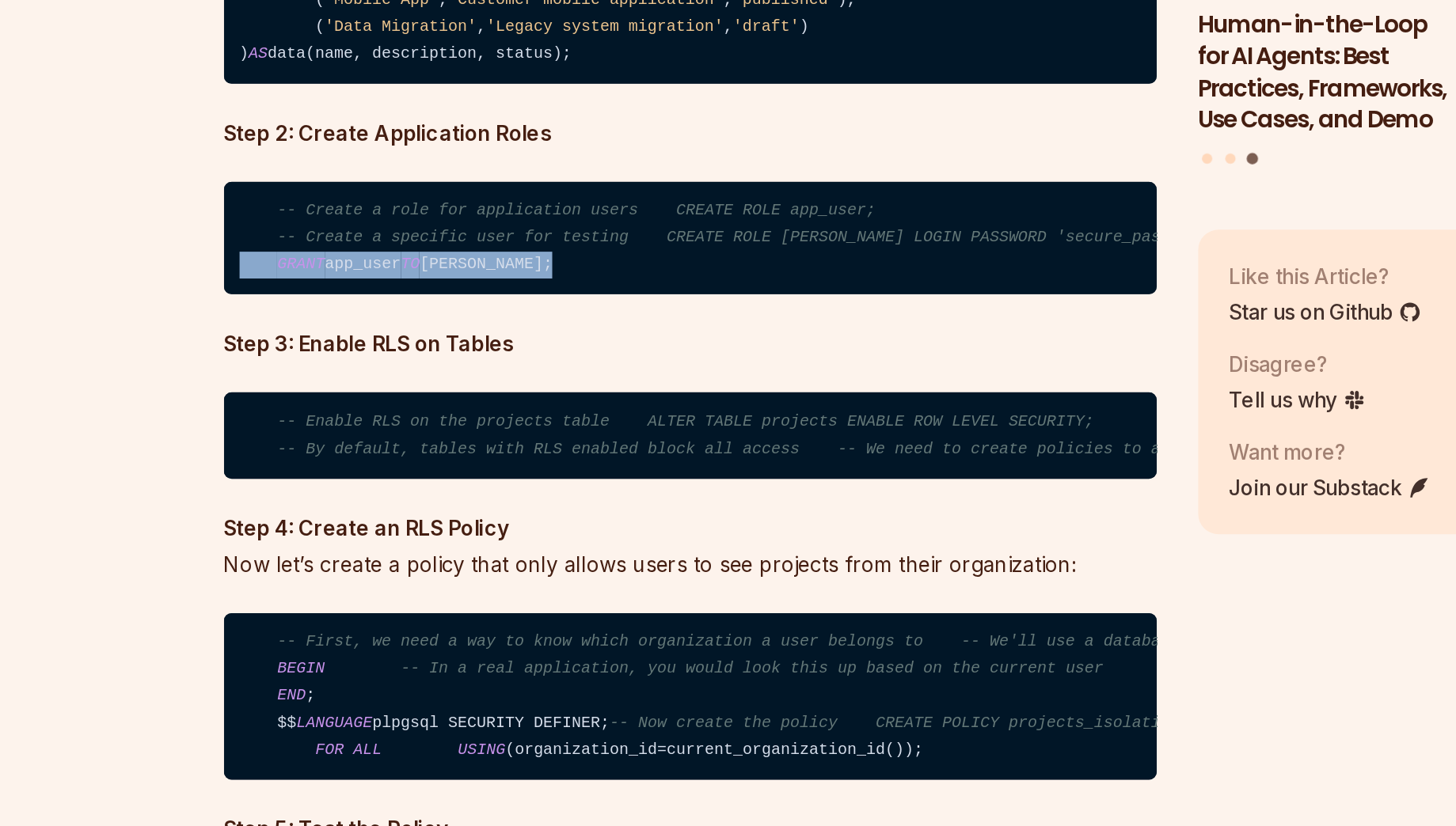
scroll to position [3646, 0]
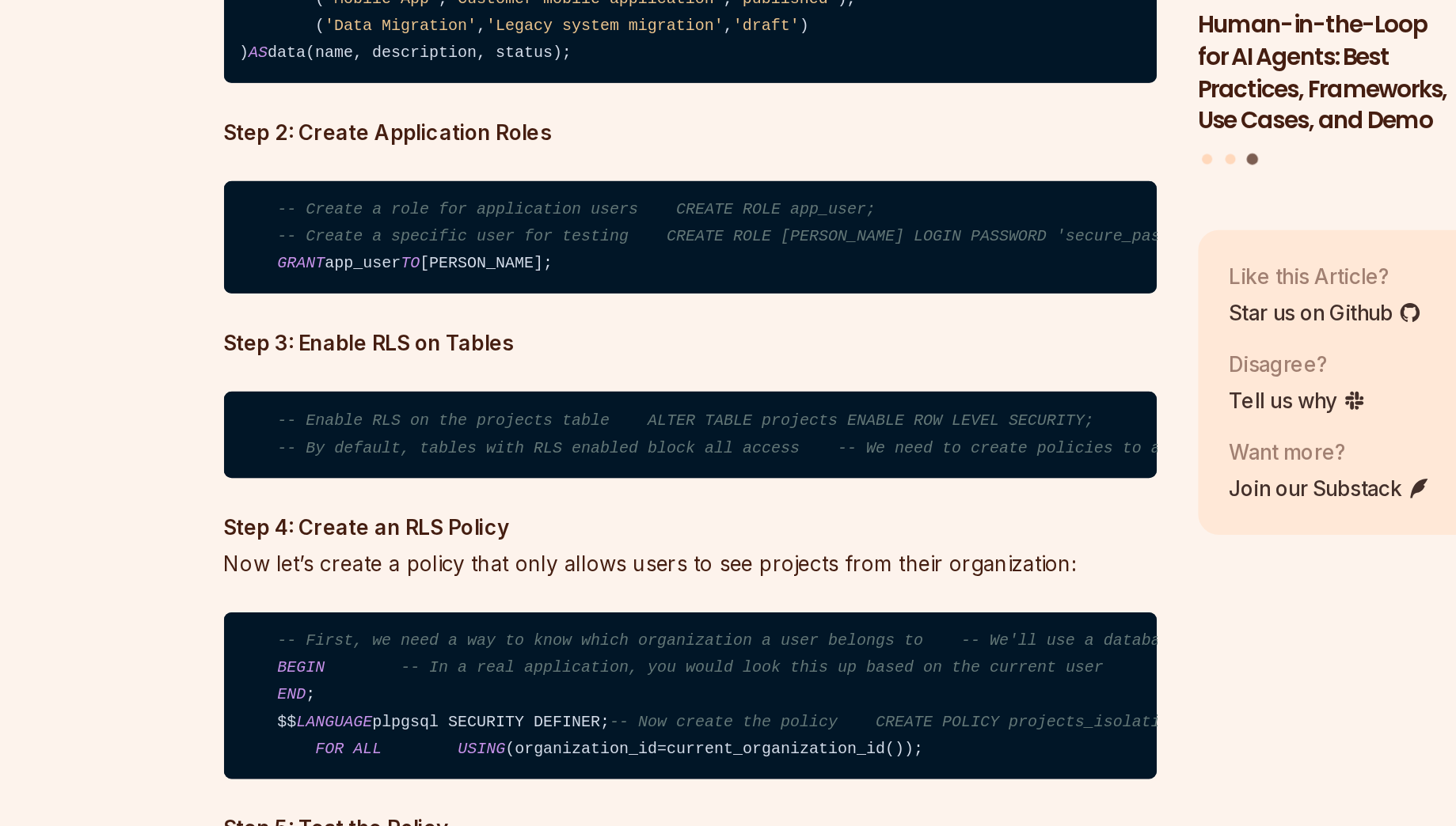
click at [482, 470] on span "-- Create a specific user for testing CREATE ROLE [PERSON_NAME] LOGIN PASSWORD …" at bounding box center [647, 464] width 582 height 11
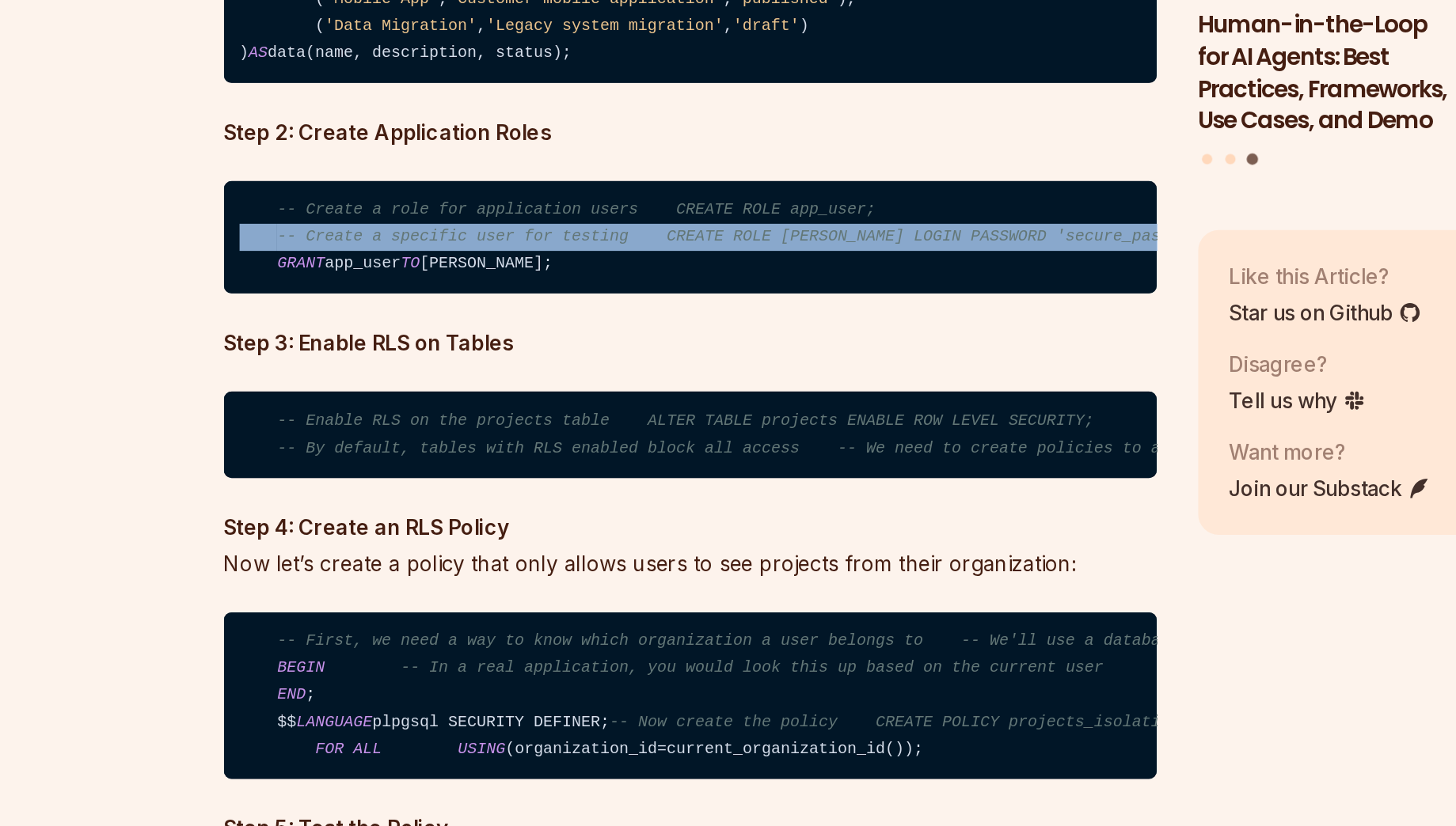
click at [482, 470] on span "-- Create a specific user for testing CREATE ROLE [PERSON_NAME] LOGIN PASSWORD …" at bounding box center [647, 464] width 582 height 11
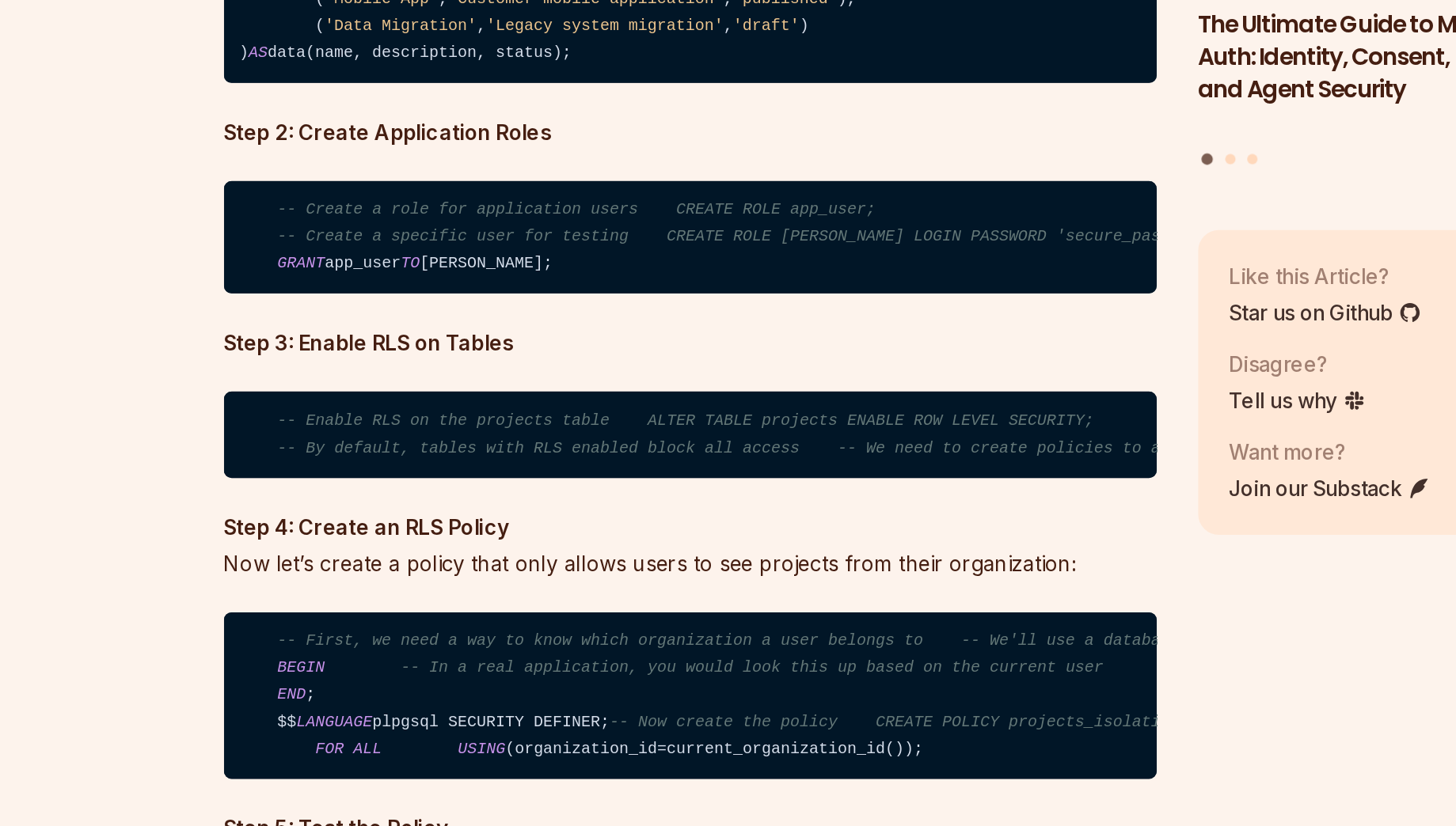
click at [525, 501] on code "-- Create a role for application users CREATE ROLE app_user; -- Create a specif…" at bounding box center [609, 465] width 571 height 70
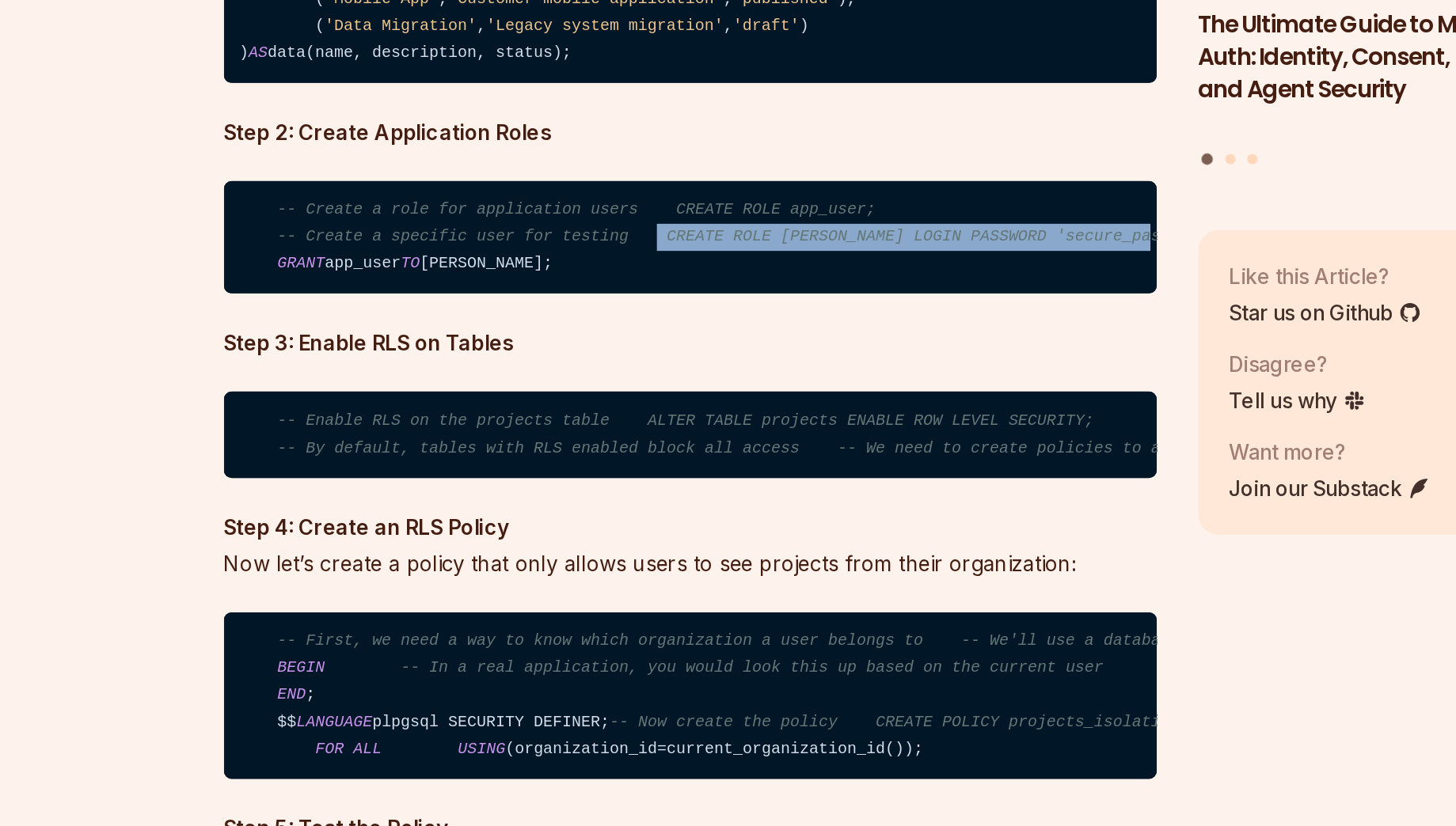
scroll to position [0, 5]
drag, startPoint x: 589, startPoint y: 559, endPoint x: 890, endPoint y: 568, distance: 301.1
click at [890, 501] on code "-- Create a role for application users CREATE ROLE app_user; -- Create a specif…" at bounding box center [609, 465] width 571 height 70
copy span "CREATE ROLE [PERSON_NAME] PASSWORD 'secure_password';"
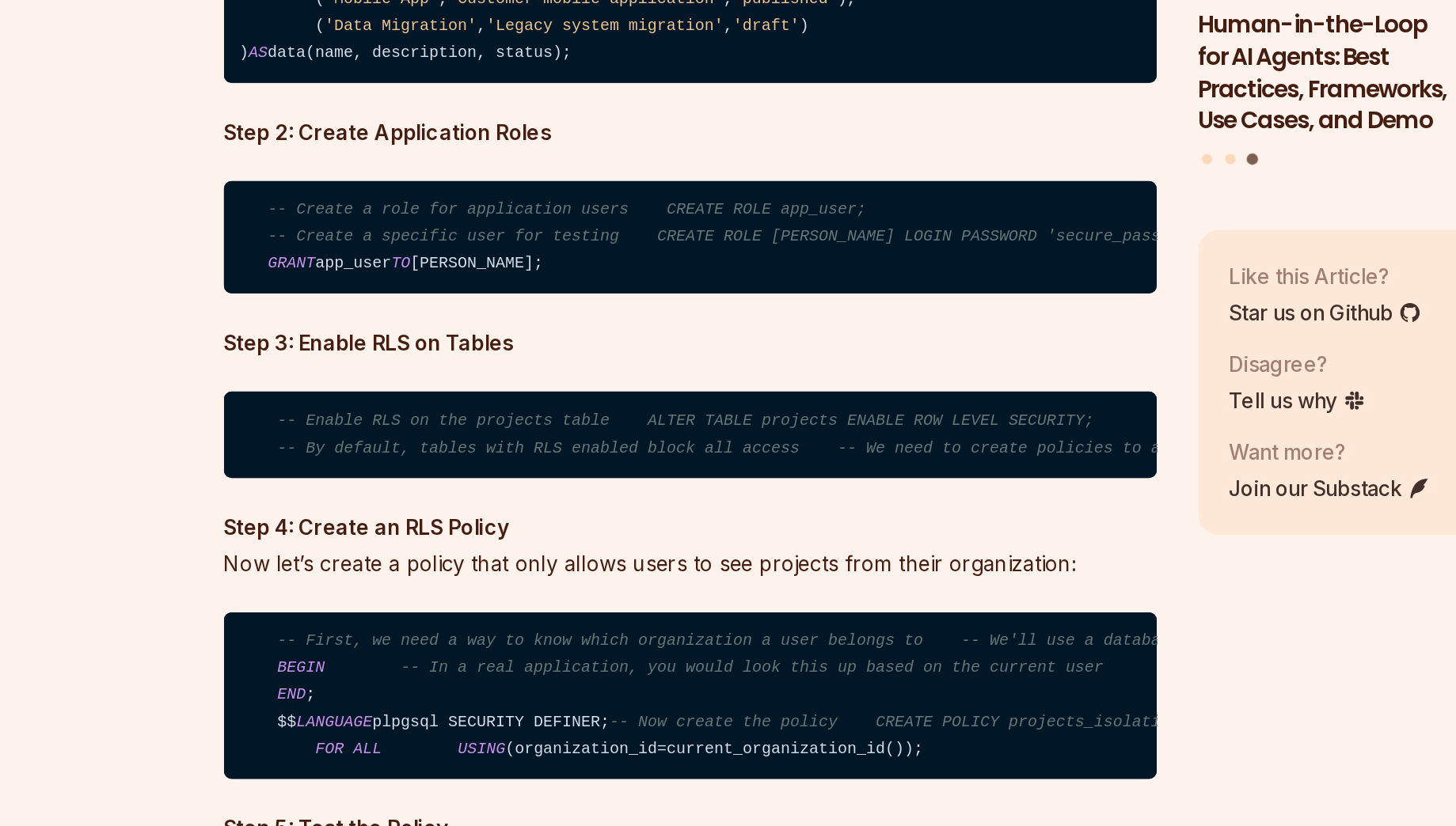
click at [488, 501] on code "-- Create a role for application users CREATE ROLE app_user; -- Create a specif…" at bounding box center [609, 465] width 571 height 70
copy code "GRANT app_user TO [PERSON_NAME];"
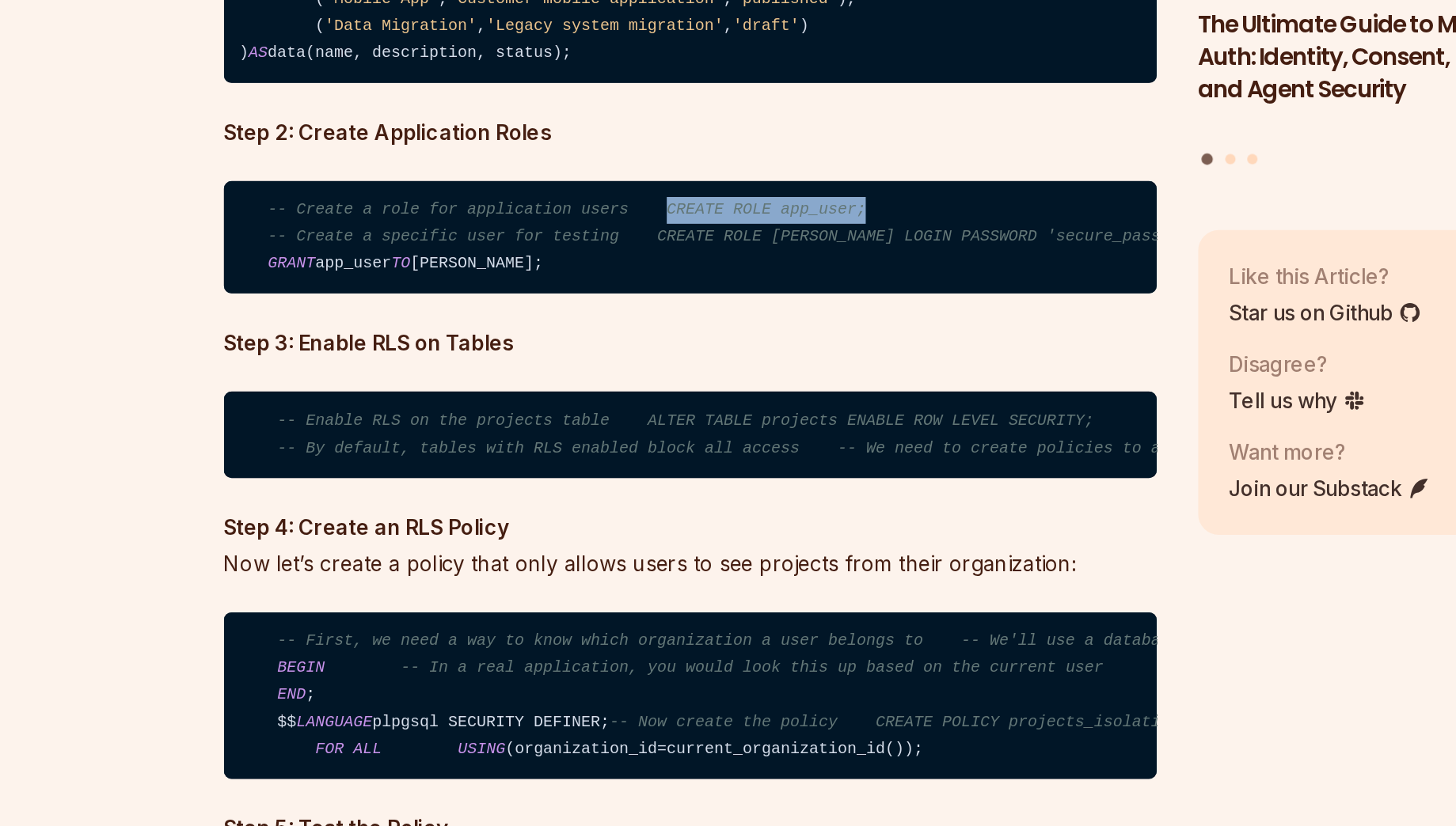
drag, startPoint x: 594, startPoint y: 542, endPoint x: 755, endPoint y: 542, distance: 161.0
click at [755, 501] on code "-- Create a role for application users CREATE ROLE app_user; -- Create a specif…" at bounding box center [609, 465] width 571 height 70
copy span "CREATE ROLE app_user;"
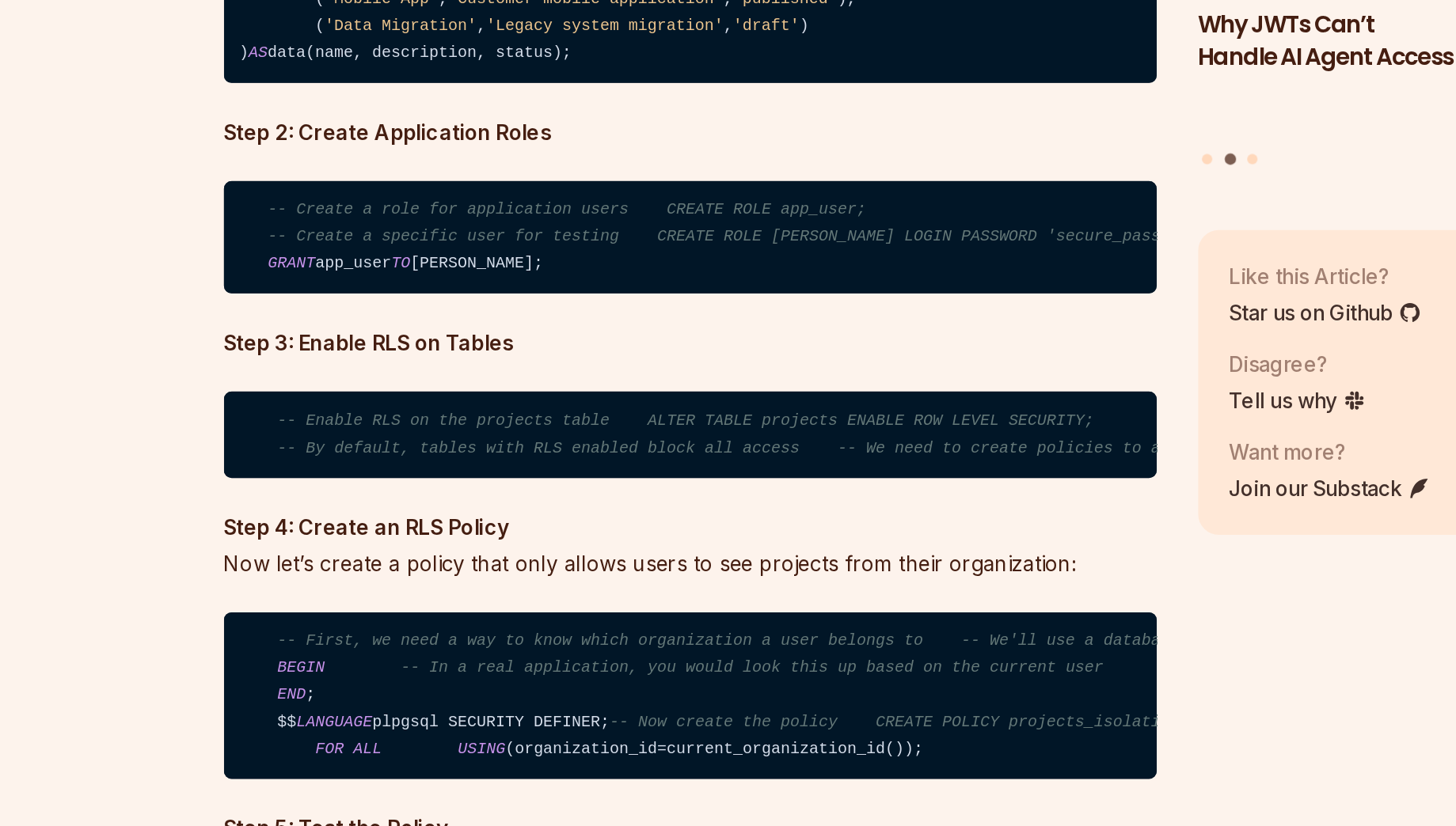
click at [438, 486] on span "TO" at bounding box center [432, 481] width 11 height 11
copy code "GRANT app_user TO [PERSON_NAME];"
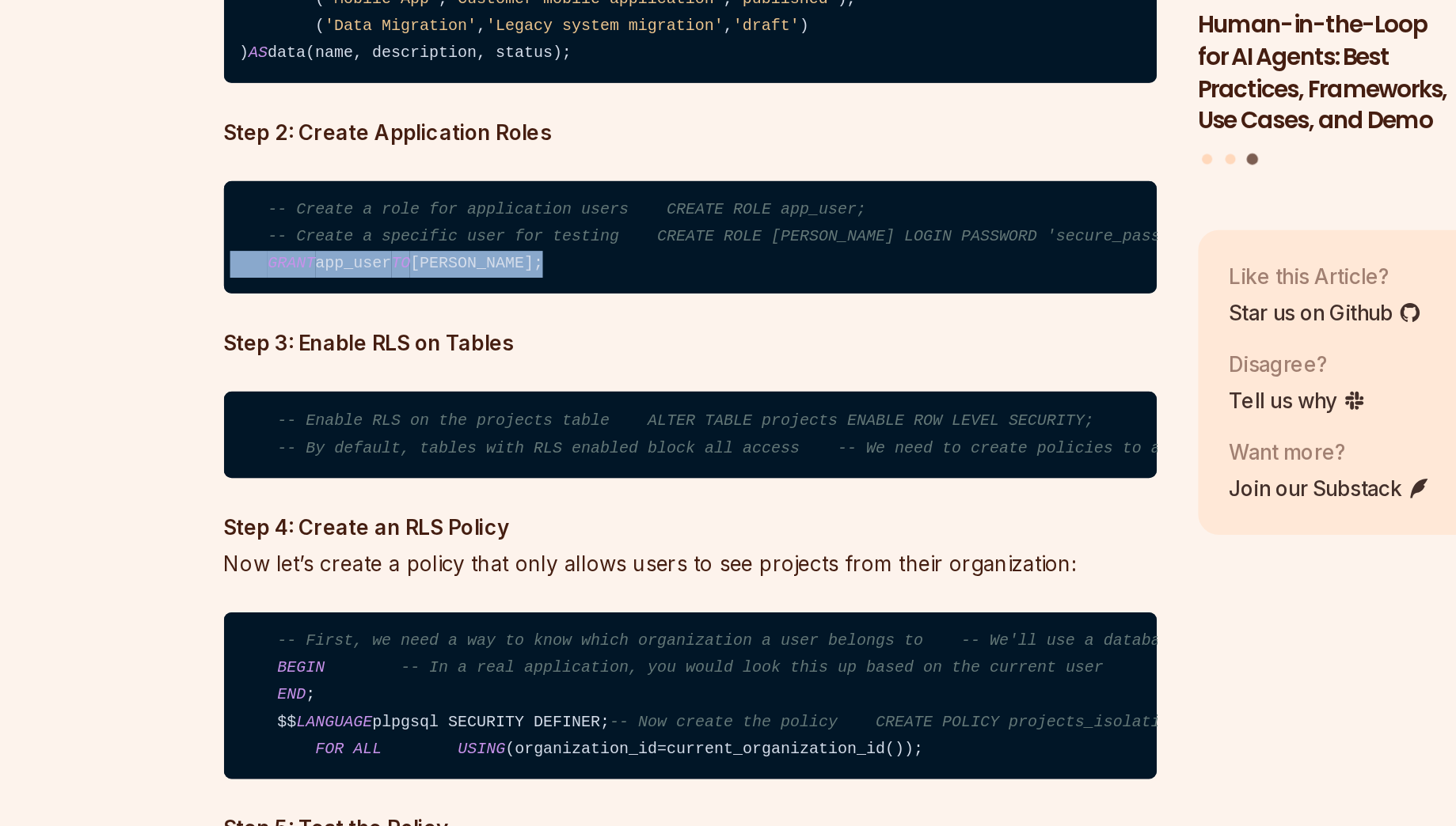
scroll to position [3652, 0]
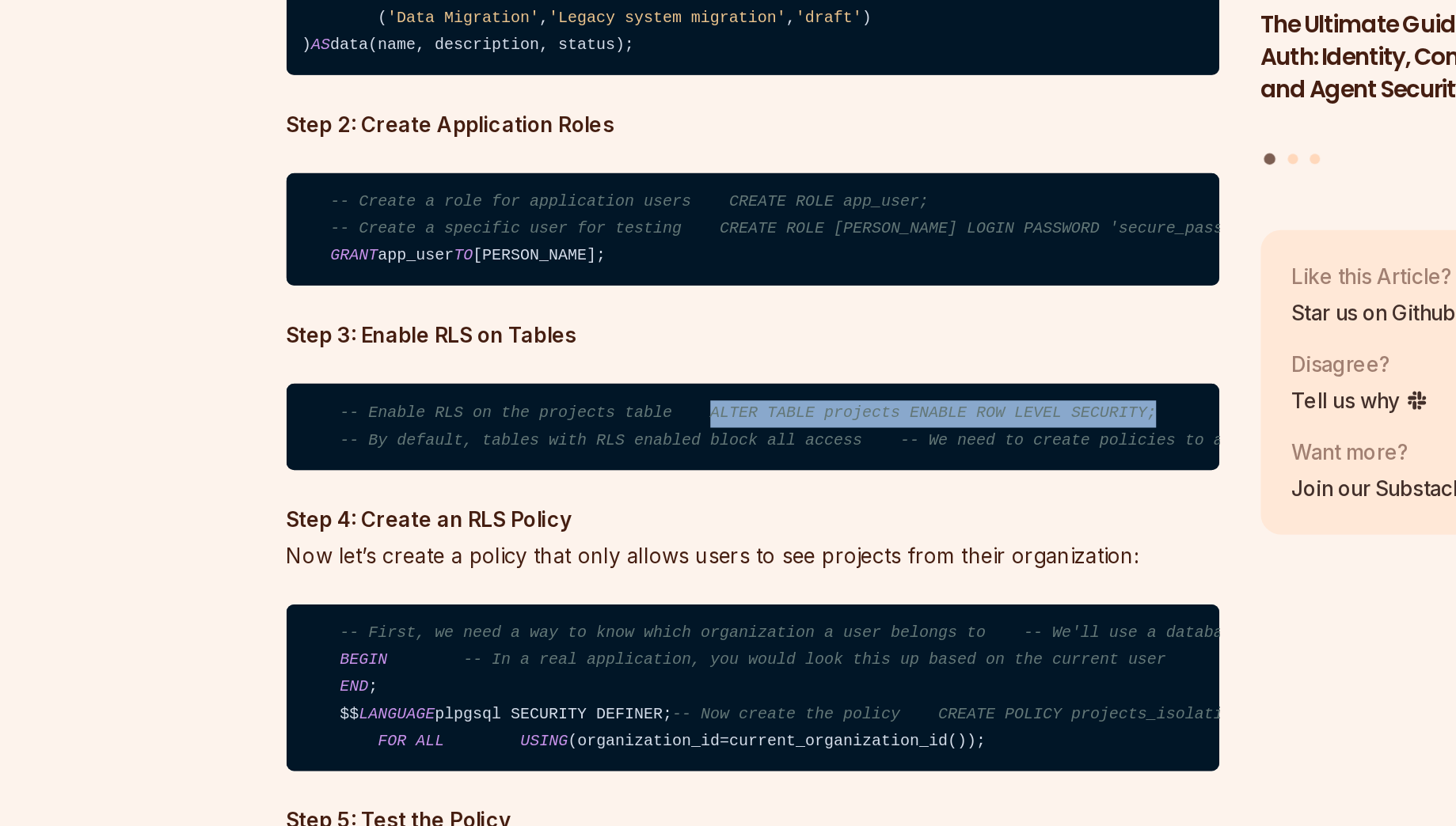
drag, startPoint x: 582, startPoint y: 679, endPoint x: 859, endPoint y: 683, distance: 277.0
click at [859, 608] on code "-- Enable RLS on the projects table ALTER TABLE projects ENABLE ROW LEVEL SECUR…" at bounding box center [609, 581] width 571 height 53
copy span "ALTER TABLE projects ENABLE ROW LEVEL SECURITY;"
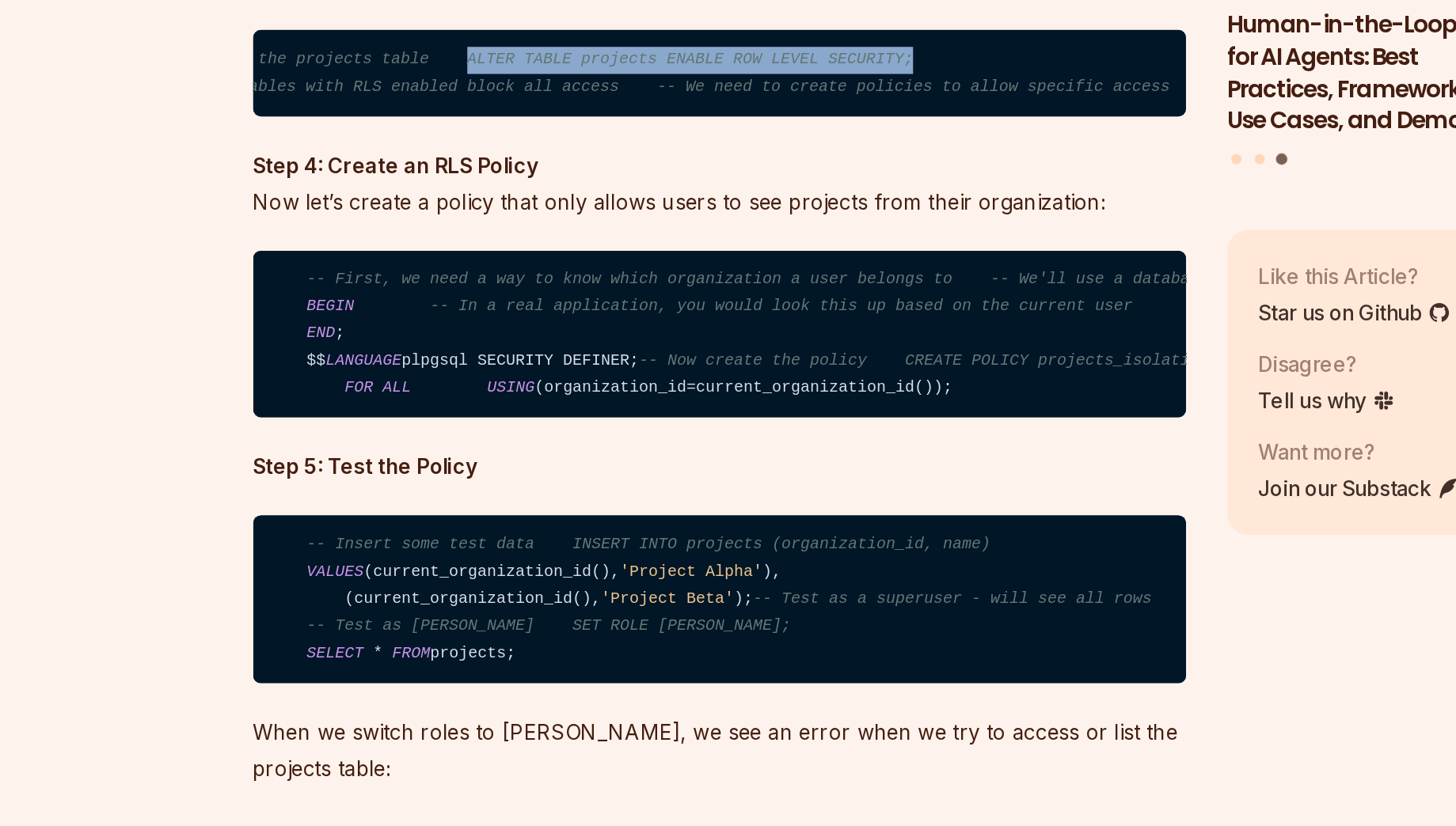
scroll to position [3869, 0]
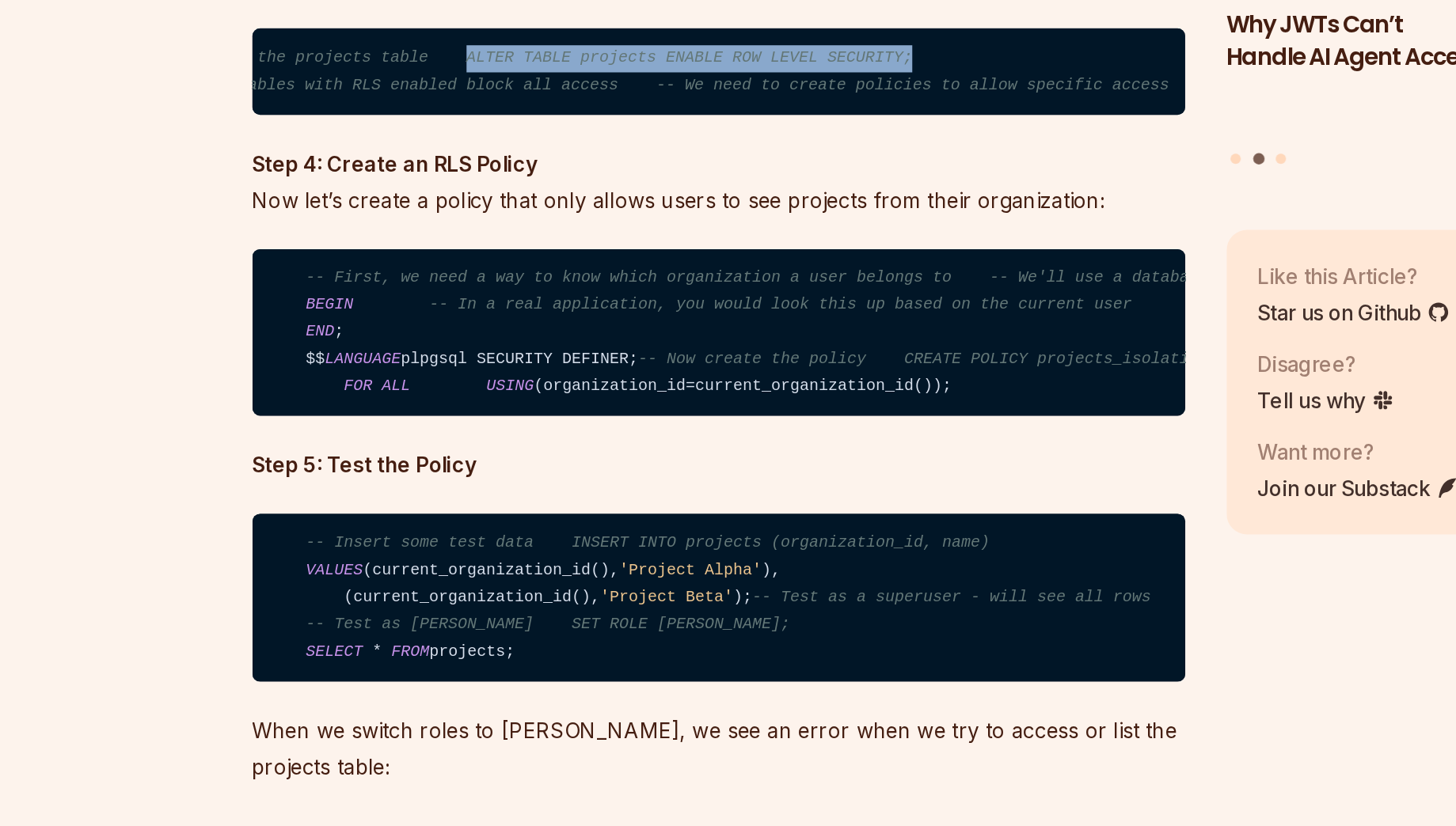
drag, startPoint x: 790, startPoint y: 693, endPoint x: 294, endPoint y: 615, distance: 502.1
copy code "-- First, we need a way to know which organization a user belongs to -- We'll u…"
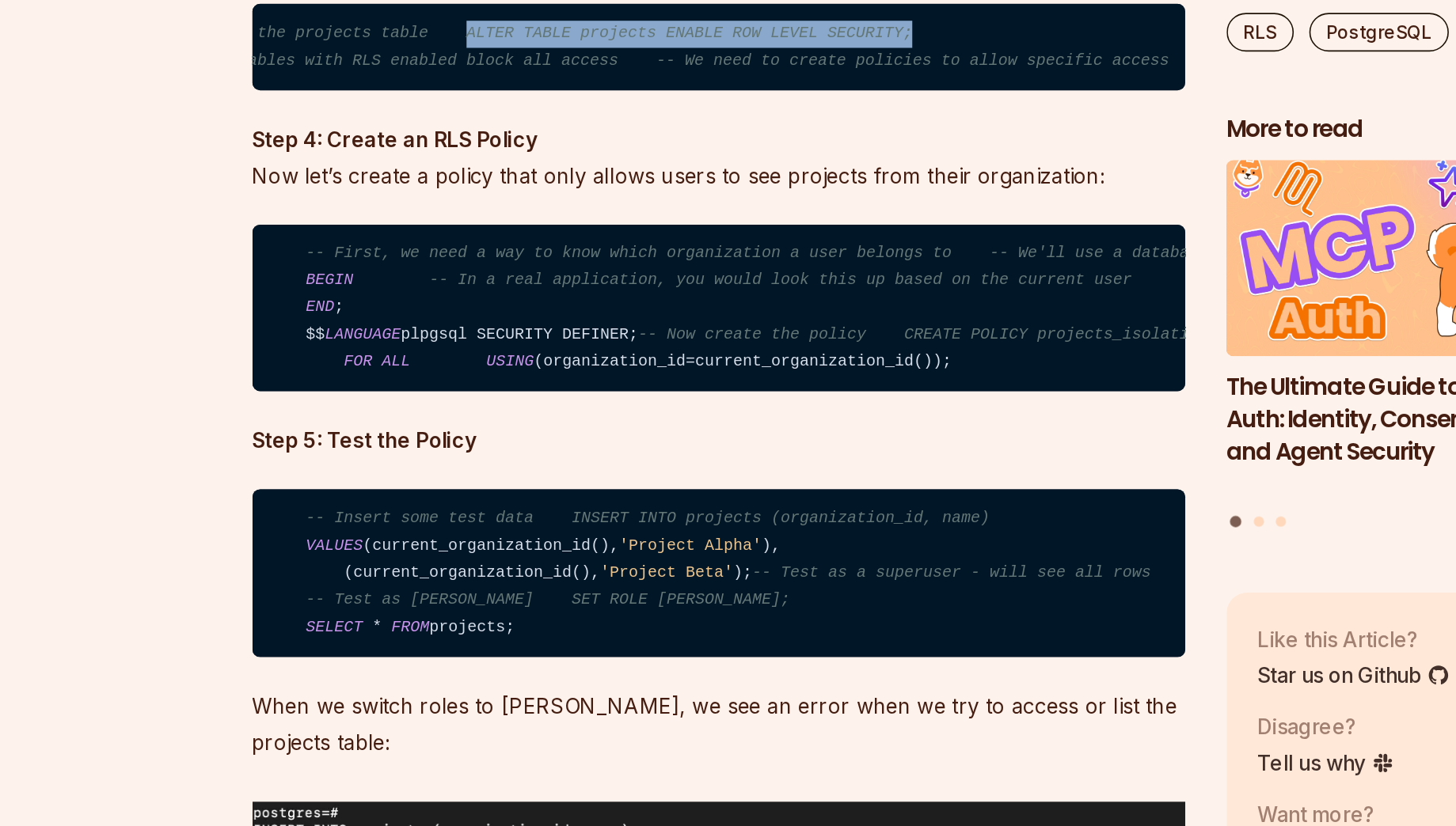
click at [706, 308] on span "-- Now create the policy CREATE POLICY projects_isolation_policy ON projects" at bounding box center [789, 302] width 460 height 11
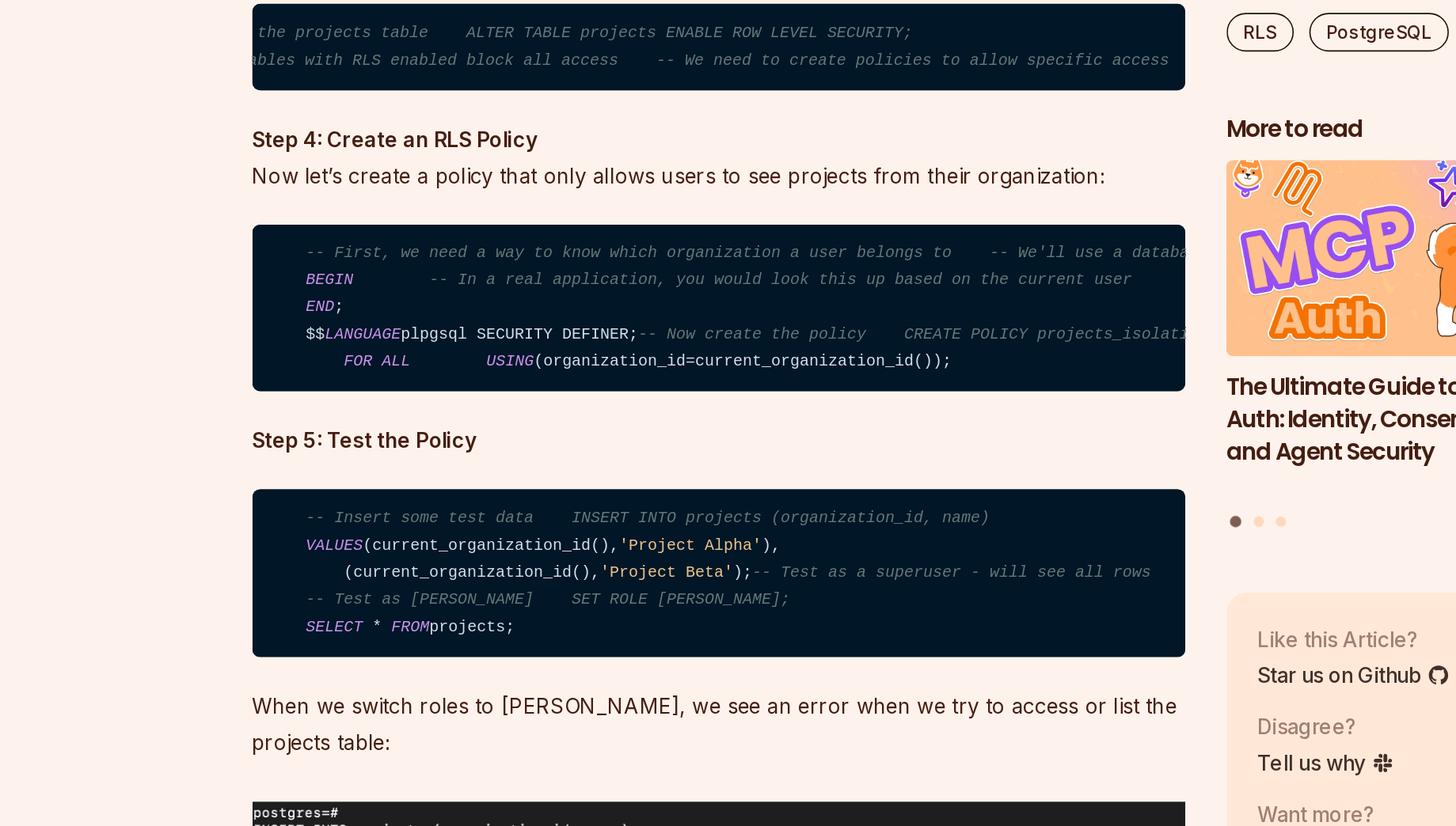
drag, startPoint x: 595, startPoint y: 424, endPoint x: 277, endPoint y: 388, distance: 320.0
copy code "BEGIN -- In a real application, you would look this up based on the current use…"
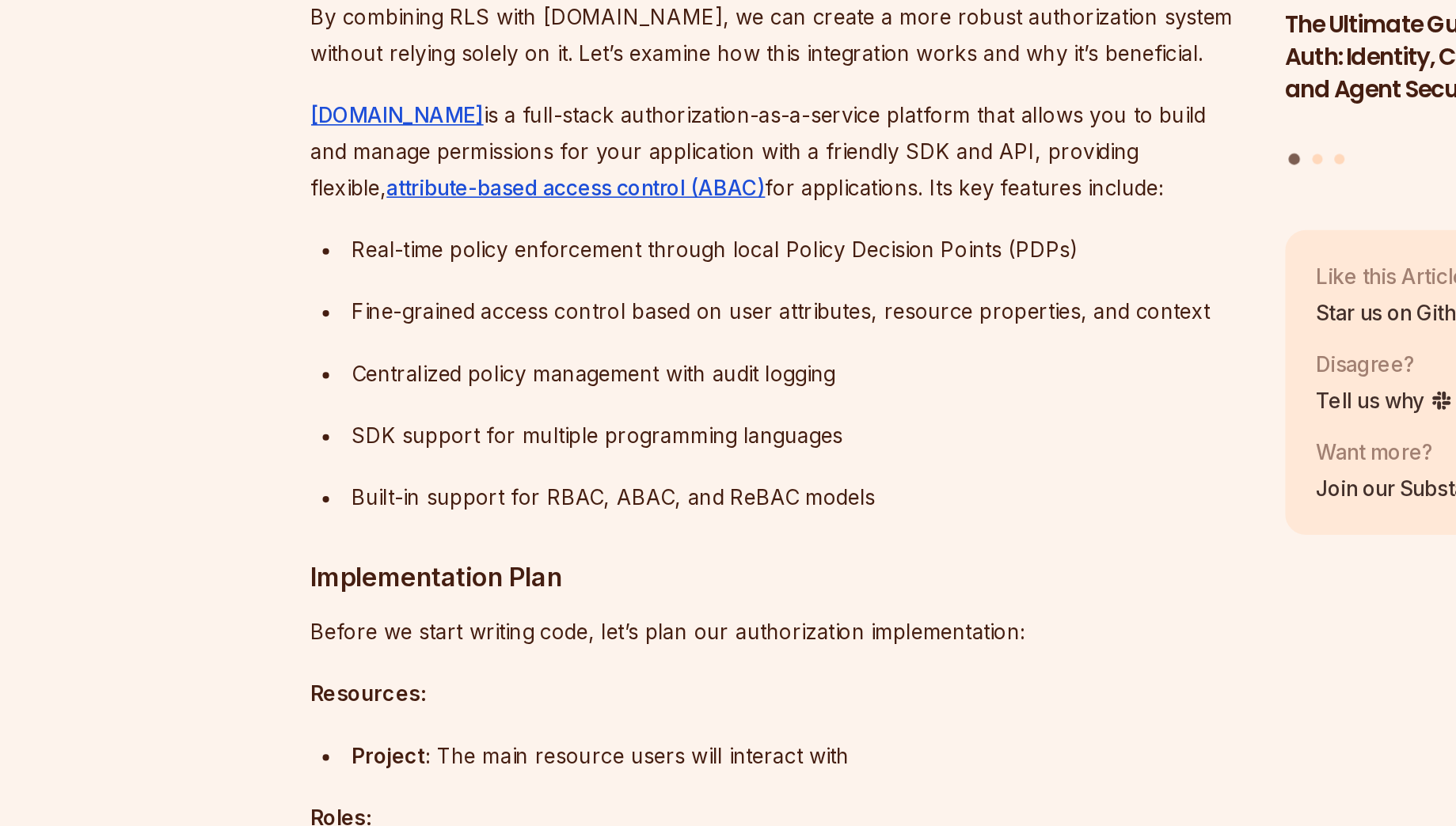
scroll to position [4671, 0]
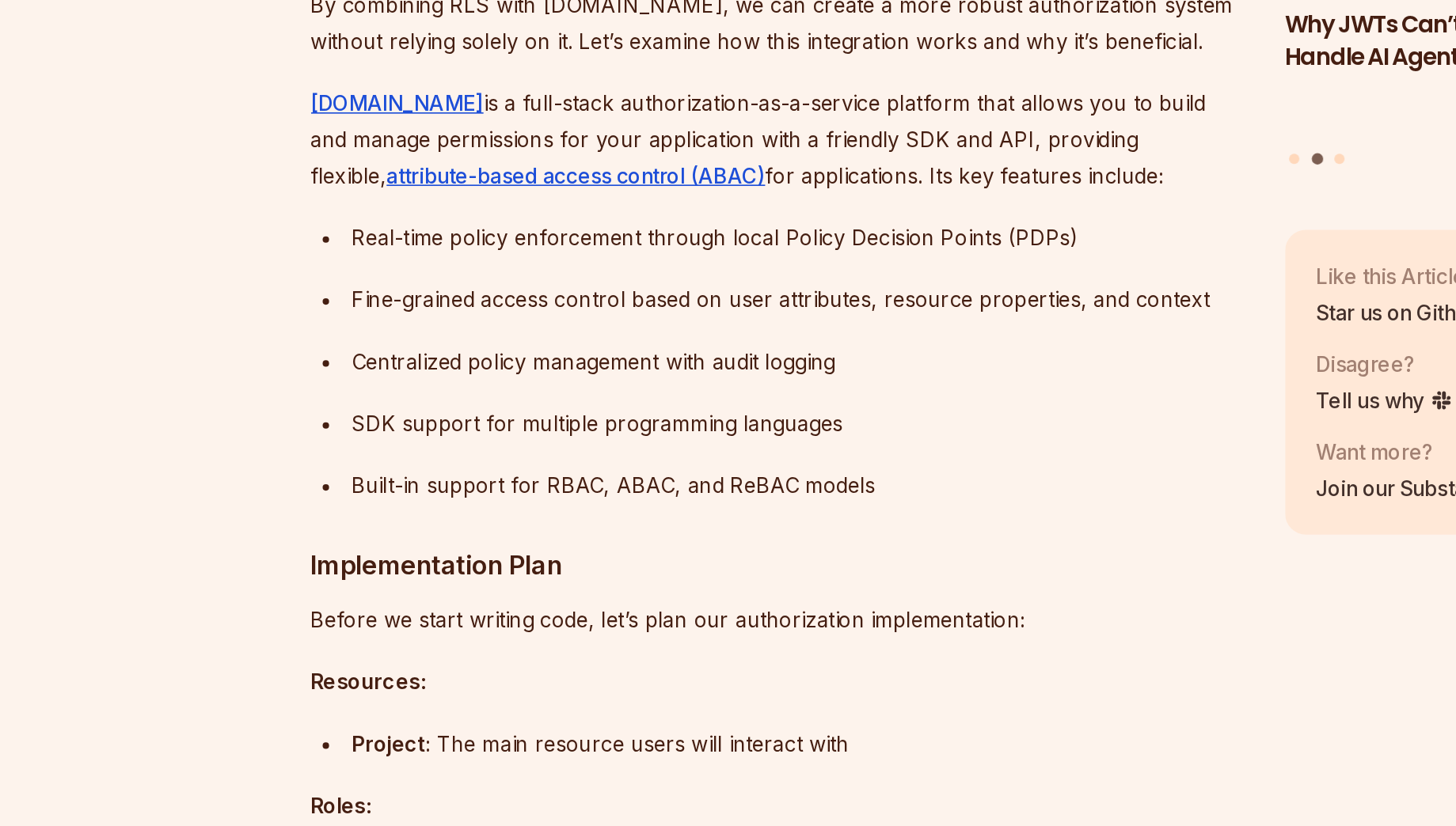
click at [638, 356] on p "By combining RLS with [DOMAIN_NAME], we can create a more robust authorization …" at bounding box center [609, 334] width 571 height 44
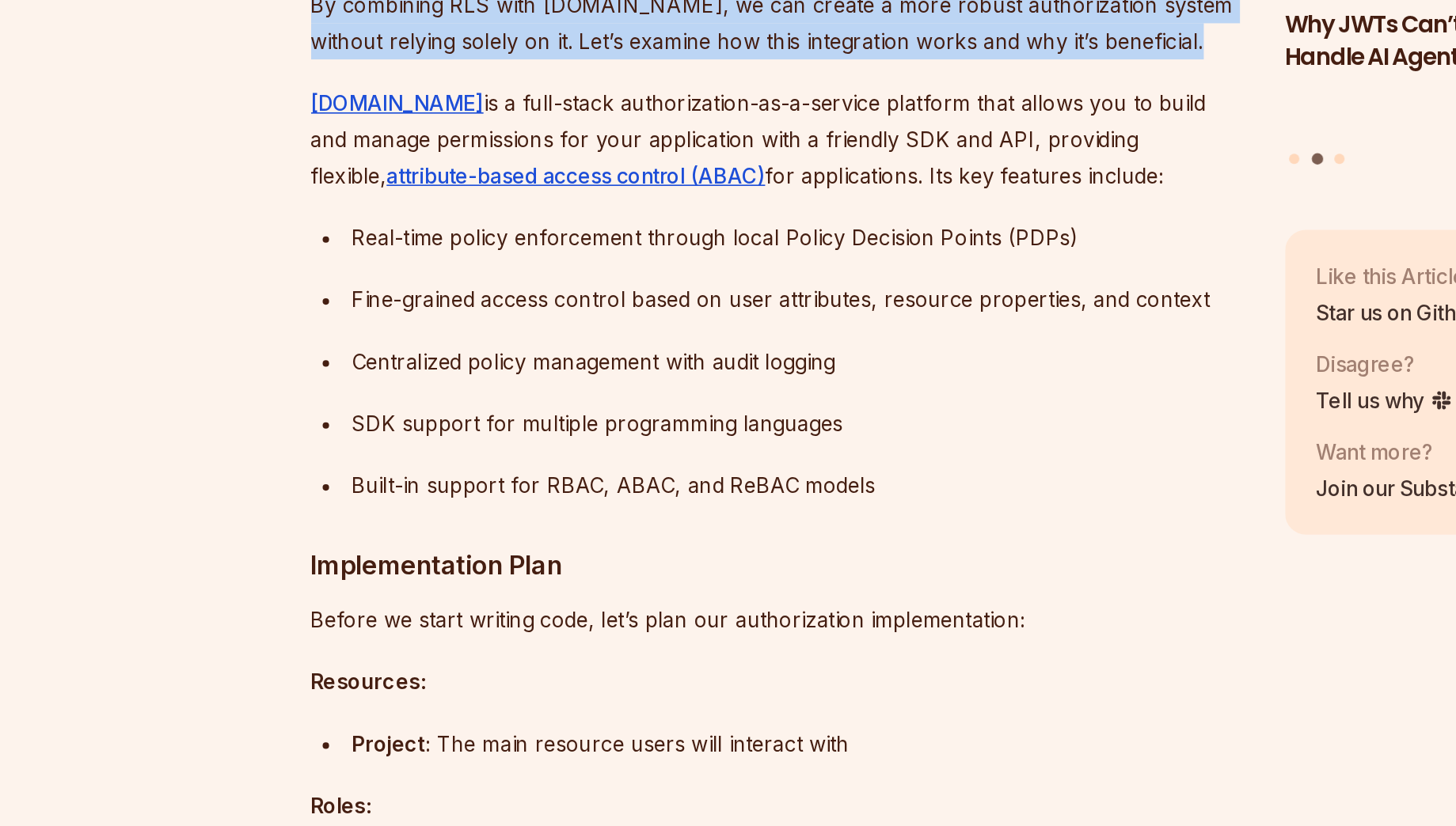
click at [638, 356] on p "By combining RLS with [DOMAIN_NAME], we can create a more robust authorization …" at bounding box center [609, 334] width 571 height 44
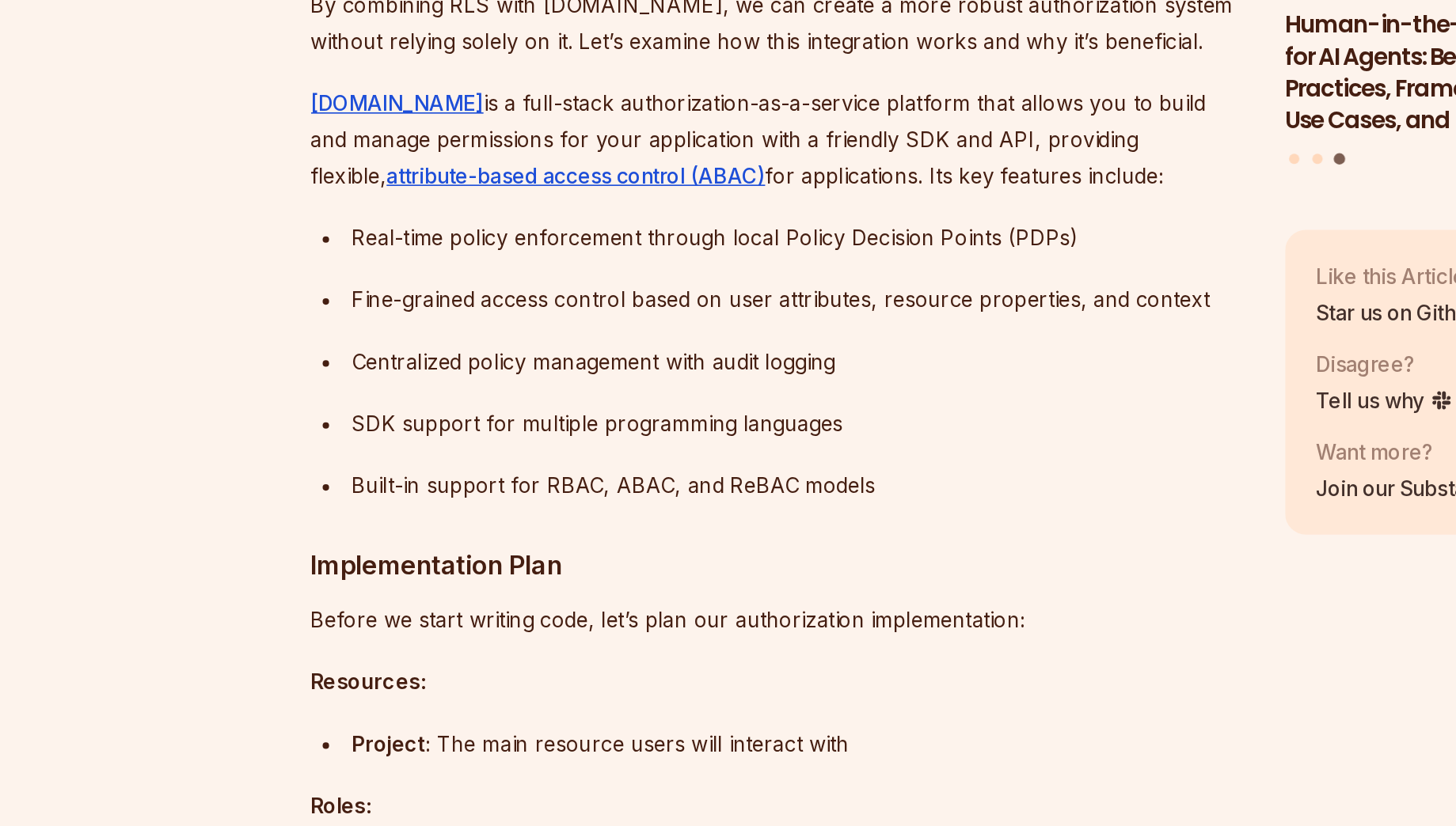
click at [655, 439] on p "[DOMAIN_NAME] is a full-stack authorization-as-a-service platform that allows y…" at bounding box center [609, 405] width 571 height 66
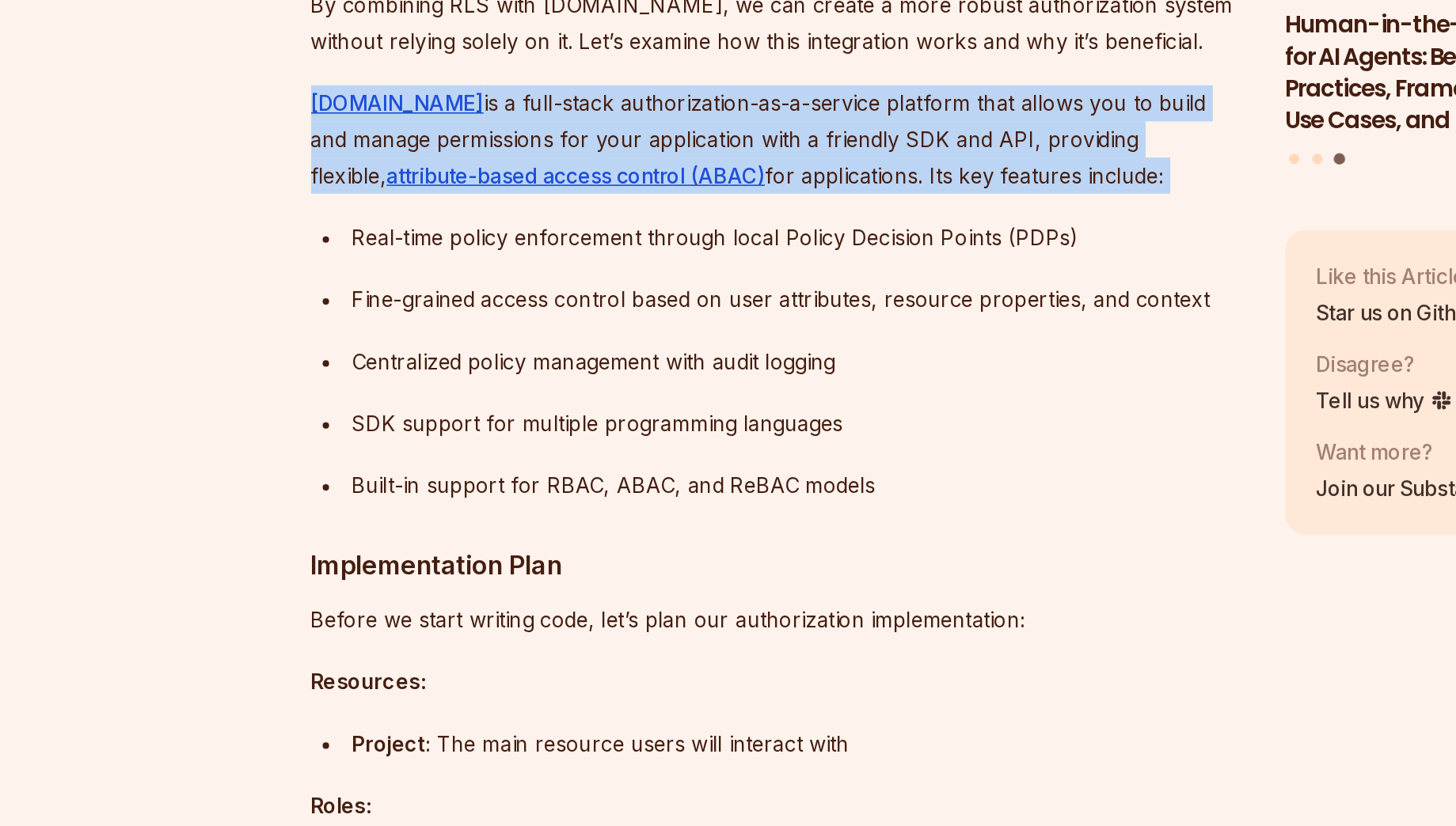
click at [655, 439] on p "[DOMAIN_NAME] is a full-stack authorization-as-a-service platform that allows y…" at bounding box center [609, 405] width 571 height 66
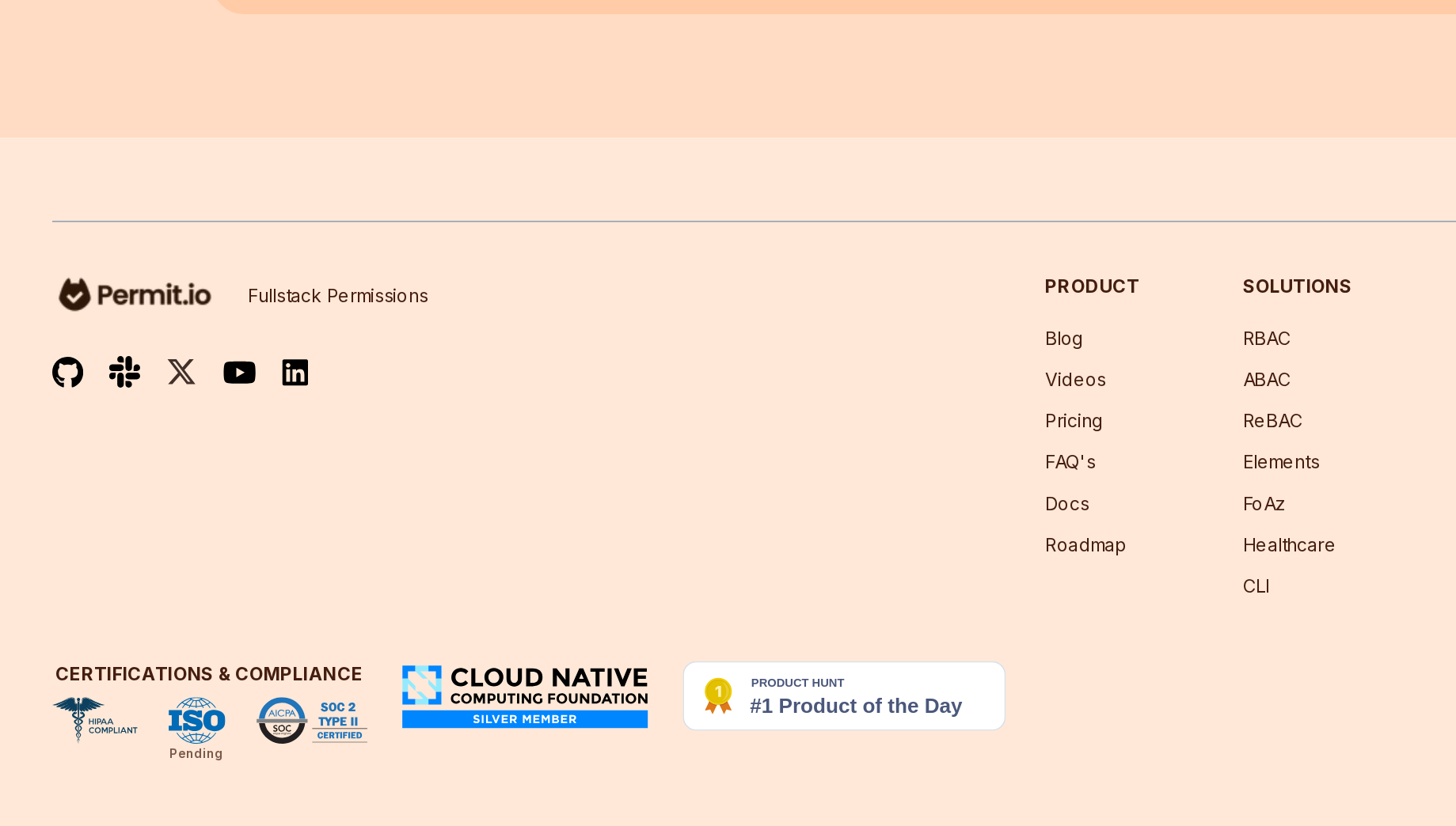
scroll to position [17361, 0]
